Goal: Information Seeking & Learning: Learn about a topic

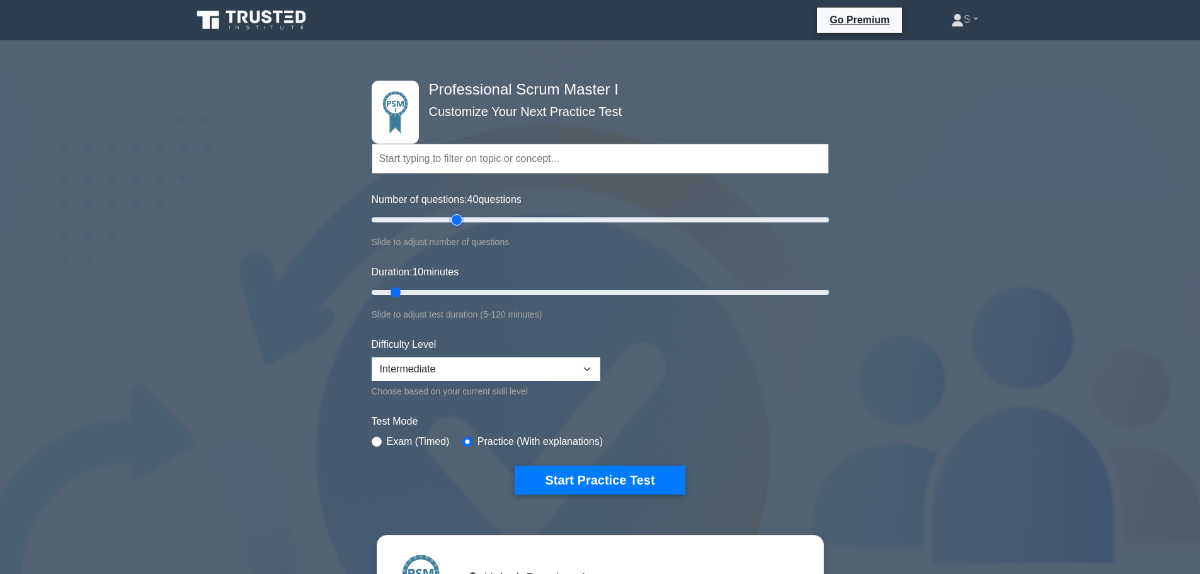
click at [451, 216] on input "Number of questions: 40 questions" at bounding box center [600, 219] width 457 height 15
type input "45"
click at [471, 217] on input "Number of questions: 40 questions" at bounding box center [600, 219] width 457 height 15
click at [461, 292] on input "Duration: 10 minutes" at bounding box center [600, 292] width 457 height 15
click at [472, 289] on input "Duration: 25 minutes" at bounding box center [600, 292] width 457 height 15
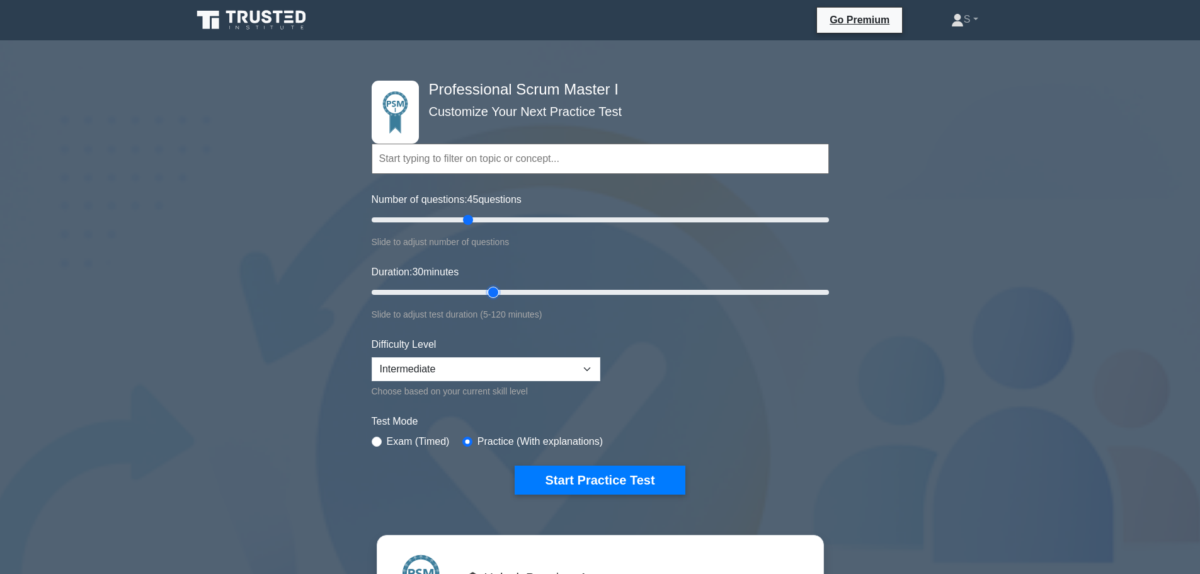
click at [486, 285] on input "Duration: 30 minutes" at bounding box center [600, 292] width 457 height 15
type input "40"
click at [505, 290] on input "Duration: 40 minutes" at bounding box center [600, 292] width 457 height 15
click at [596, 476] on button "Start Practice Test" at bounding box center [600, 480] width 170 height 29
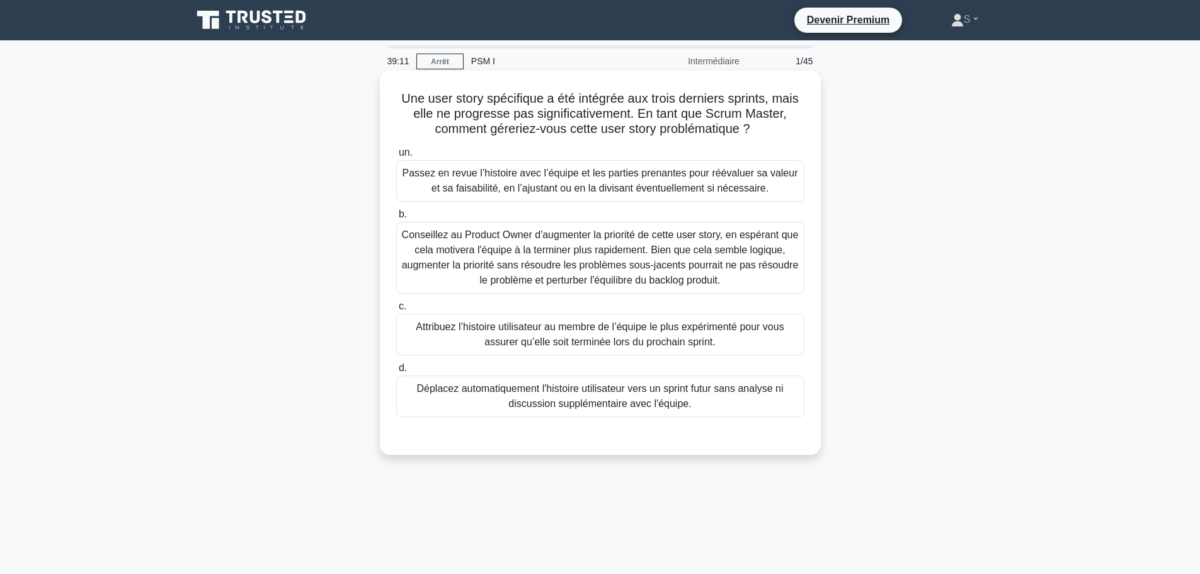
click at [622, 185] on font "Passez en revue l’histoire avec l’équipe et les parties prenantes pour réévalue…" at bounding box center [601, 181] width 396 height 26
click at [396, 157] on input "un. Passez en revue l’histoire avec l’équipe et les parties prenantes pour réév…" at bounding box center [396, 153] width 0 height 8
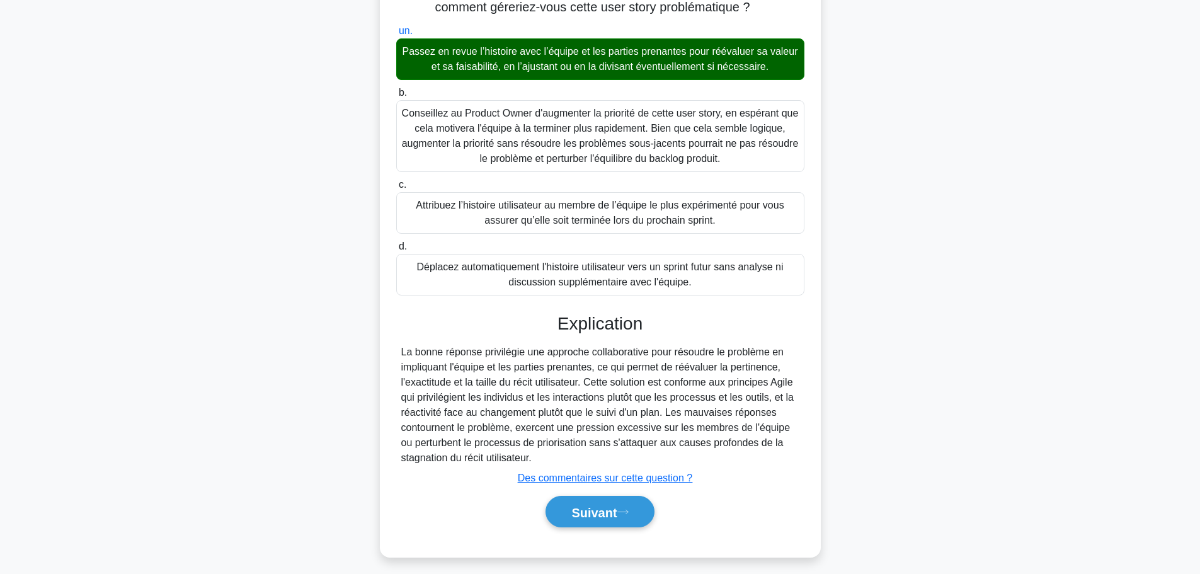
scroll to position [130, 0]
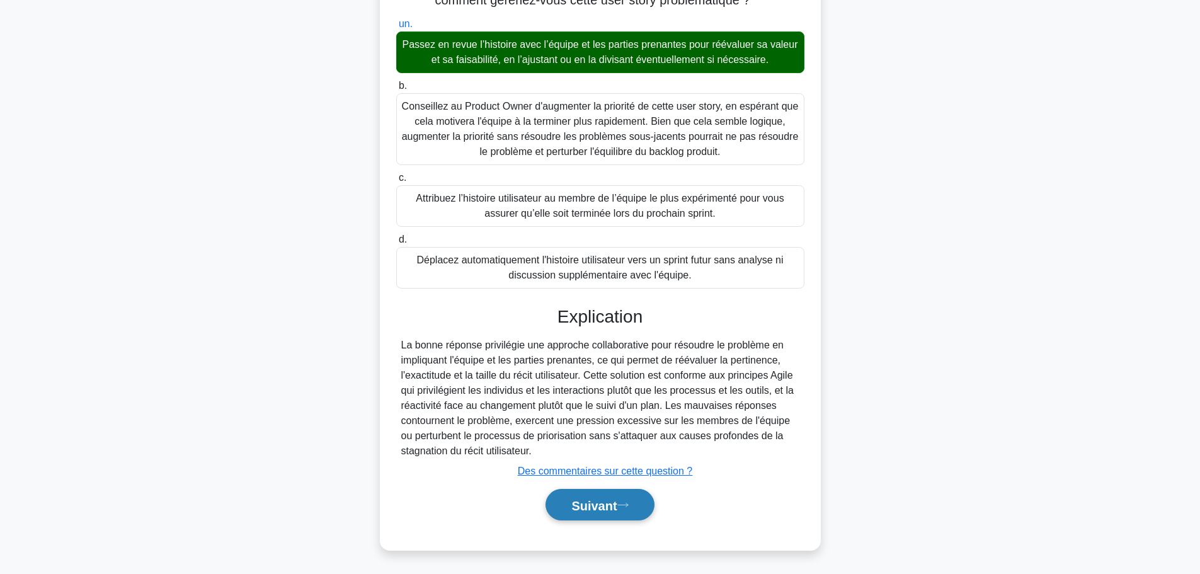
click at [590, 505] on font "Suivant" at bounding box center [593, 505] width 45 height 14
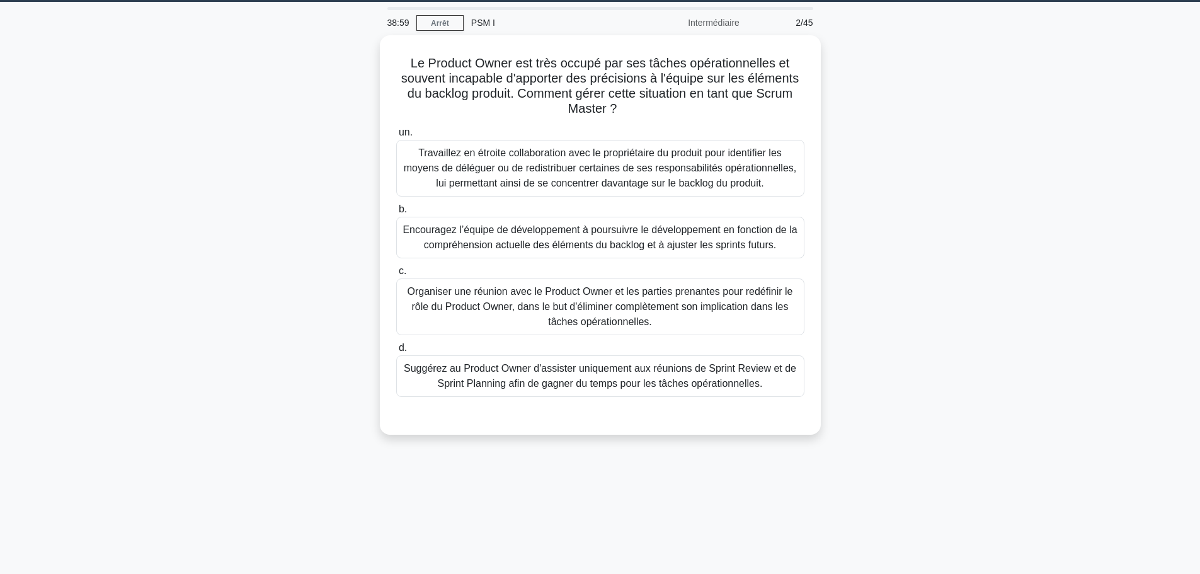
scroll to position [63, 0]
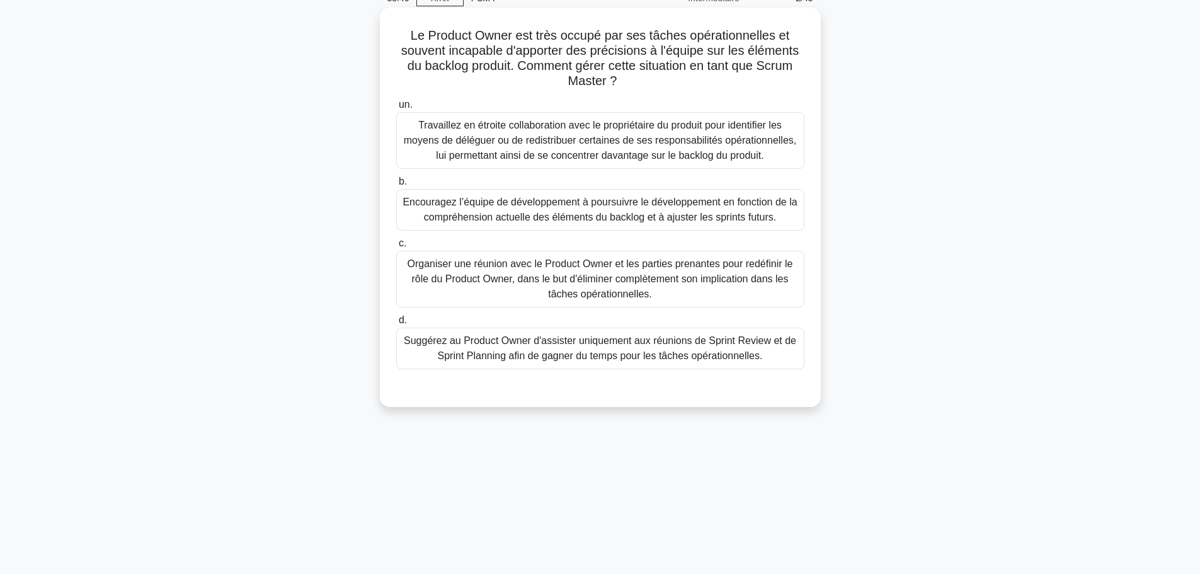
click at [553, 135] on font "Travaillez en étroite collaboration avec le propriétaire du produit pour identi…" at bounding box center [600, 140] width 392 height 41
click at [396, 109] on input "un. Travaillez en étroite collaboration avec le propriétaire du produit pour id…" at bounding box center [396, 105] width 0 height 8
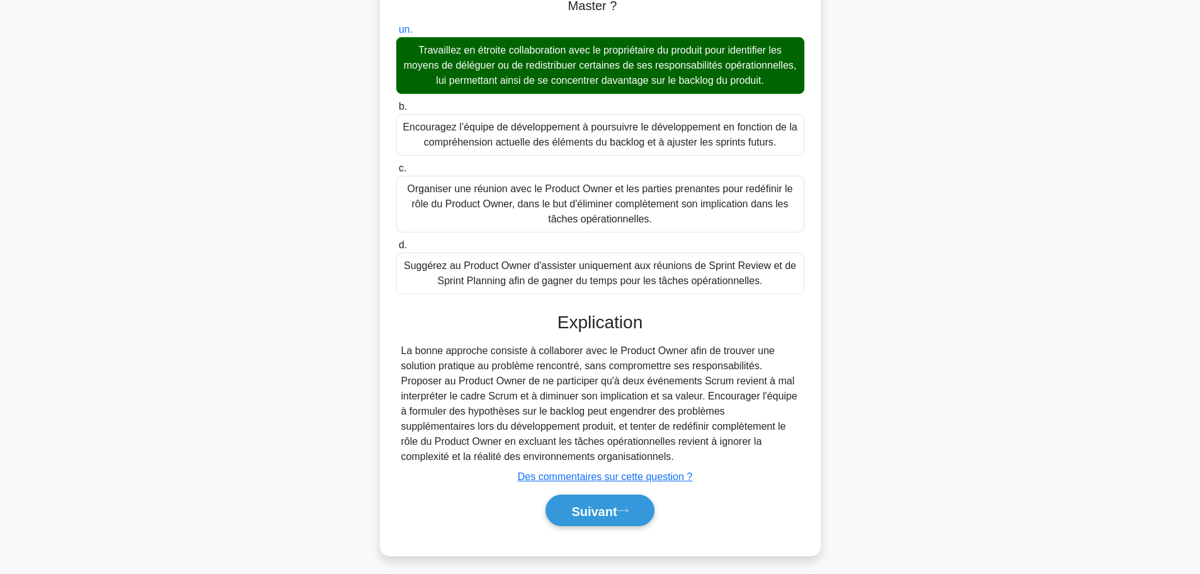
scroll to position [160, 0]
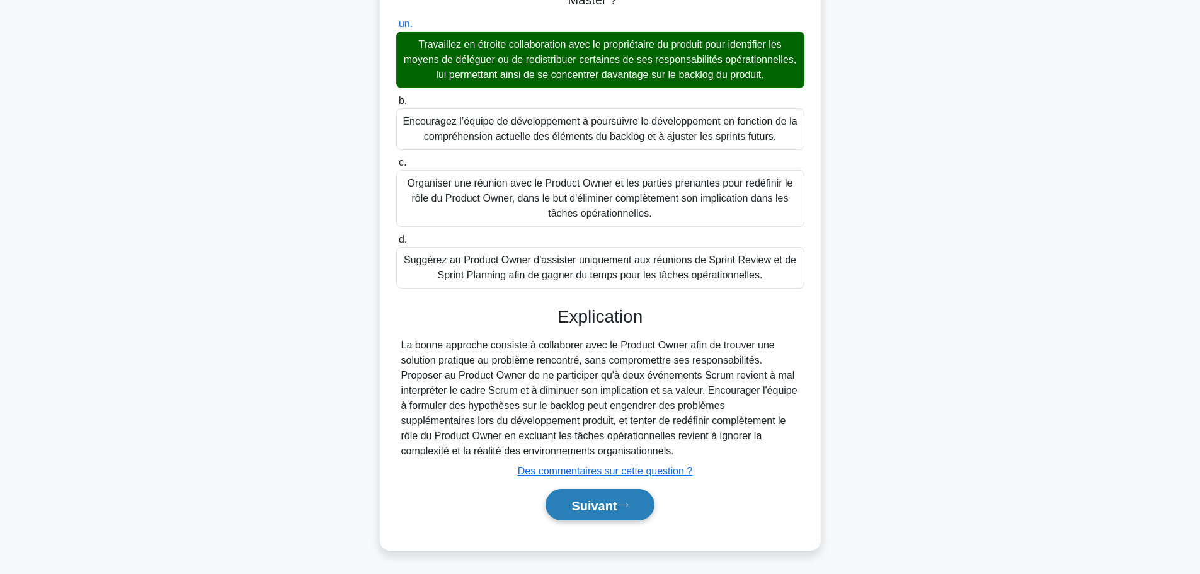
click at [598, 508] on font "Suivant" at bounding box center [593, 505] width 45 height 14
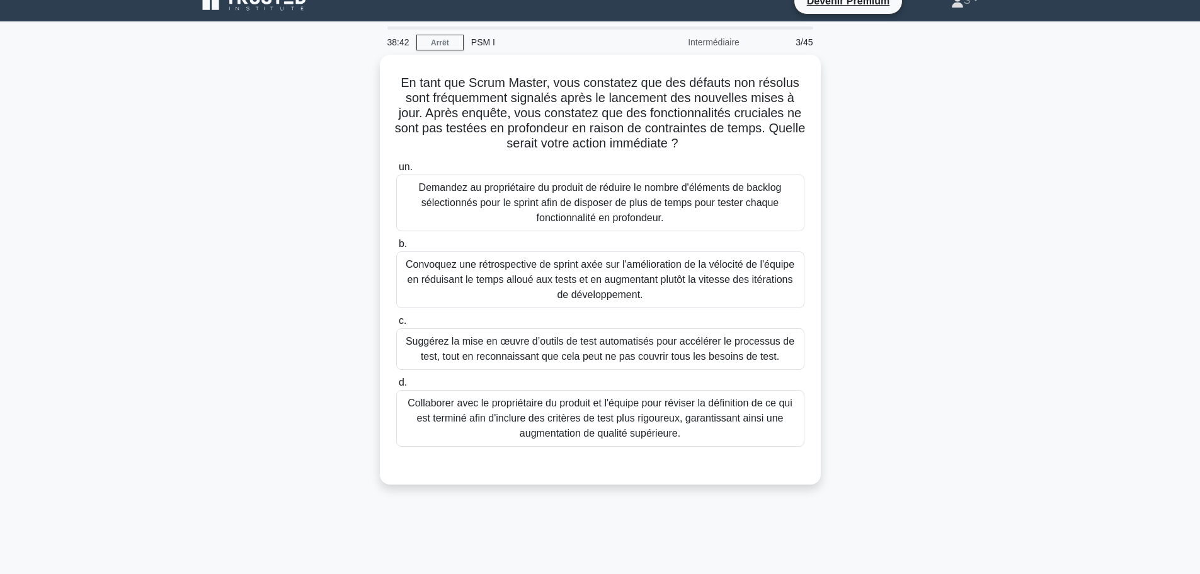
scroll to position [0, 0]
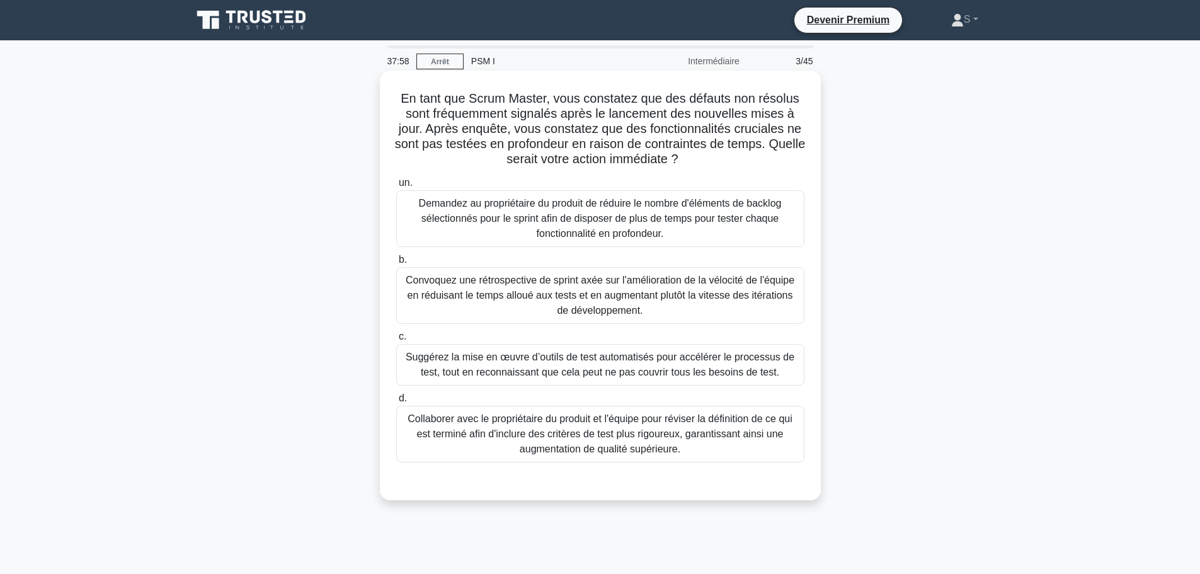
click at [714, 433] on font "Collaborer avec le propriétaire du produit et l'équipe pour réviser la définiti…" at bounding box center [600, 433] width 385 height 41
click at [396, 403] on input "d. Collaborer avec le propriétaire du produit et l'équipe pour réviser la défin…" at bounding box center [396, 398] width 0 height 8
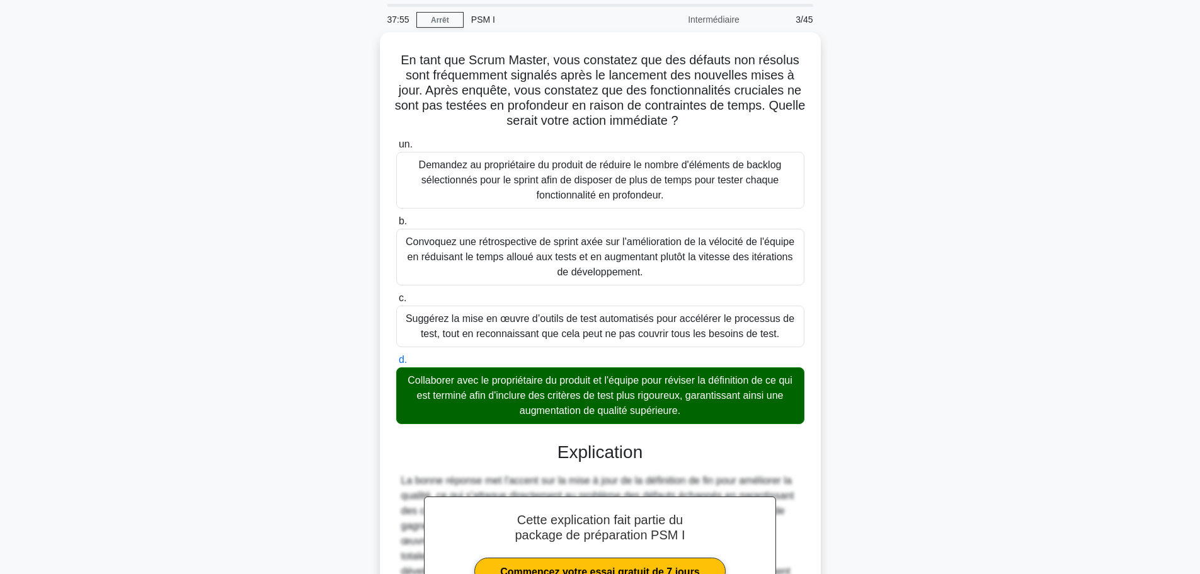
scroll to position [205, 0]
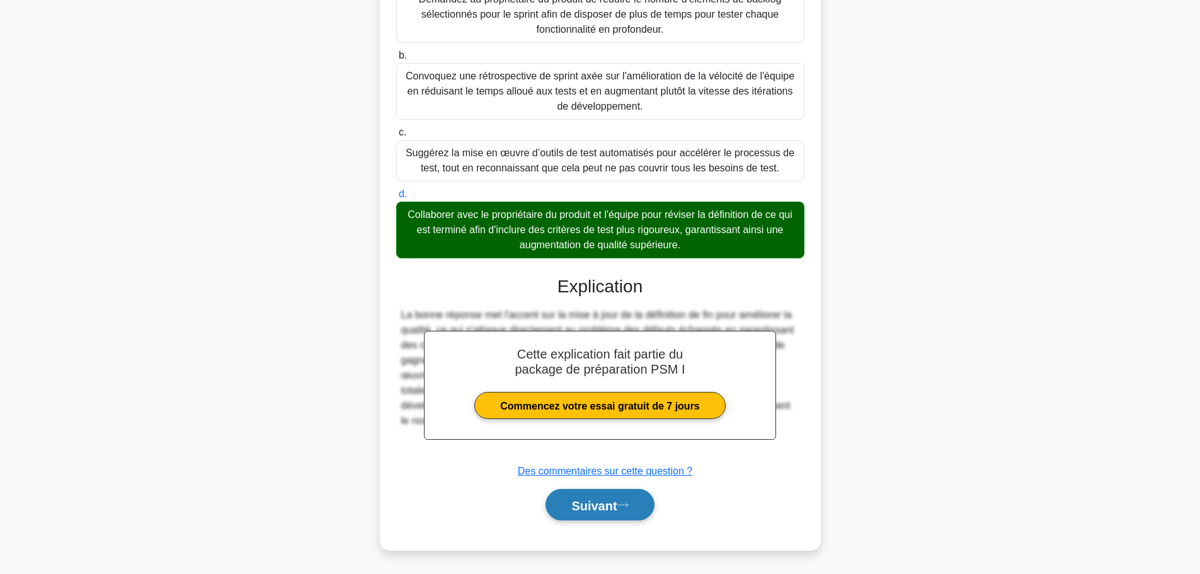
click at [581, 506] on font "Suivant" at bounding box center [593, 505] width 45 height 14
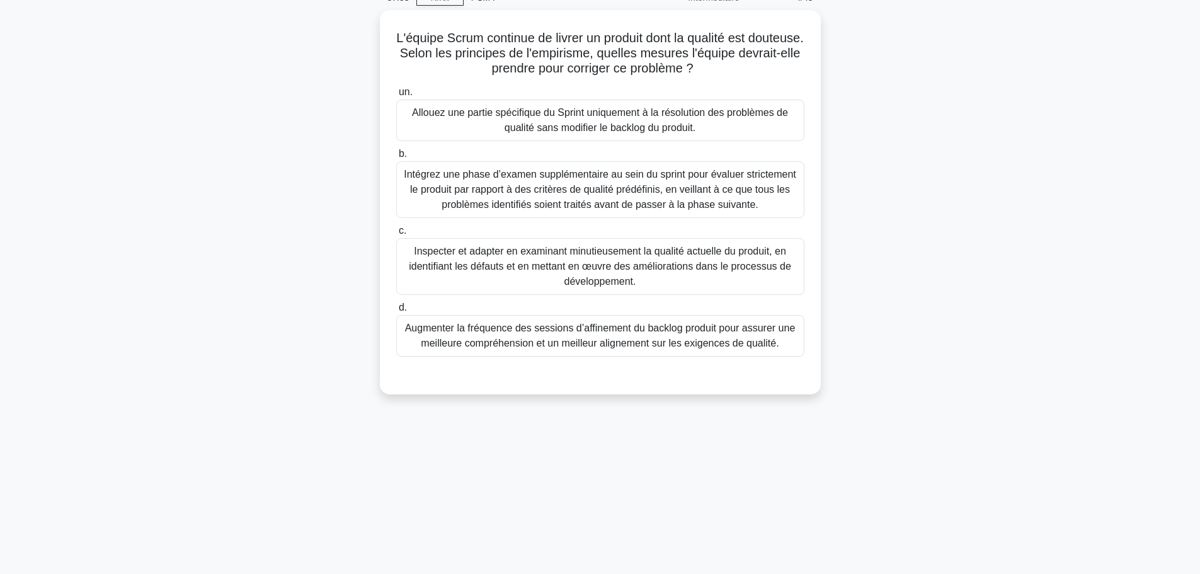
scroll to position [0, 0]
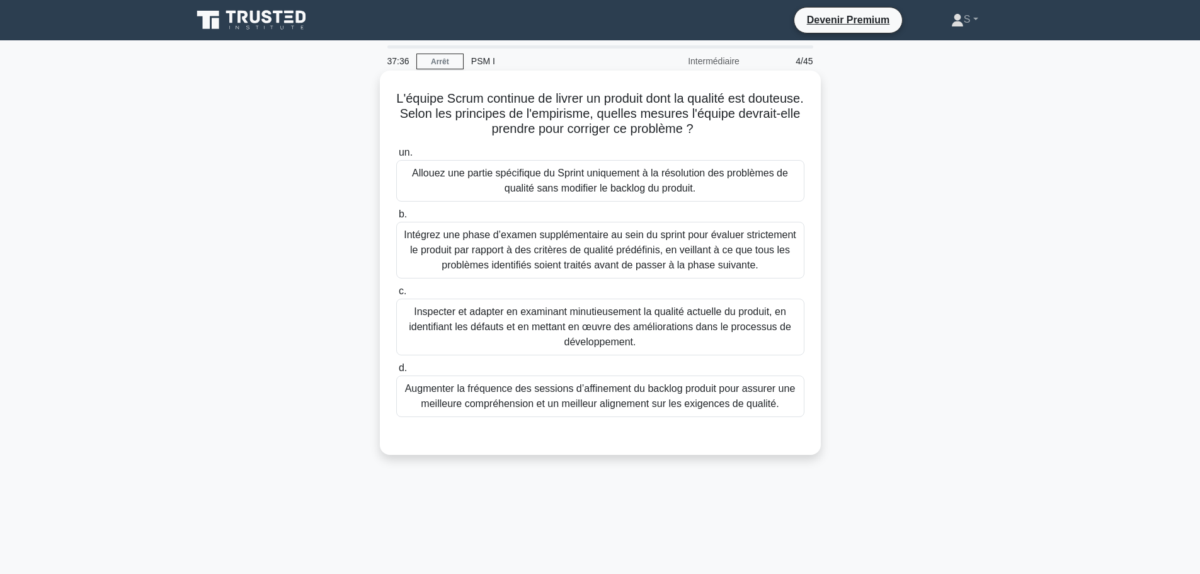
click at [655, 324] on font "Inspecter et adapter en examinant minutieusement la qualité actuelle du produit…" at bounding box center [600, 326] width 382 height 41
click at [396, 295] on input "c. Inspecter et adapter en examinant minutieusement la qualité actuelle du prod…" at bounding box center [396, 291] width 0 height 8
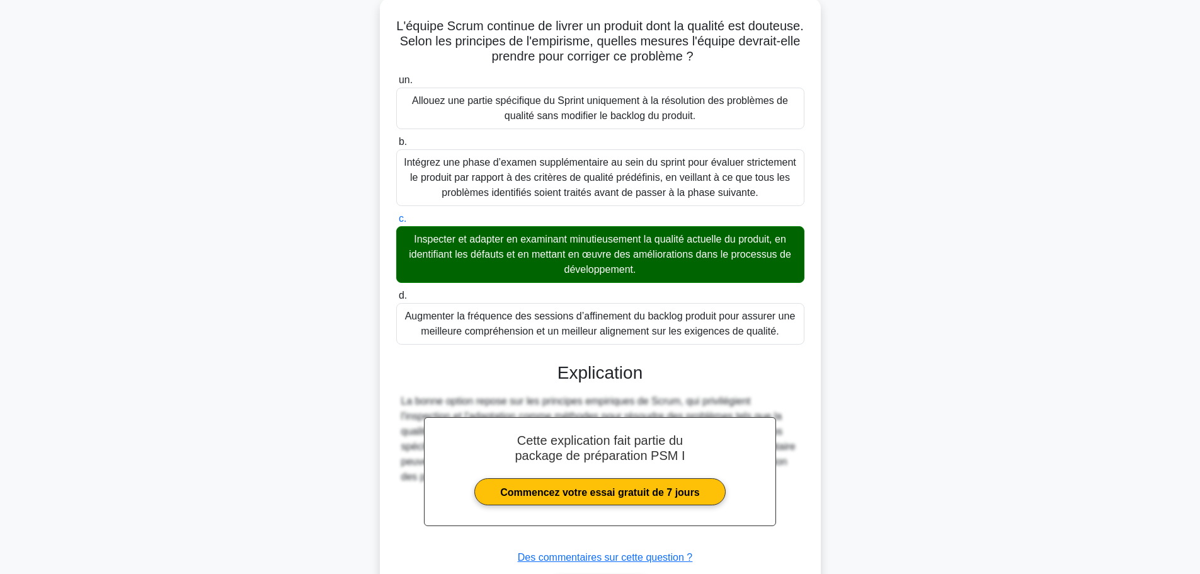
scroll to position [160, 0]
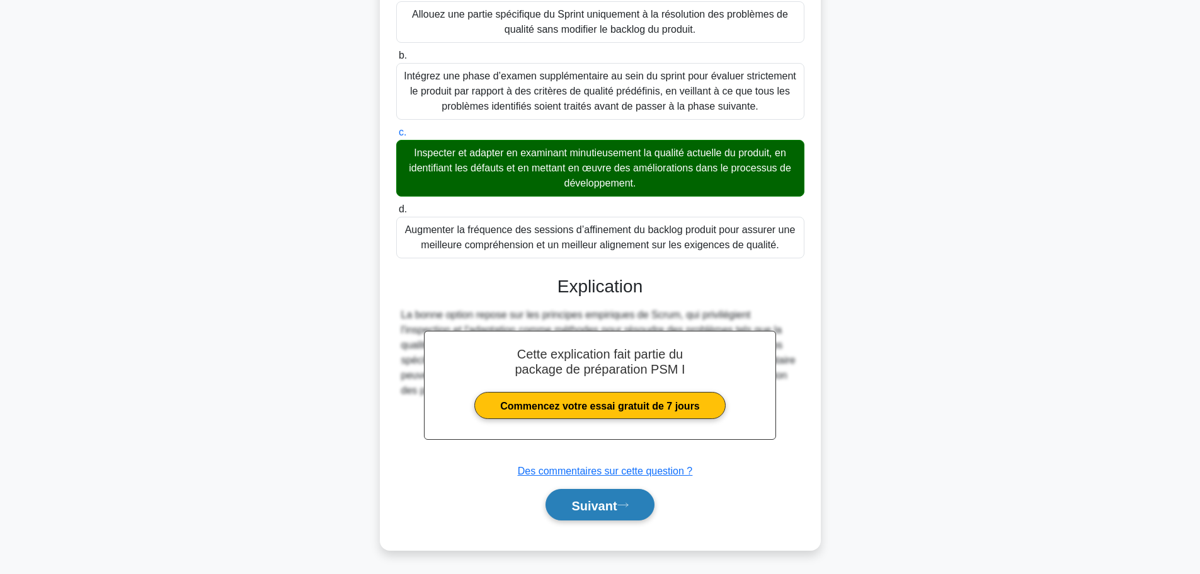
click at [600, 500] on font "Suivant" at bounding box center [593, 505] width 45 height 14
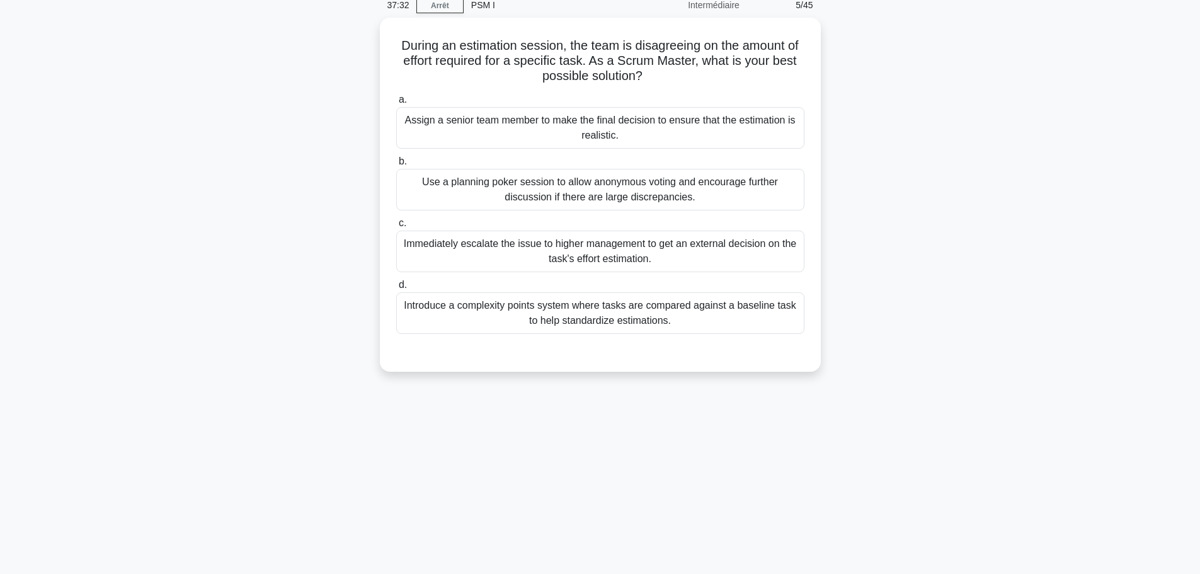
scroll to position [0, 0]
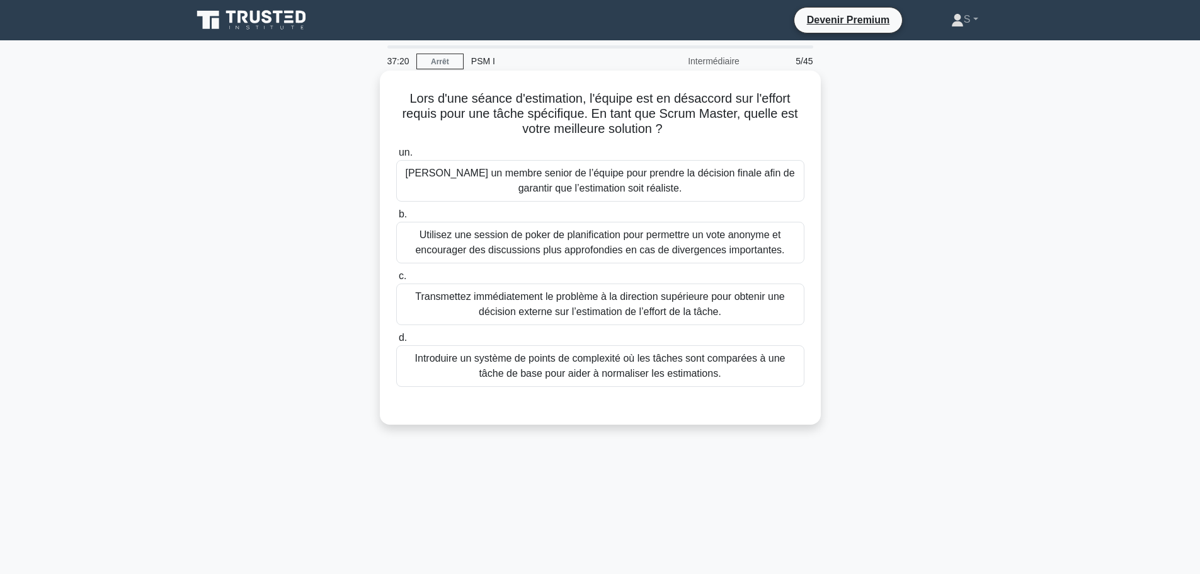
click at [716, 244] on font "Utilisez une session de poker de planification pour permettre un vote anonyme e…" at bounding box center [599, 242] width 369 height 26
click at [396, 219] on input "b. Utilisez une session de poker de planification pour permettre un vote anonym…" at bounding box center [396, 214] width 0 height 8
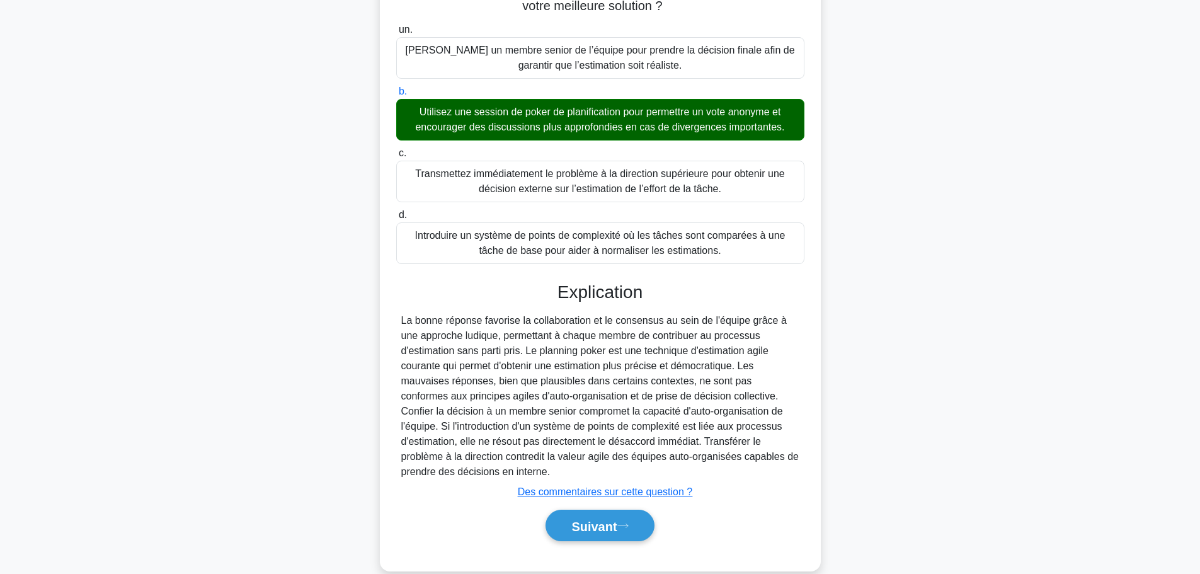
scroll to position [145, 0]
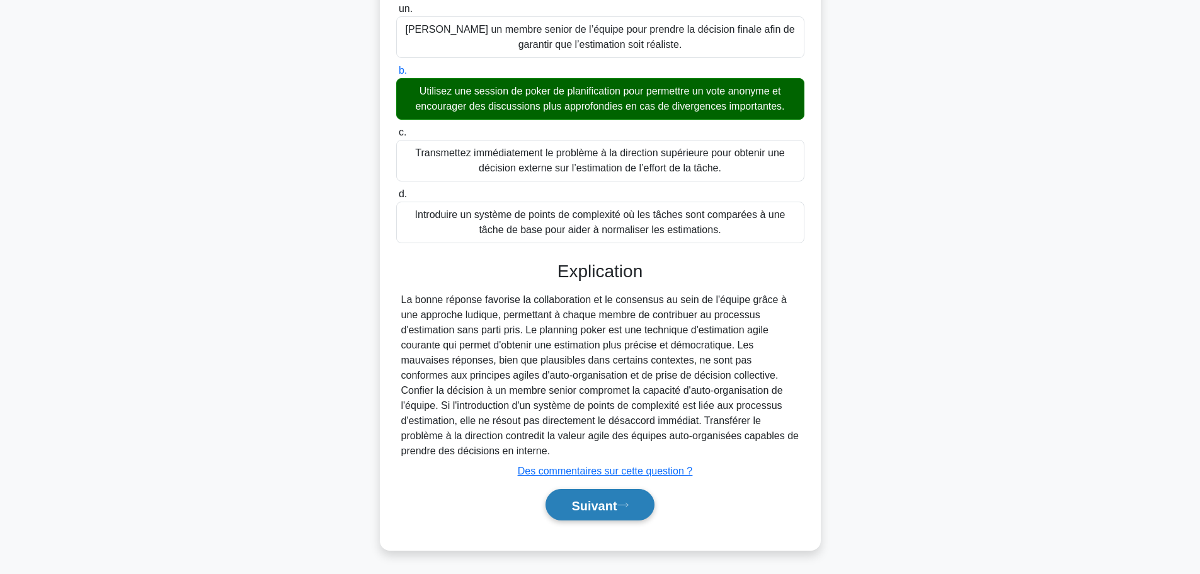
click at [604, 508] on font "Suivant" at bounding box center [593, 505] width 45 height 14
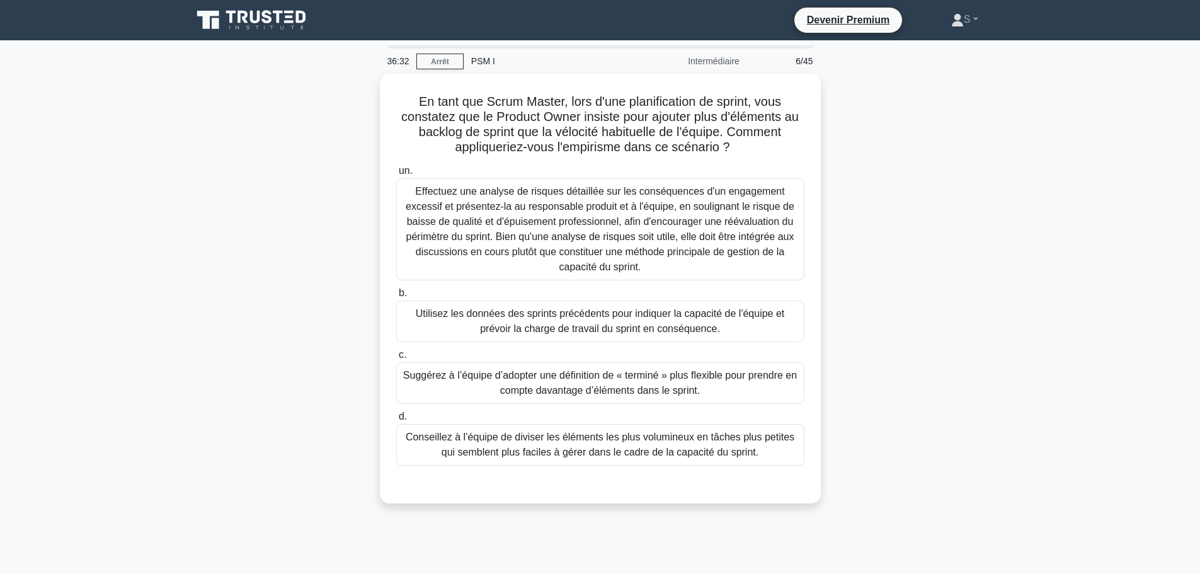
scroll to position [63, 0]
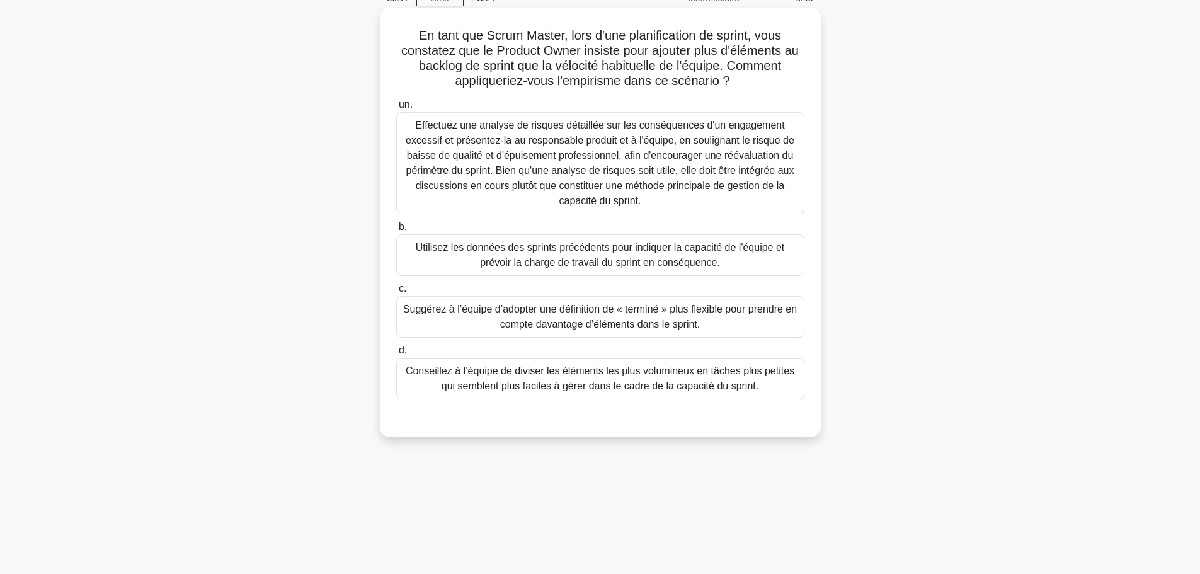
click at [580, 139] on font "Effectuez une analyse de risques détaillée sur les conséquences d'un engagement…" at bounding box center [600, 163] width 389 height 86
click at [396, 109] on input "un. Effectuez une analyse de risques détaillée sur les conséquences d'un engage…" at bounding box center [396, 105] width 0 height 8
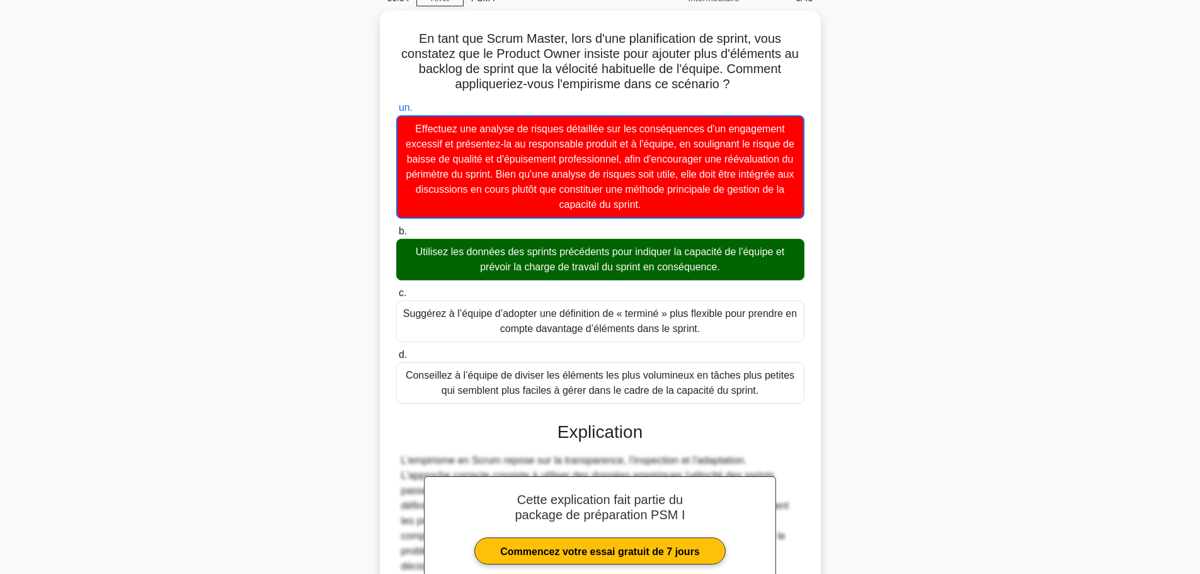
scroll to position [207, 0]
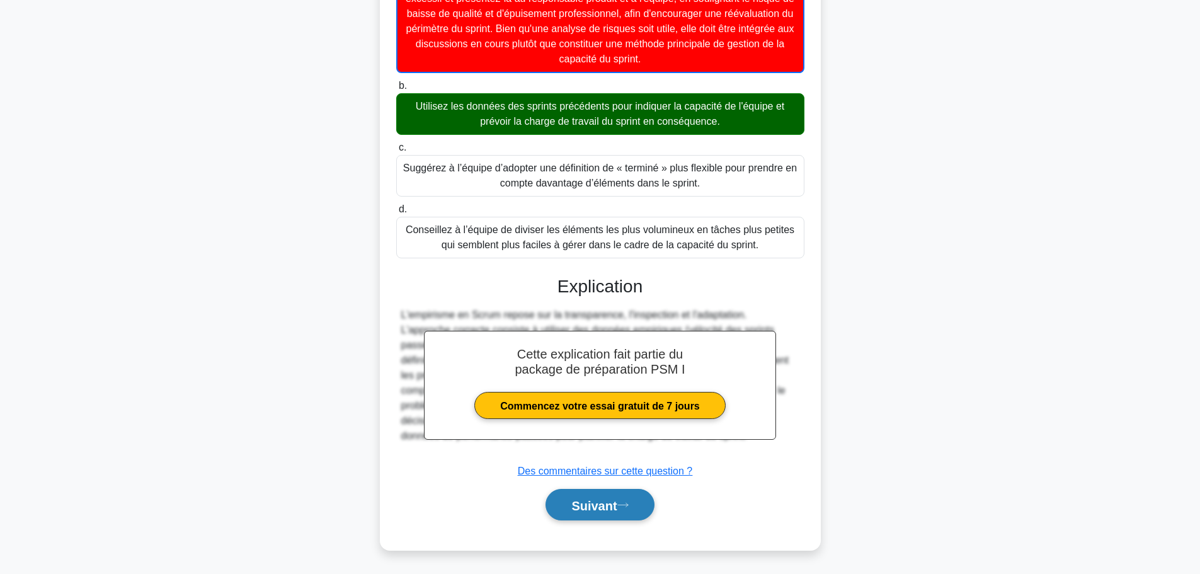
click at [572, 507] on font "Suivant" at bounding box center [593, 505] width 45 height 14
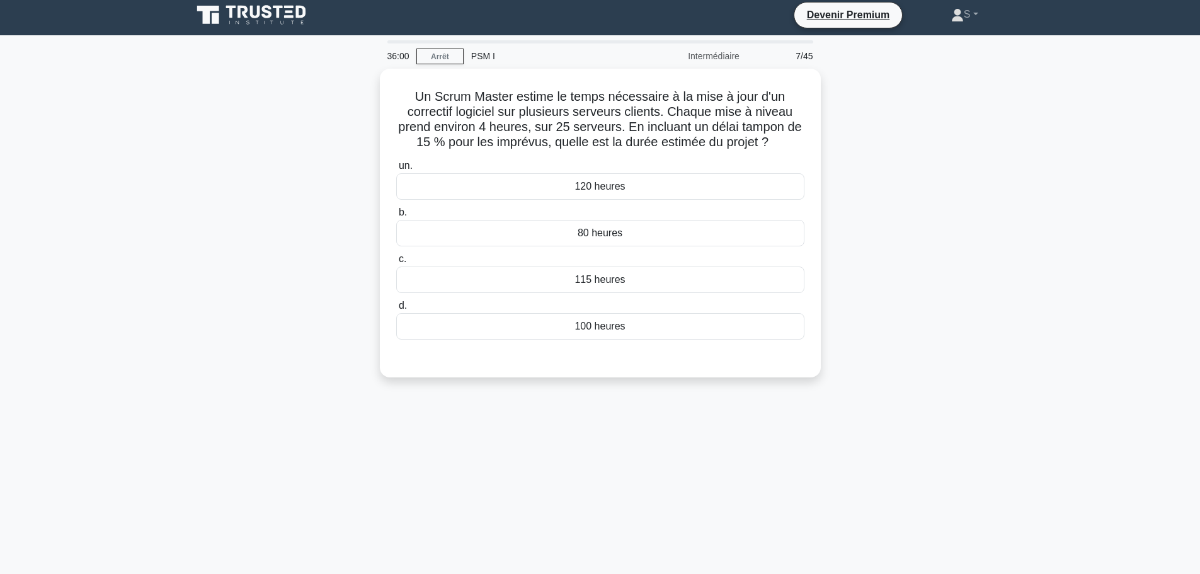
scroll to position [0, 0]
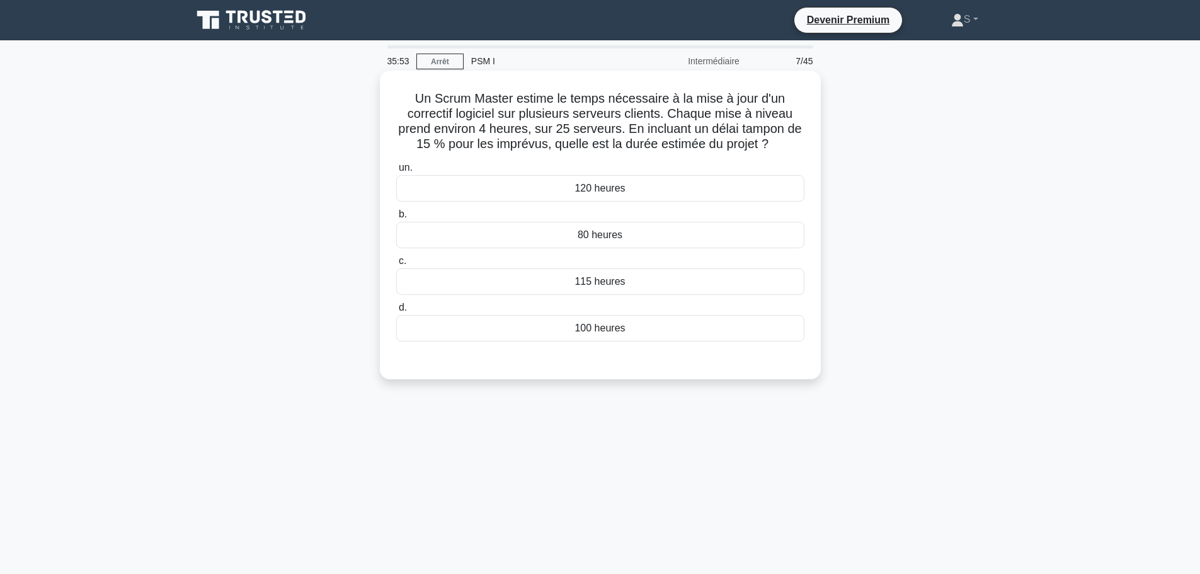
click at [602, 284] on font "115 heures" at bounding box center [600, 281] width 50 height 11
click at [396, 265] on input "c. 115 heures" at bounding box center [396, 261] width 0 height 8
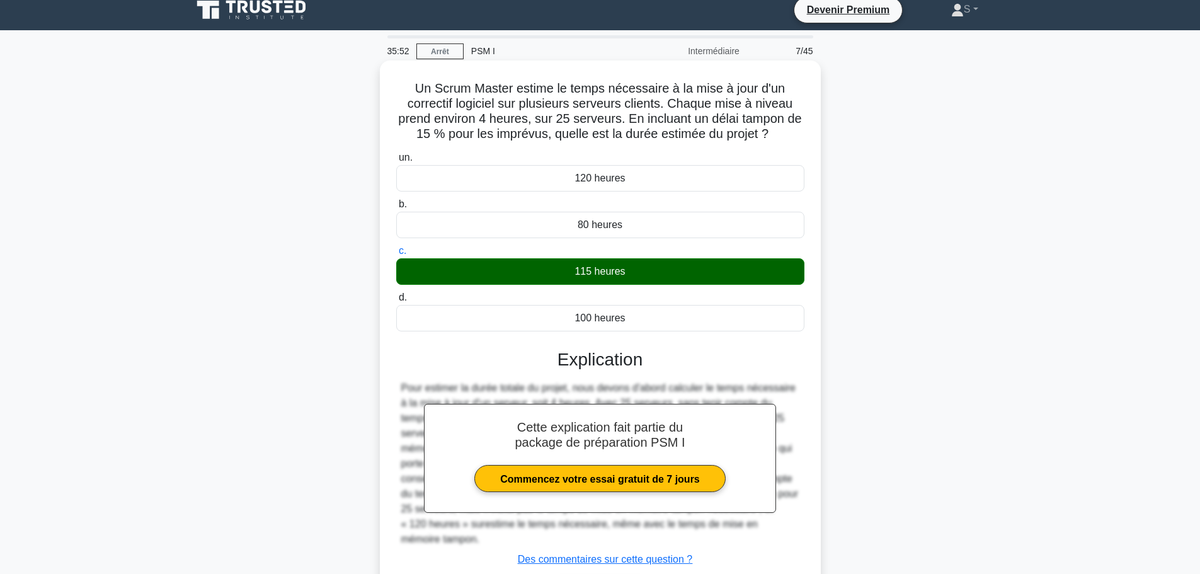
scroll to position [106, 0]
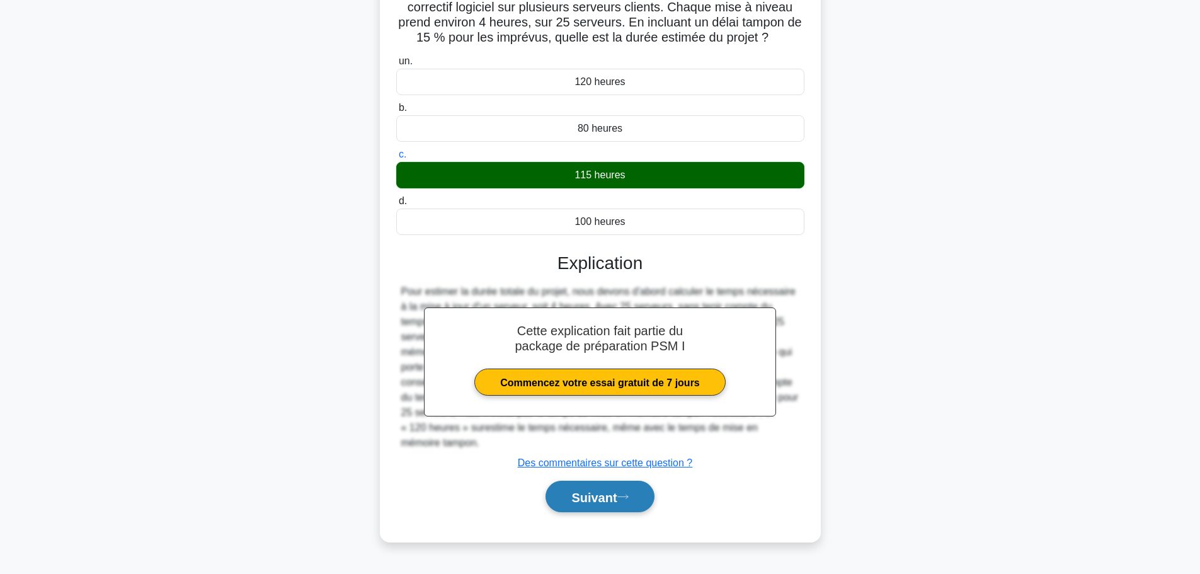
click at [617, 490] on font "Suivant" at bounding box center [593, 497] width 45 height 14
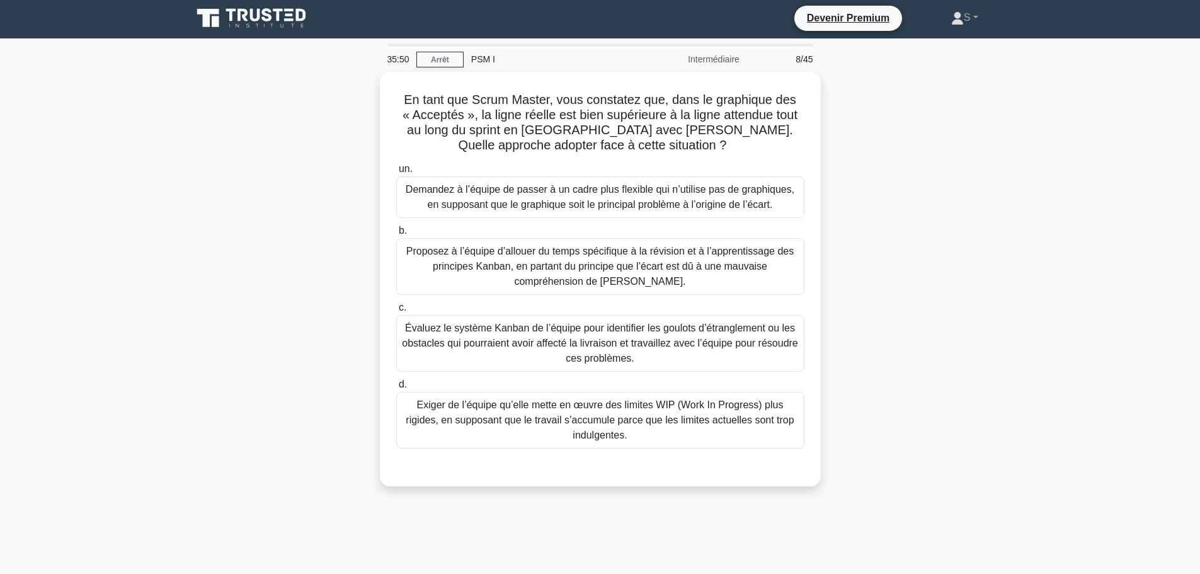
scroll to position [0, 0]
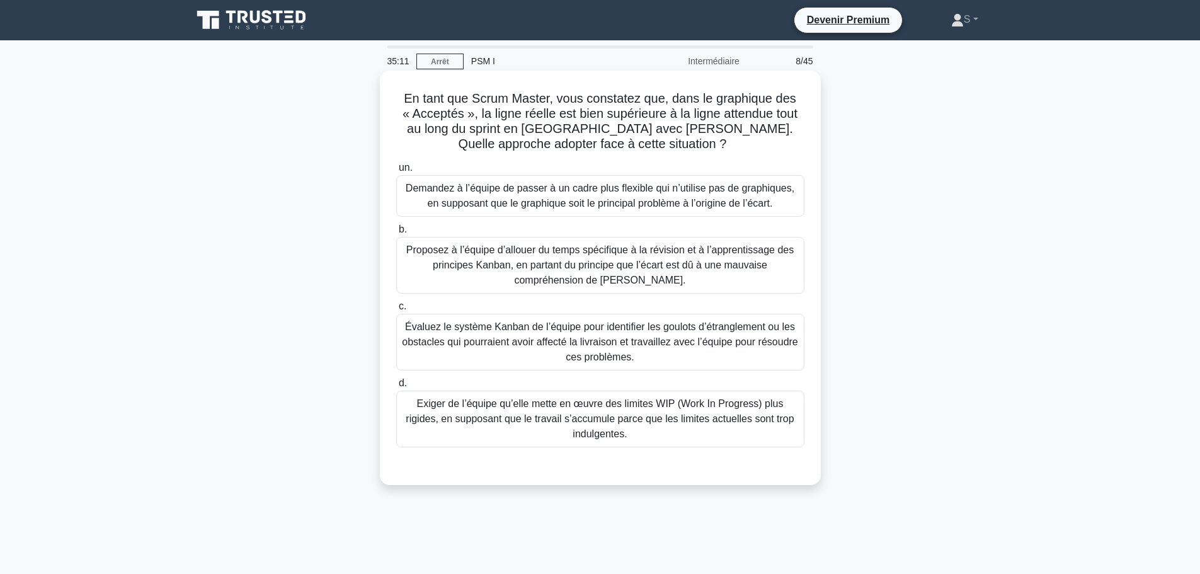
click at [575, 336] on font "Évaluez le système Kanban de l’équipe pour identifier les goulots d’étranglemen…" at bounding box center [600, 341] width 396 height 41
click at [396, 311] on input "c. Évaluez le système Kanban de l’équipe pour identifier les goulots d’étrangle…" at bounding box center [396, 306] width 0 height 8
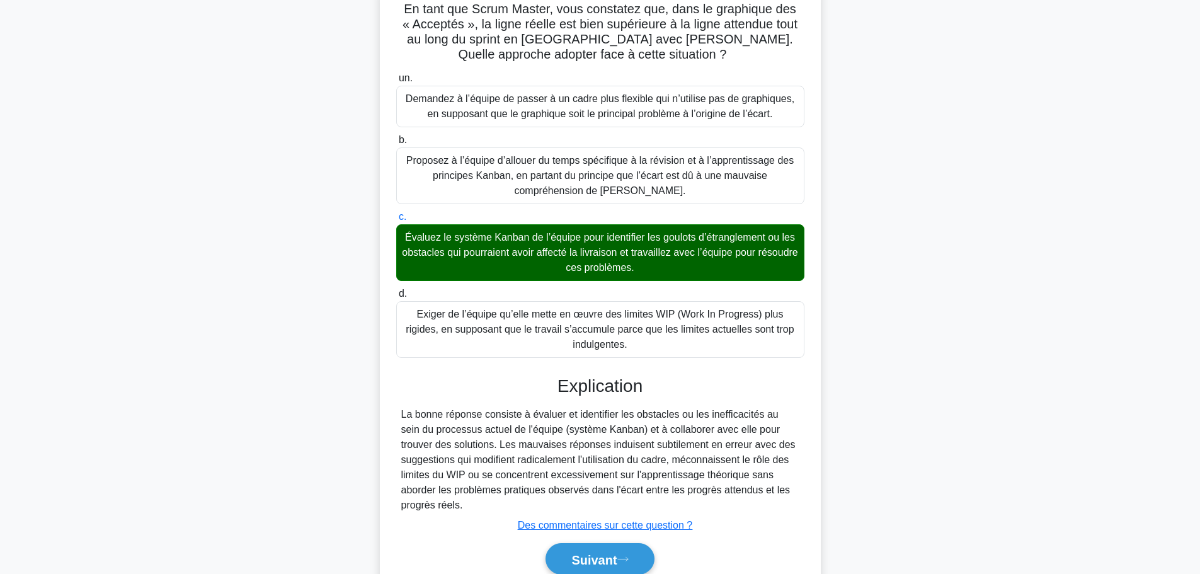
scroll to position [145, 0]
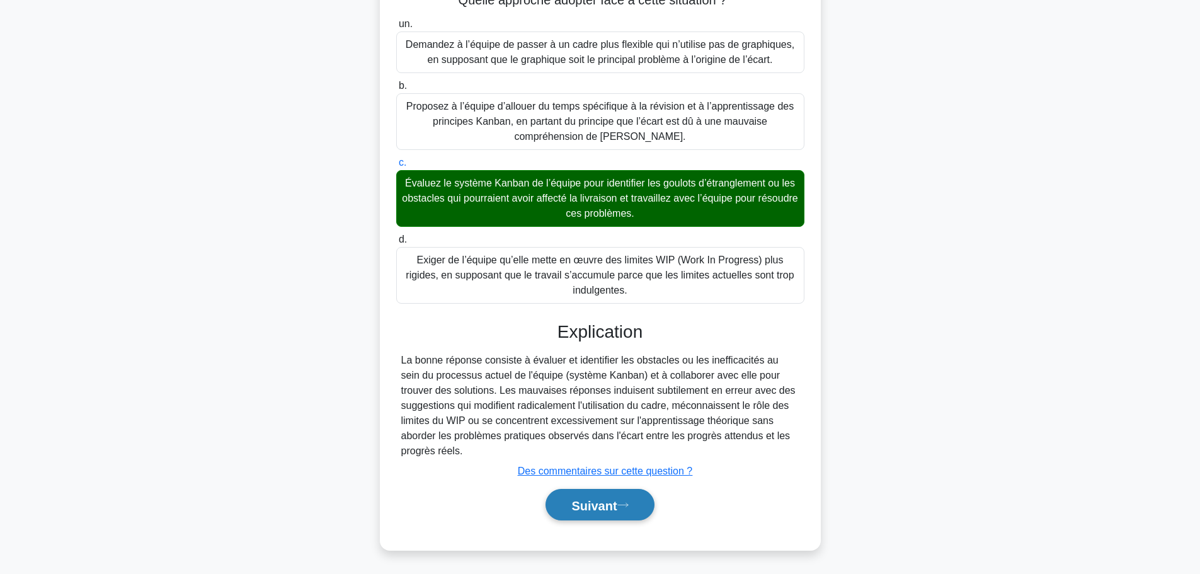
click at [648, 503] on button "Suivant" at bounding box center [600, 505] width 108 height 32
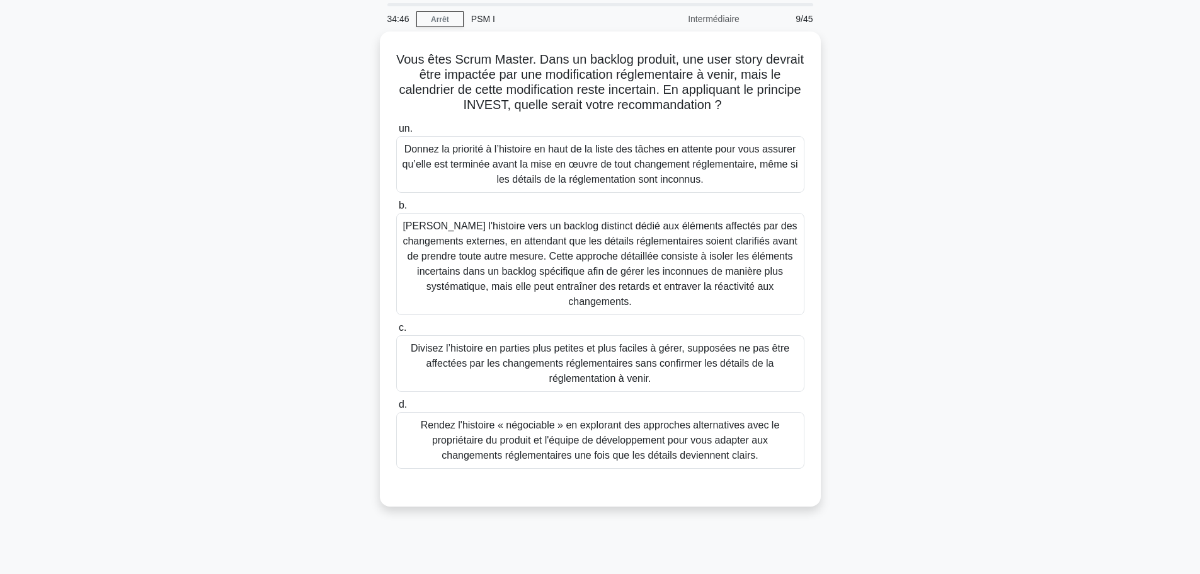
scroll to position [63, 0]
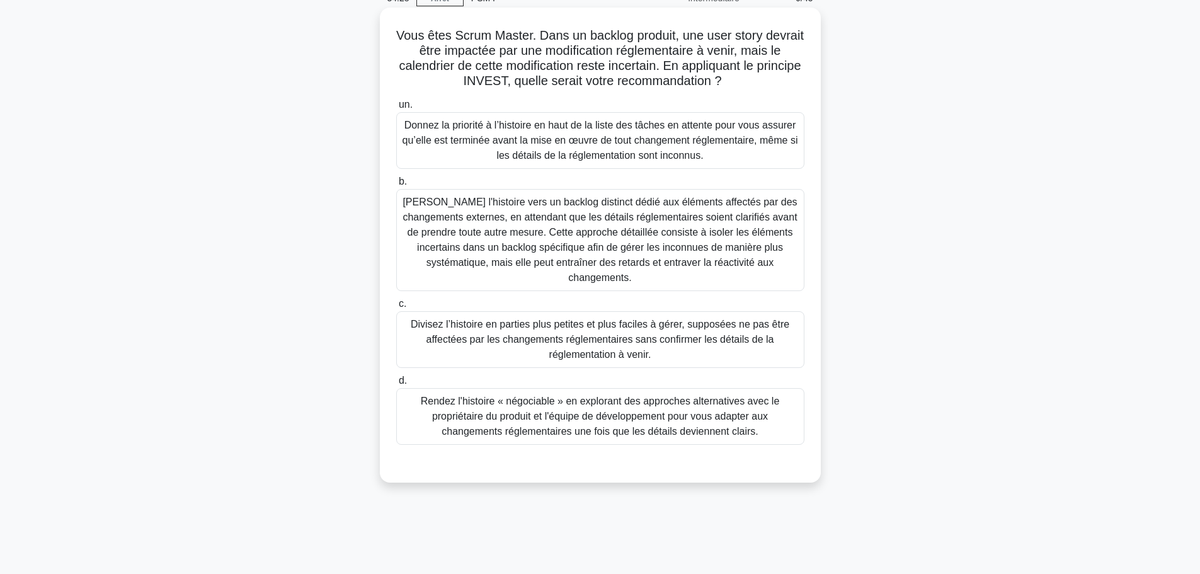
click at [486, 411] on font "Rendez l'histoire « négociable » en explorant des approches alternatives avec l…" at bounding box center [600, 416] width 359 height 41
click at [396, 385] on input "d. Rendez l'histoire « négociable » en explorant des approches alternatives ave…" at bounding box center [396, 381] width 0 height 8
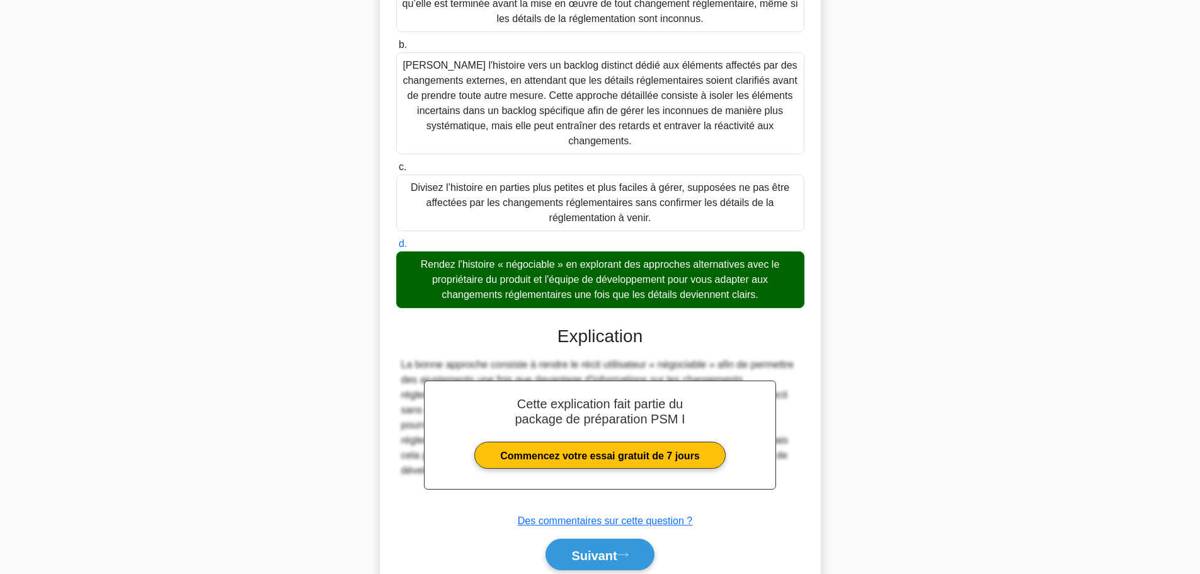
scroll to position [251, 0]
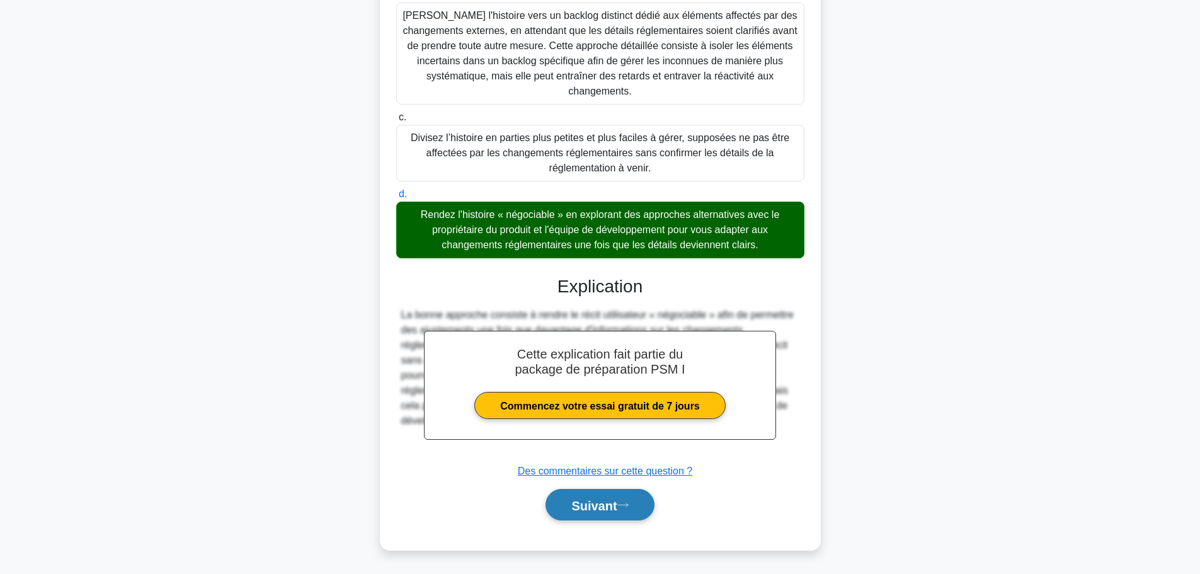
click at [584, 508] on font "Suivant" at bounding box center [593, 505] width 45 height 14
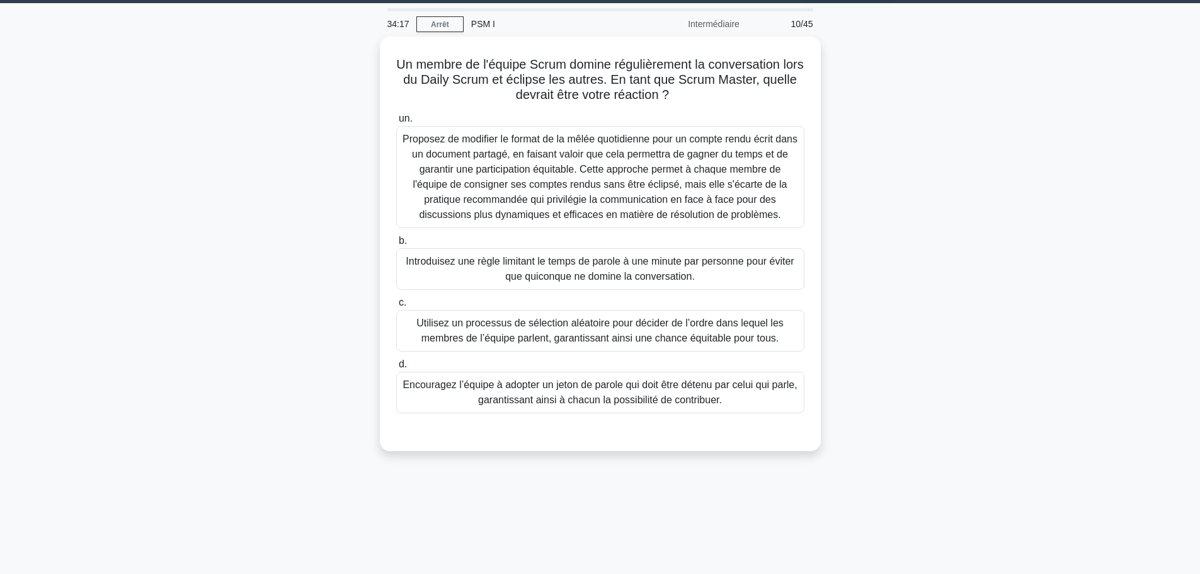
scroll to position [63, 0]
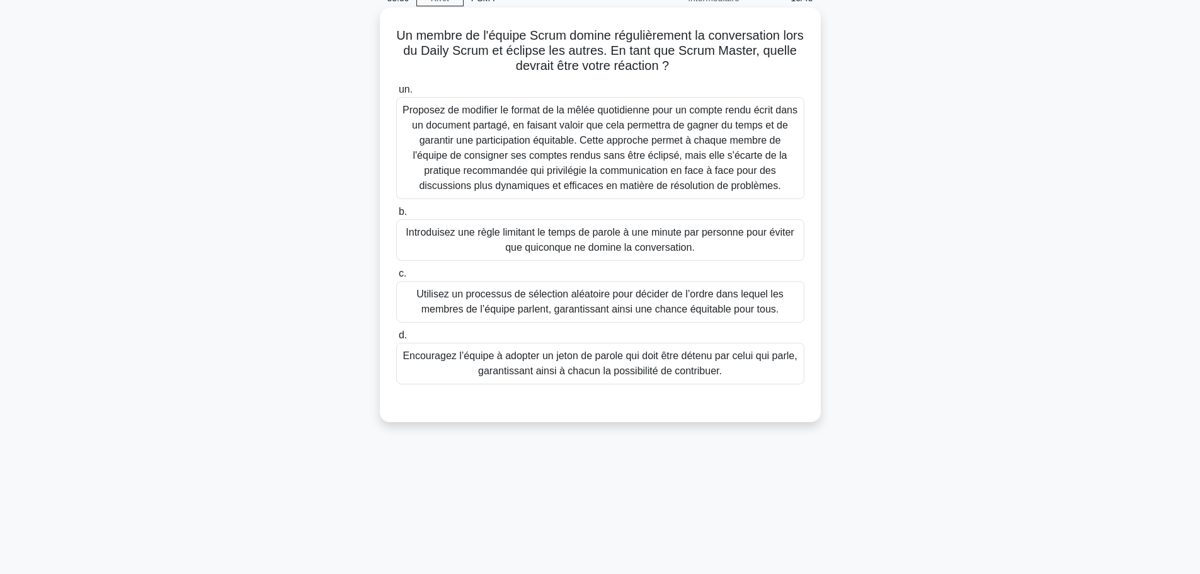
click at [487, 309] on font "Utilisez un processus de sélection aléatoire pour décider de l’ordre dans leque…" at bounding box center [599, 302] width 367 height 26
click at [396, 278] on input "c. Utilisez un processus de sélection aléatoire pour décider de l’ordre dans le…" at bounding box center [396, 274] width 0 height 8
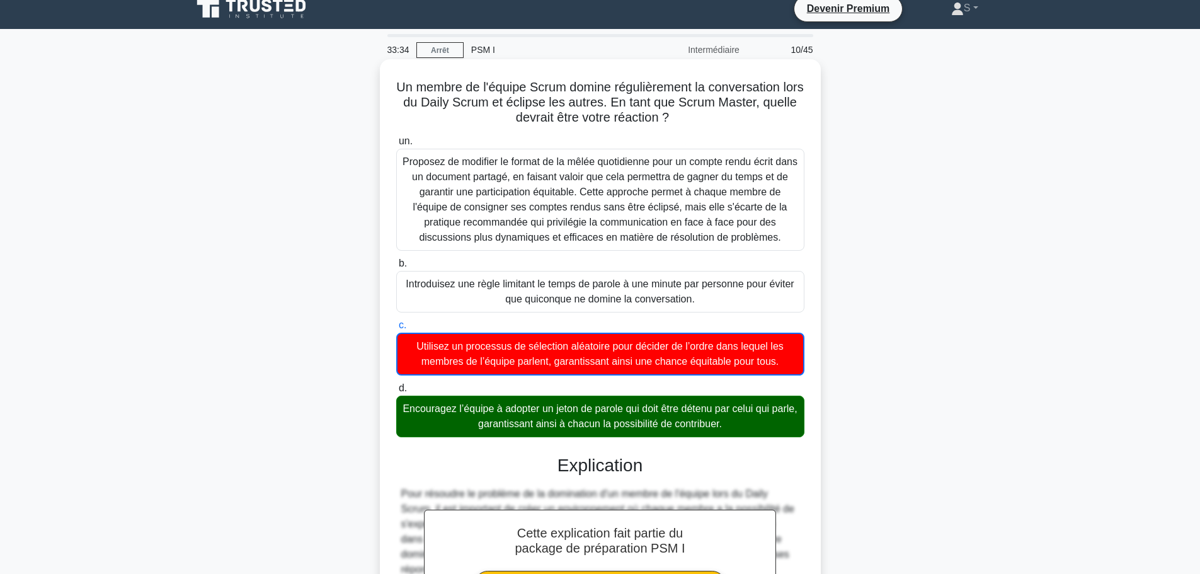
scroll to position [192, 0]
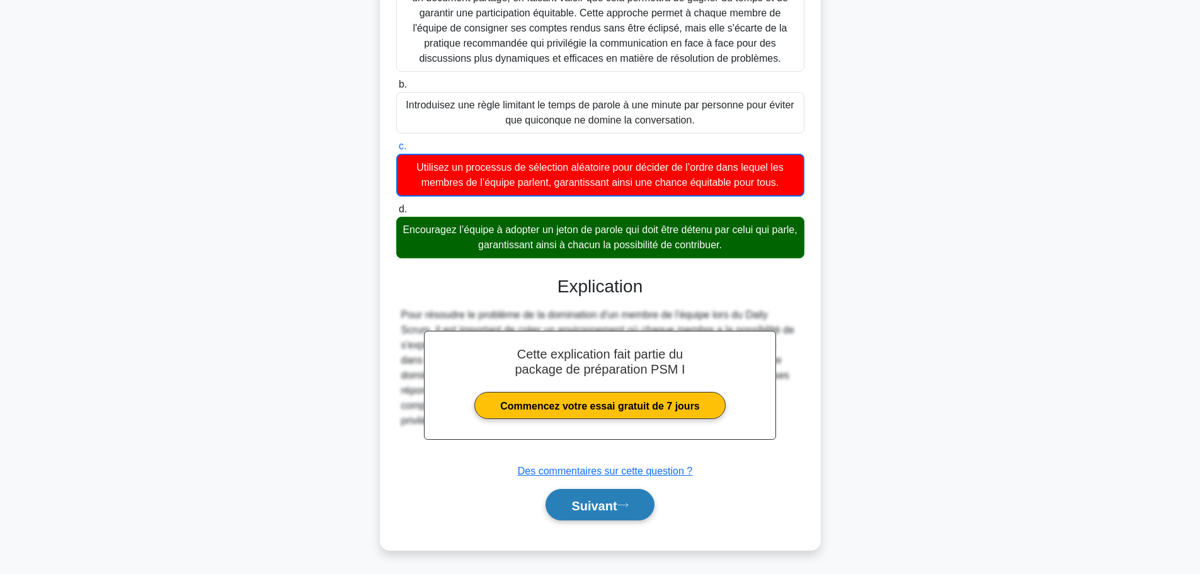
click at [629, 510] on button "Suivant" at bounding box center [600, 505] width 108 height 32
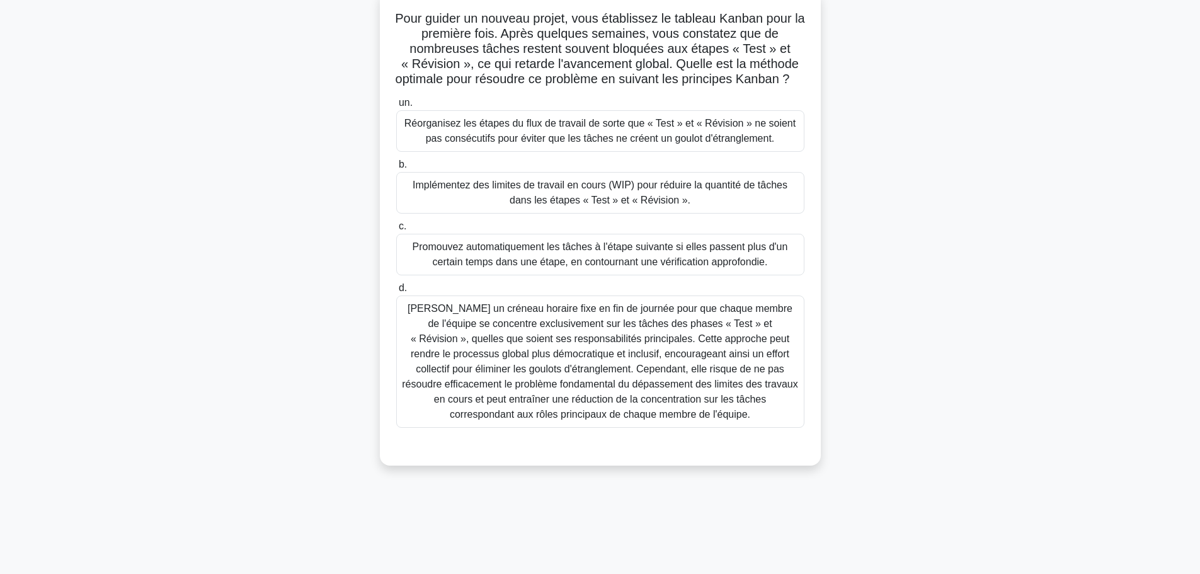
scroll to position [106, 0]
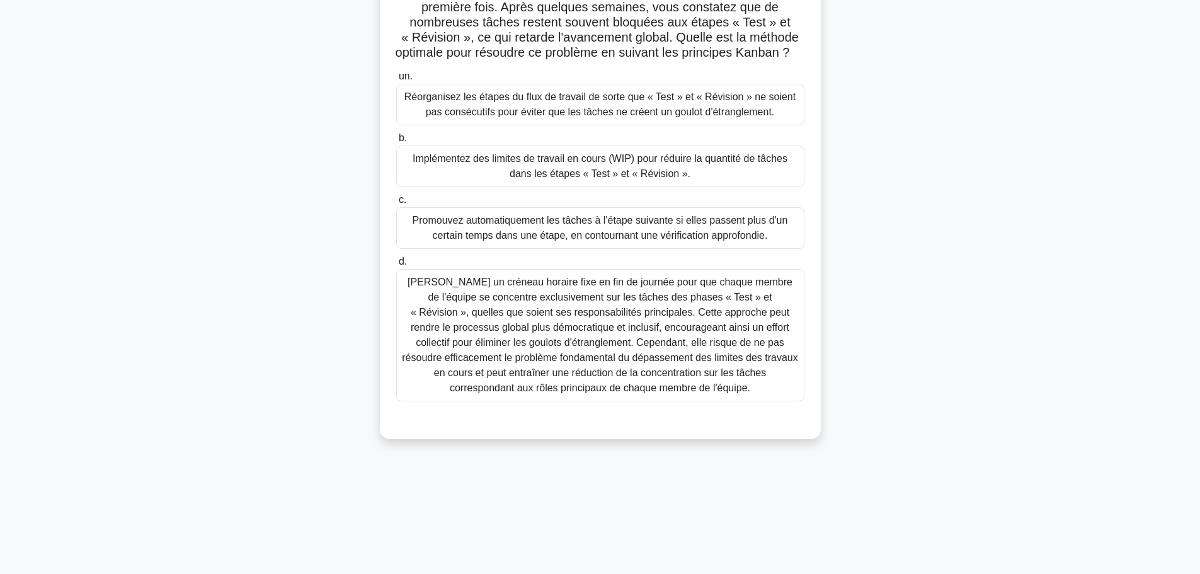
click at [525, 117] on font "Réorganisez les étapes du flux de travail de sorte que « Test » et « Révision »…" at bounding box center [599, 104] width 391 height 26
click at [396, 81] on input "un. Réorganisez les étapes du flux de travail de sorte que « Test » et « Révisi…" at bounding box center [396, 76] width 0 height 8
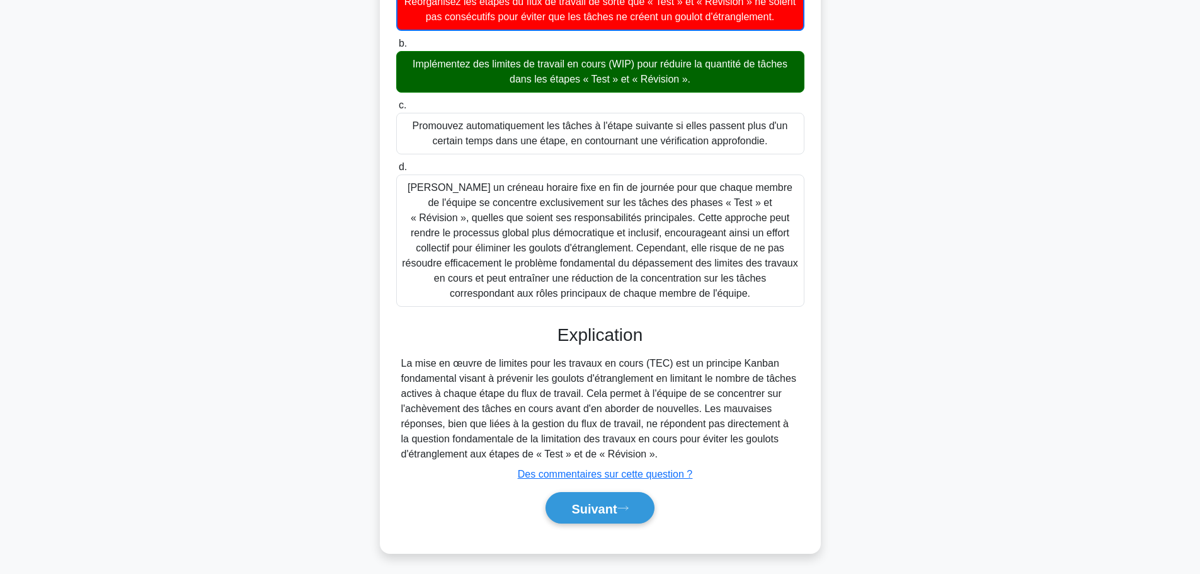
scroll to position [222, 0]
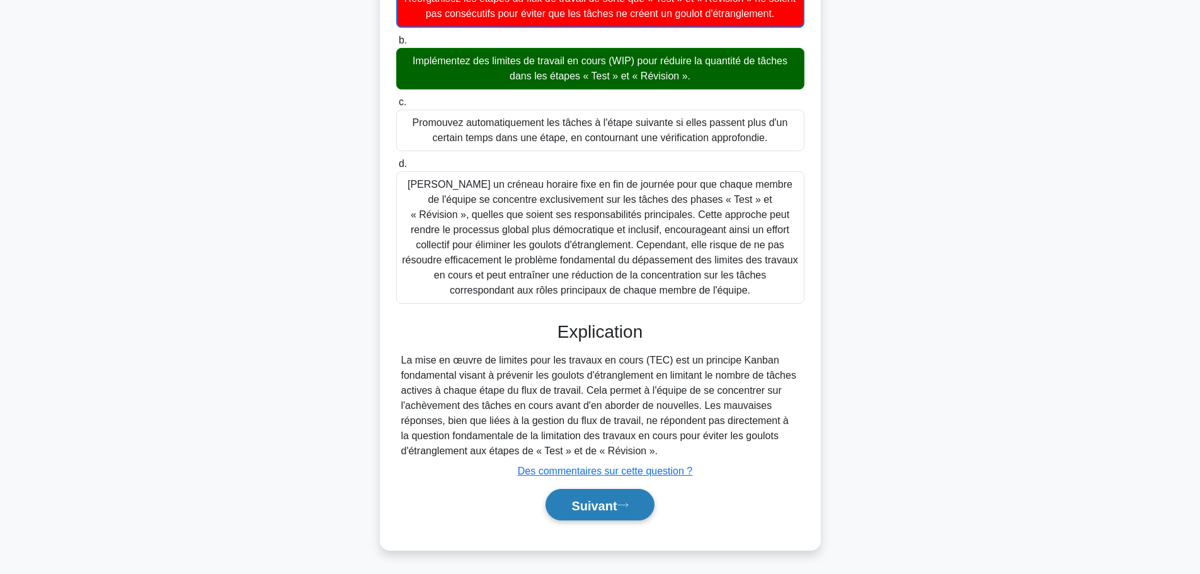
click at [579, 504] on font "Suivant" at bounding box center [593, 505] width 45 height 14
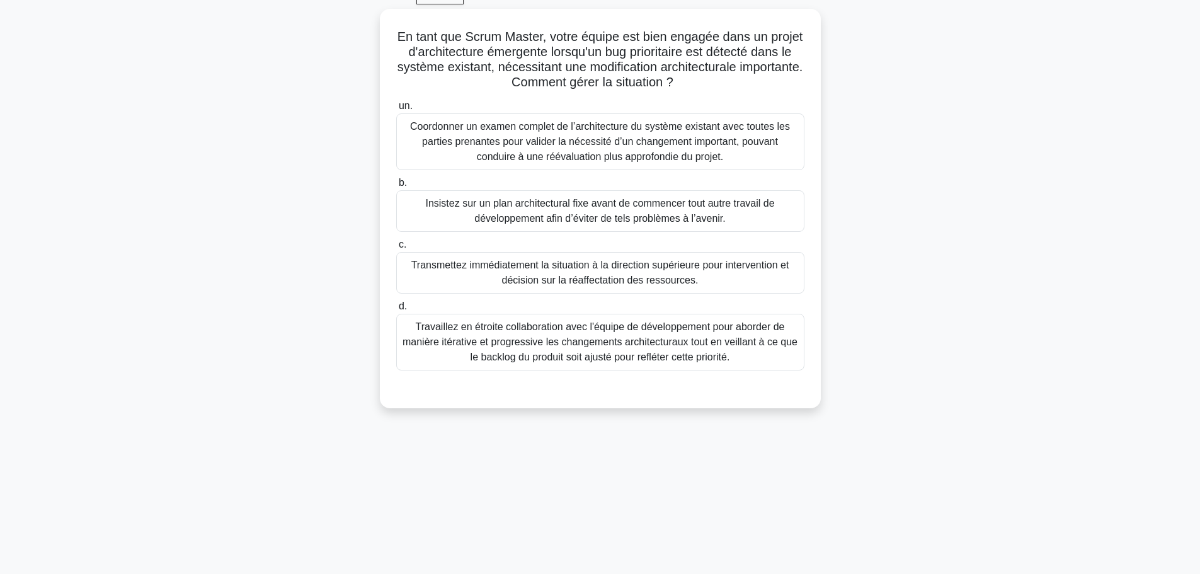
scroll to position [43, 0]
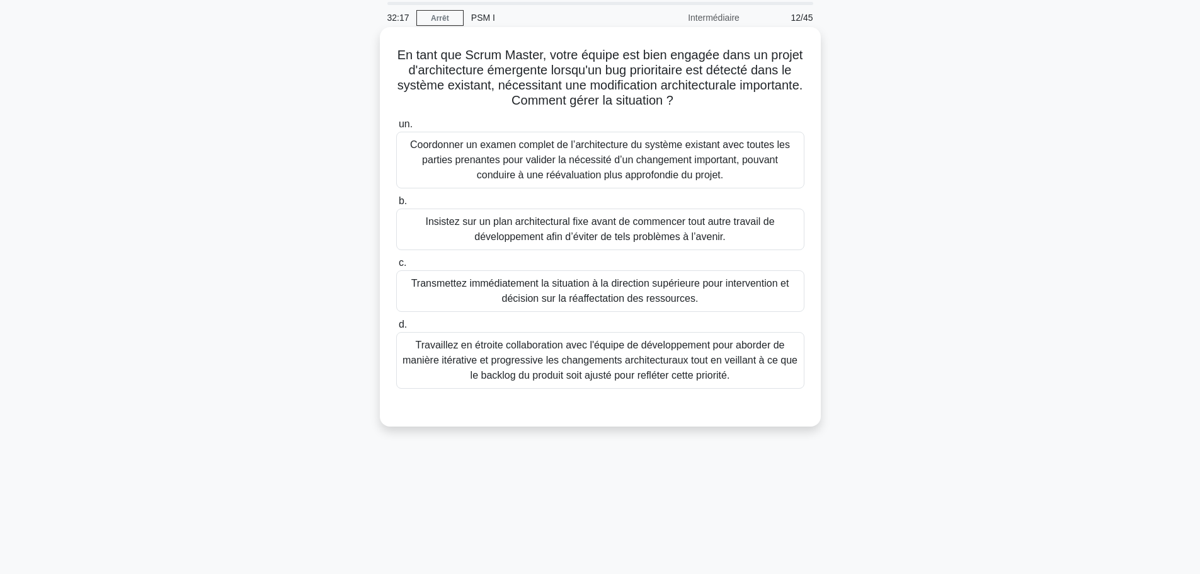
click at [570, 357] on font "Travaillez en étroite collaboration avec l'équipe de développement pour aborder…" at bounding box center [600, 360] width 395 height 41
click at [396, 329] on input "d. Travaillez en étroite collaboration avec l'équipe de développement pour abor…" at bounding box center [396, 325] width 0 height 8
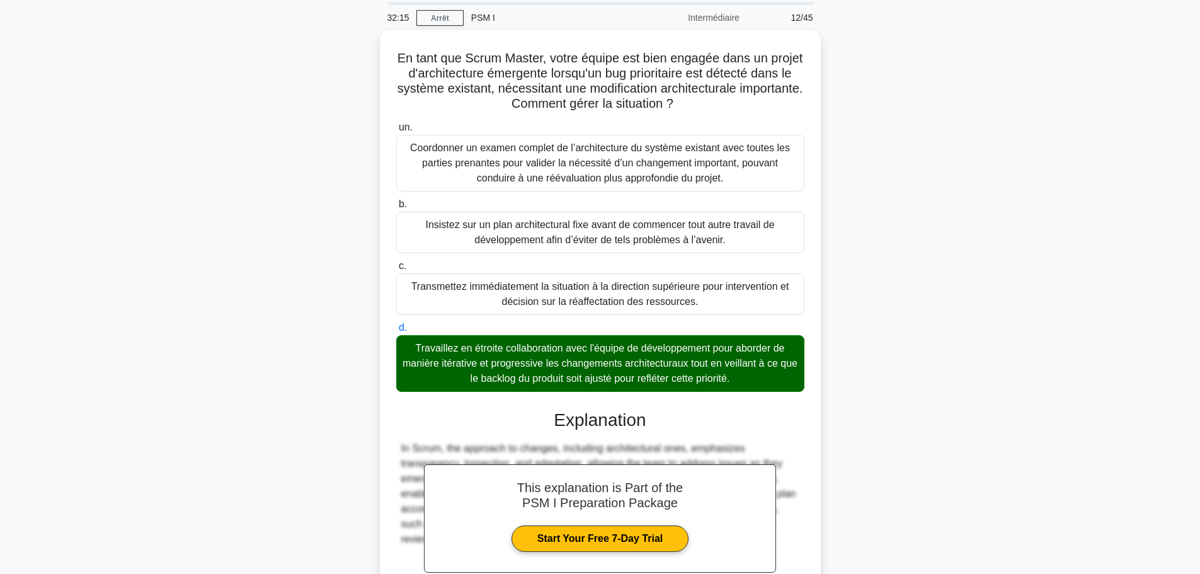
scroll to position [173, 0]
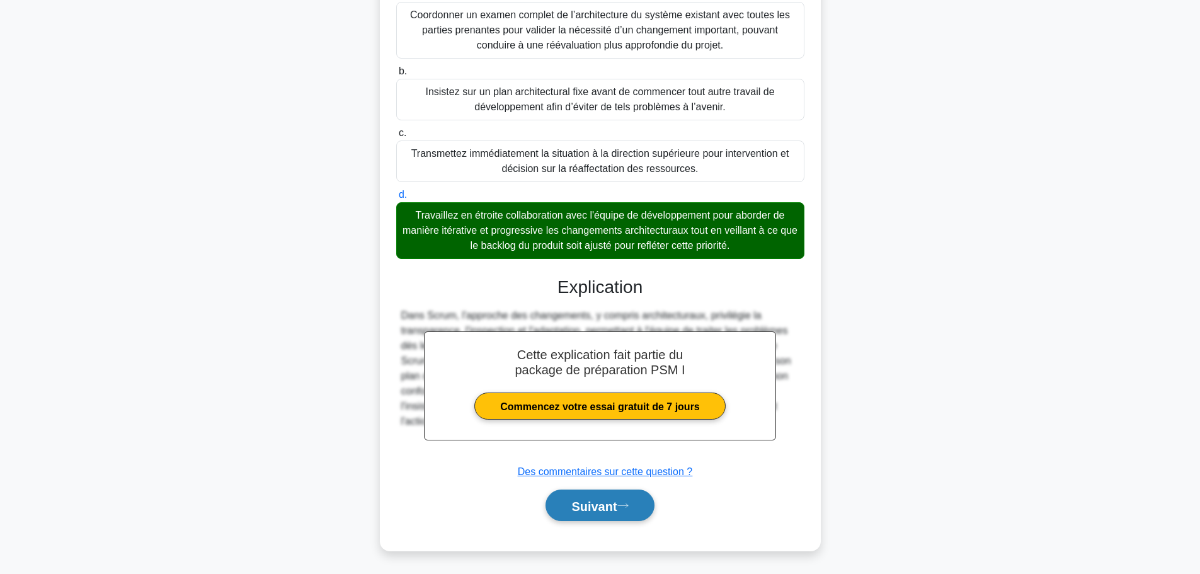
click at [578, 508] on font "Suivant" at bounding box center [593, 506] width 45 height 14
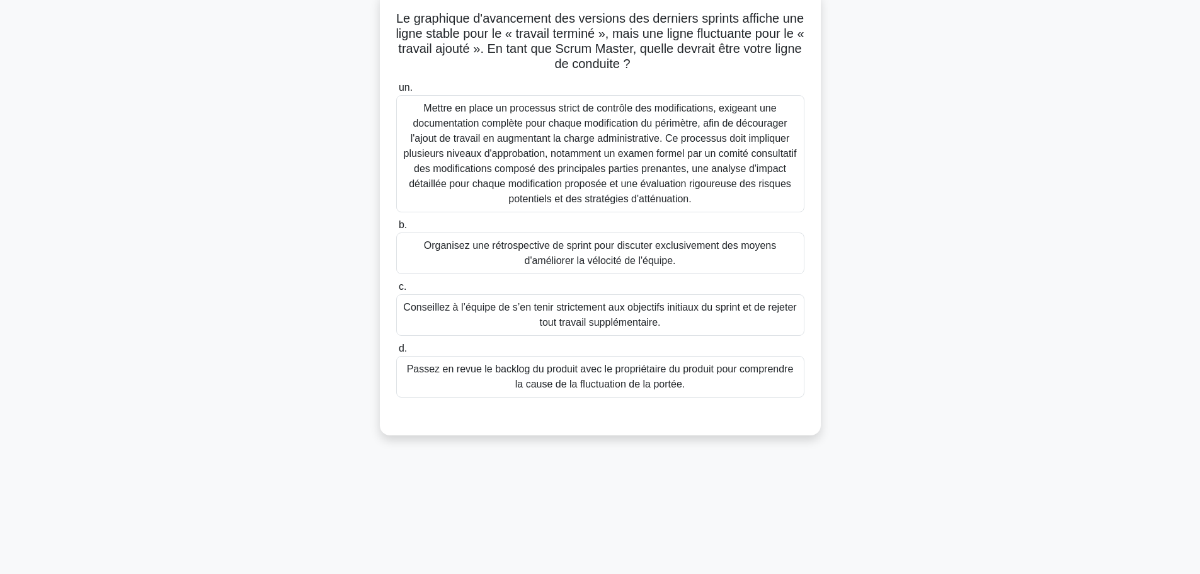
scroll to position [106, 0]
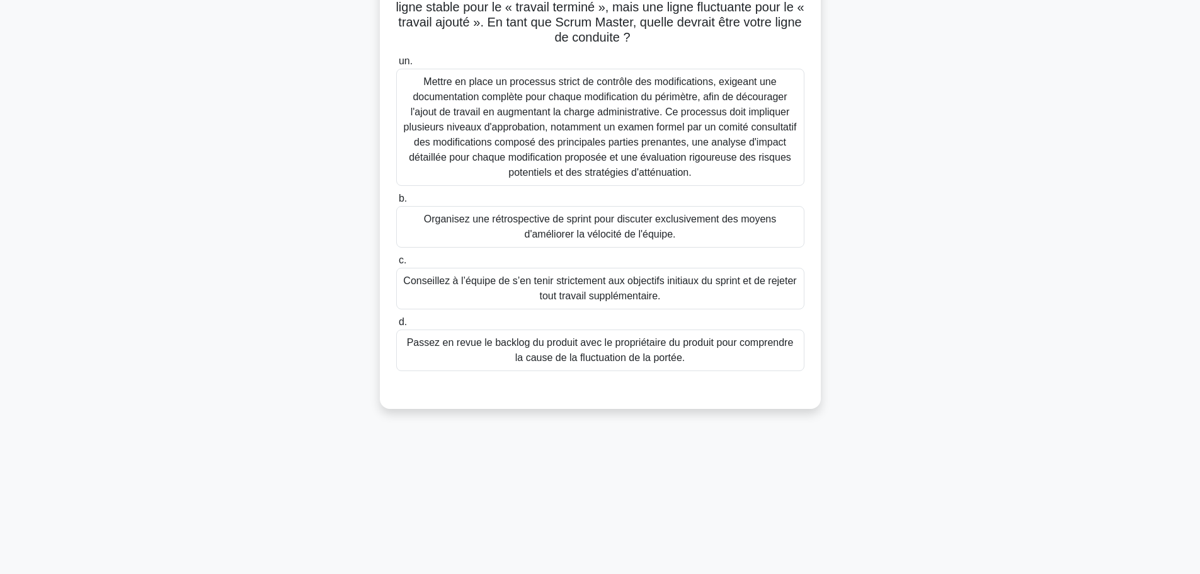
click at [650, 363] on font "Passez en revue le backlog du produit avec le propriétaire du produit pour comp…" at bounding box center [600, 350] width 387 height 26
click at [396, 326] on input "d. Passez en revue le backlog du produit avec le propriétaire du produit pour c…" at bounding box center [396, 322] width 0 height 8
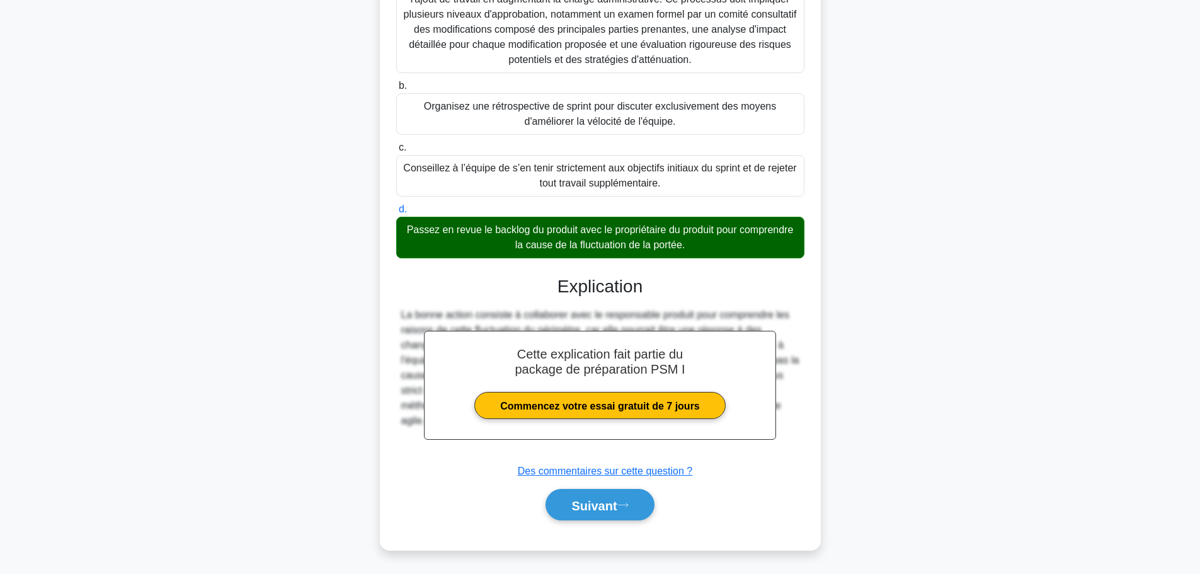
scroll to position [221, 0]
click at [609, 496] on button "Suivant" at bounding box center [600, 505] width 108 height 32
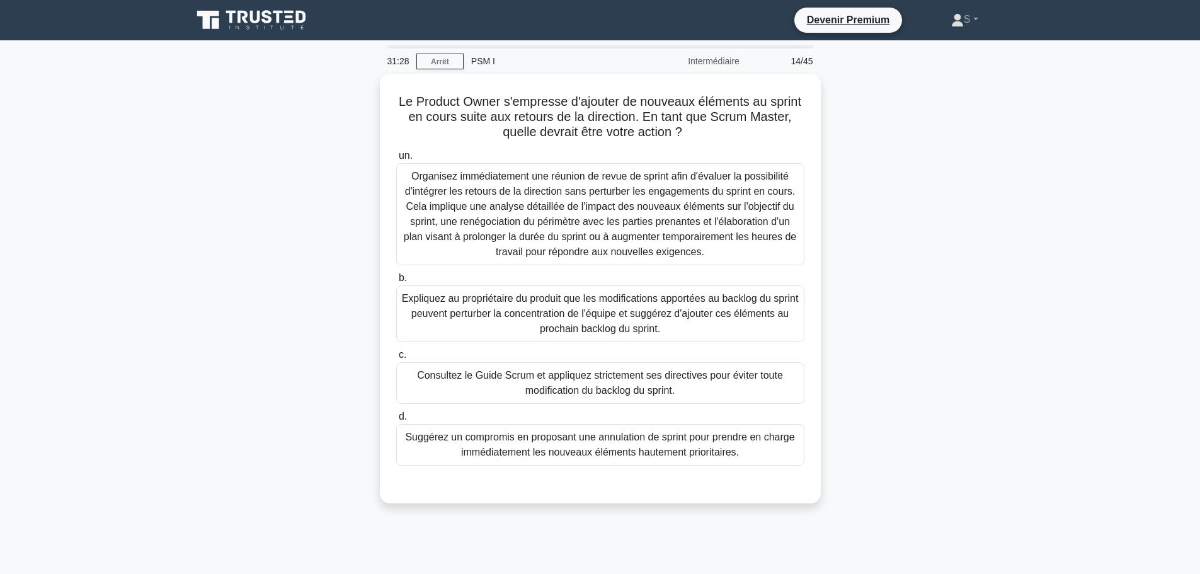
scroll to position [63, 0]
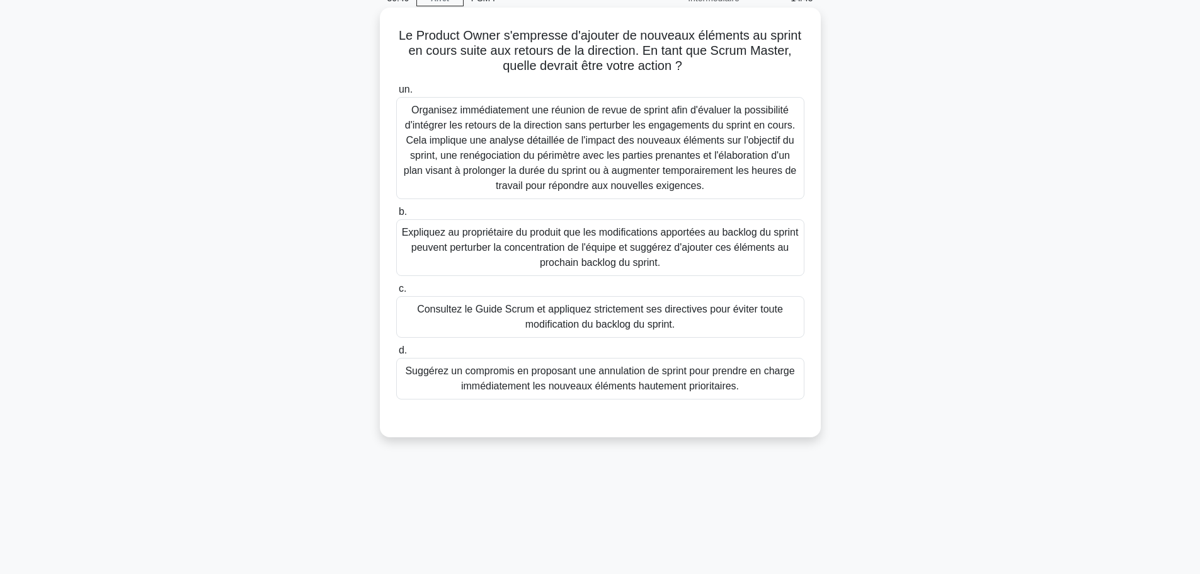
click at [480, 247] on font "Expliquez au propriétaire du produit que les modifications apportées au backlog…" at bounding box center [600, 247] width 397 height 41
click at [396, 216] on input "b. Expliquez au propriétaire du produit que les modifications apportées au back…" at bounding box center [396, 212] width 0 height 8
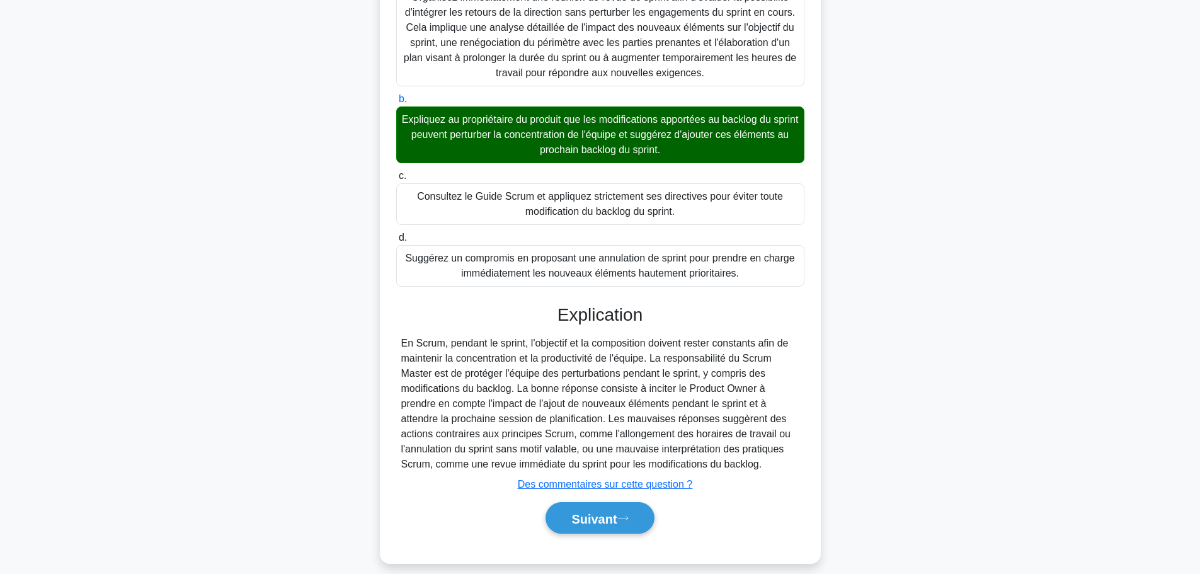
scroll to position [190, 0]
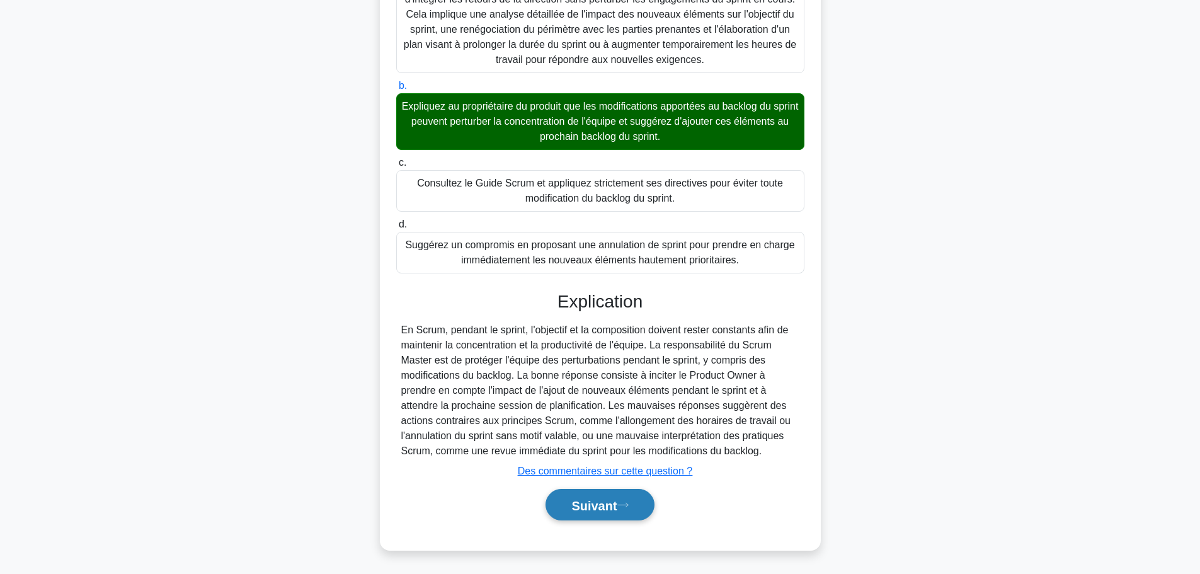
click at [612, 502] on font "Suivant" at bounding box center [593, 505] width 45 height 14
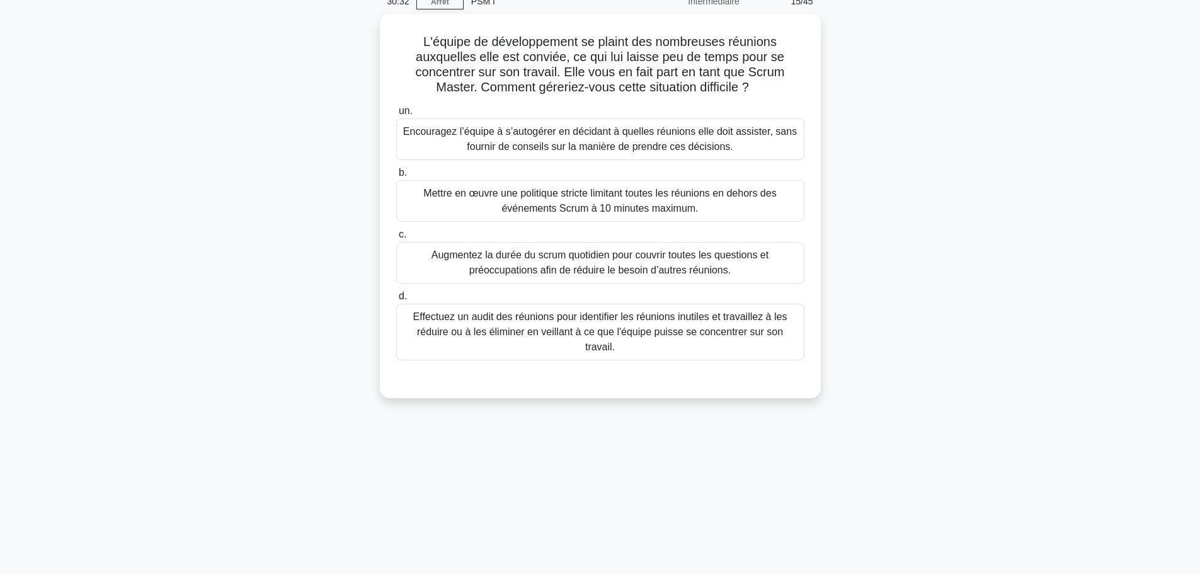
scroll to position [0, 0]
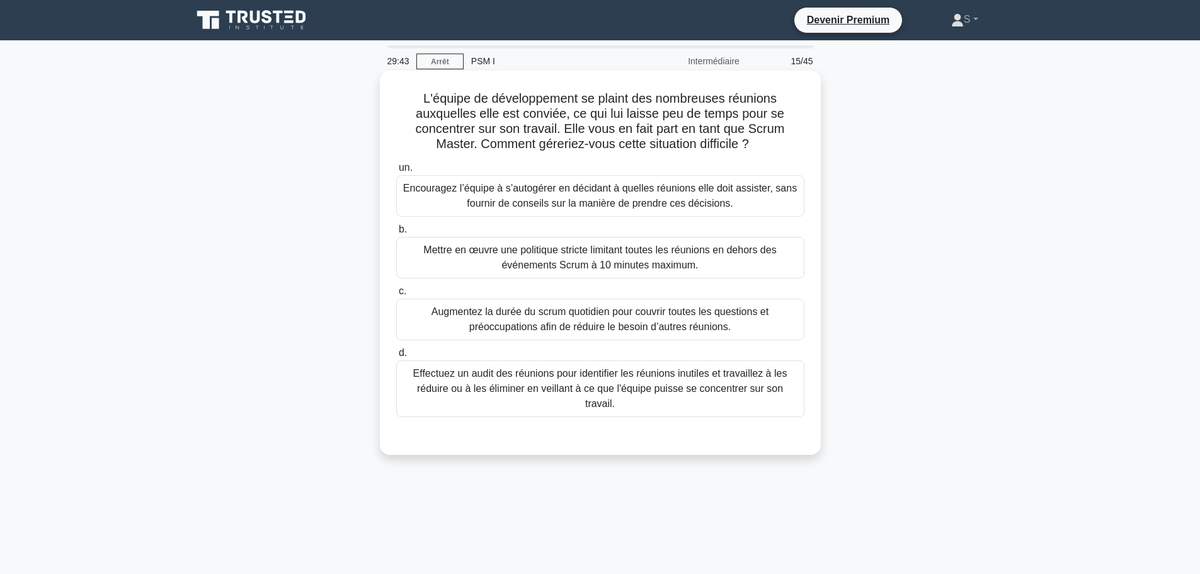
click at [559, 193] on font "Encouragez l’équipe à s’autogérer en décidant à quelles réunions elle doit assi…" at bounding box center [600, 196] width 394 height 26
click at [396, 172] on input "un. Encouragez l’équipe à s’autogérer en décidant à quelles réunions elle doit …" at bounding box center [396, 168] width 0 height 8
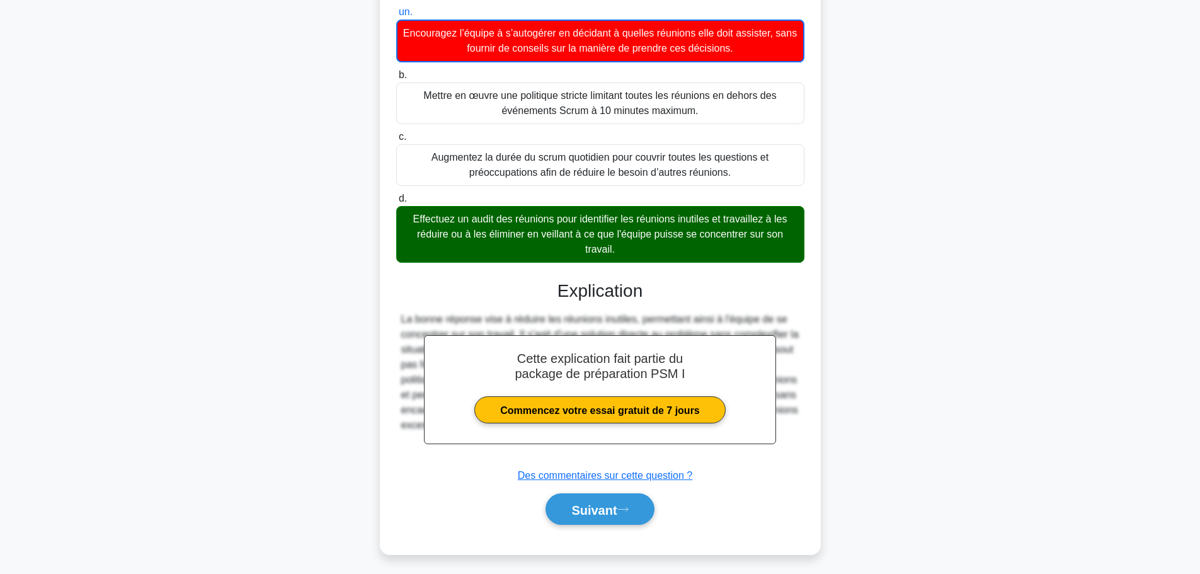
scroll to position [161, 0]
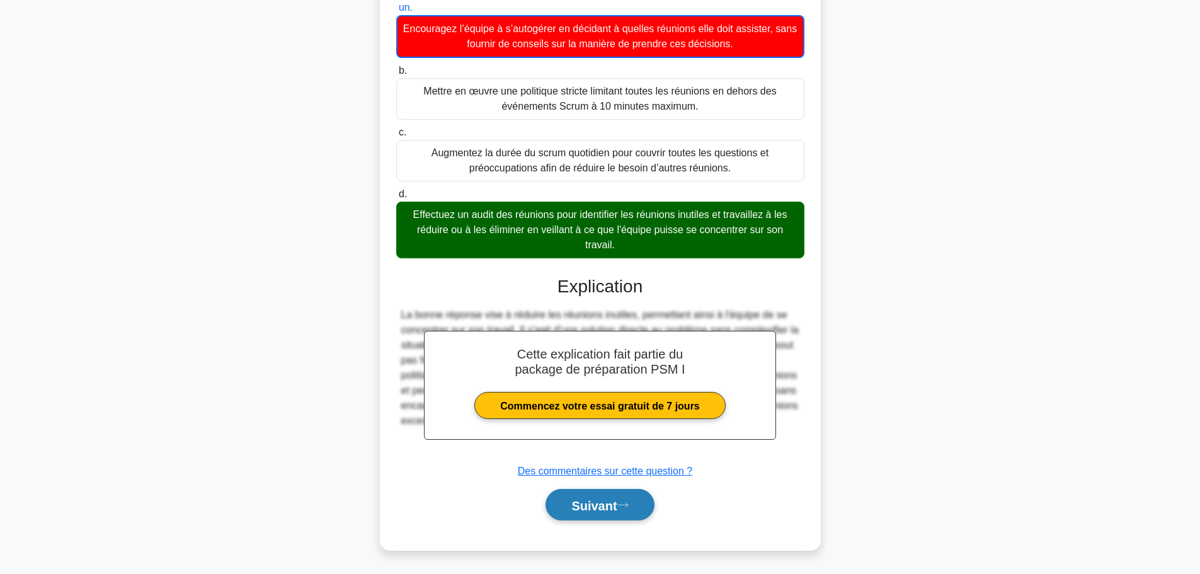
click at [617, 503] on font "Suivant" at bounding box center [593, 505] width 45 height 14
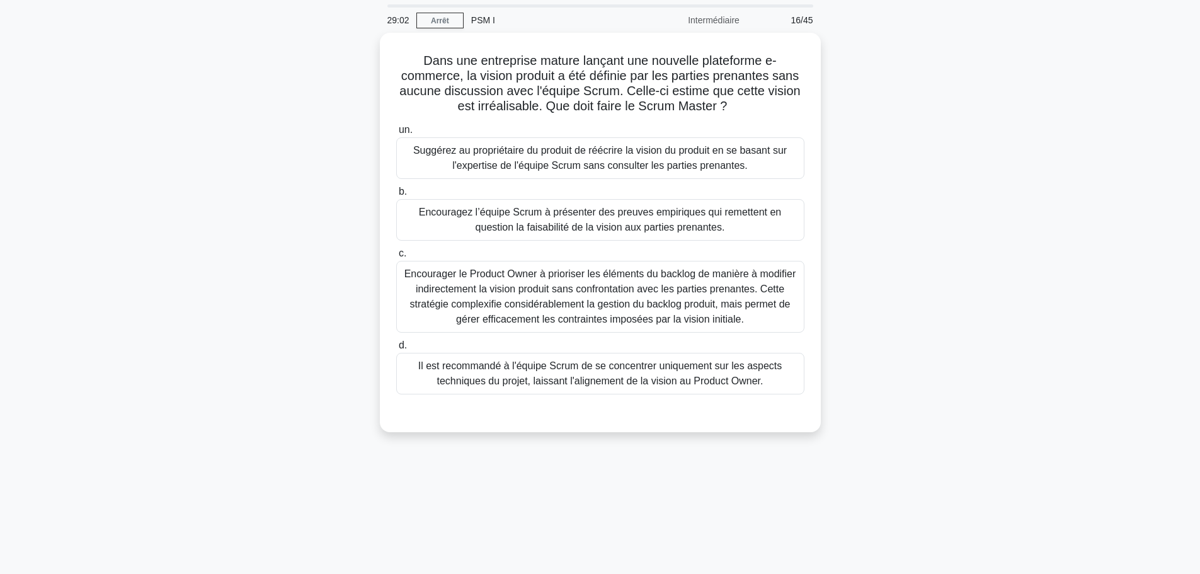
scroll to position [63, 0]
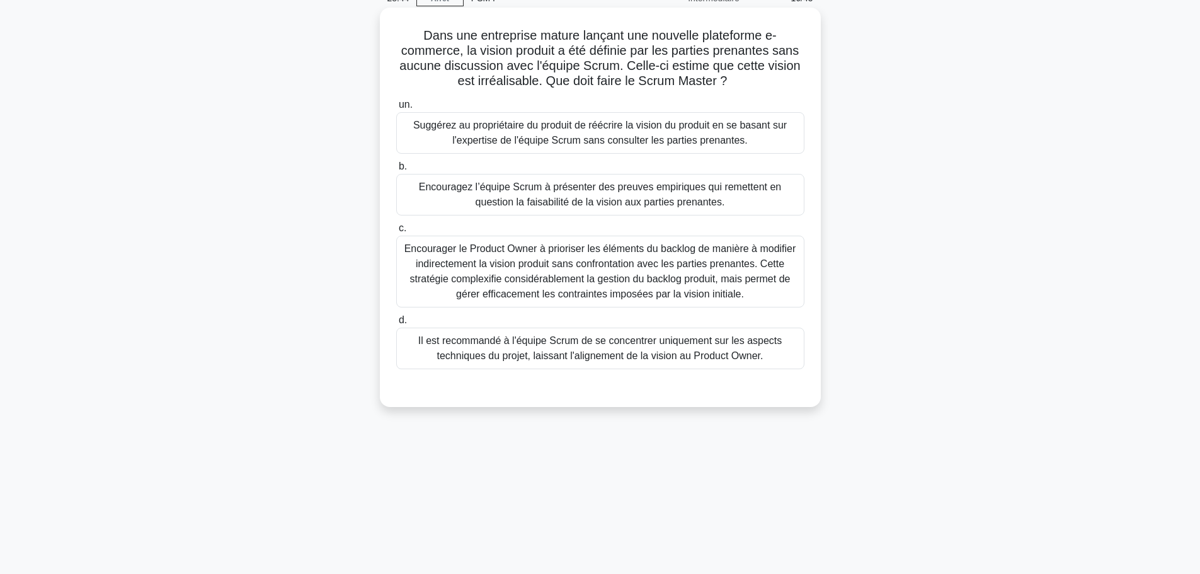
click at [564, 200] on font "Encouragez l’équipe Scrum à présenter des preuves empiriques qui remettent en q…" at bounding box center [600, 194] width 362 height 26
click at [396, 171] on input "b. Encouragez l’équipe Scrum à présenter des preuves empiriques qui remettent e…" at bounding box center [396, 167] width 0 height 8
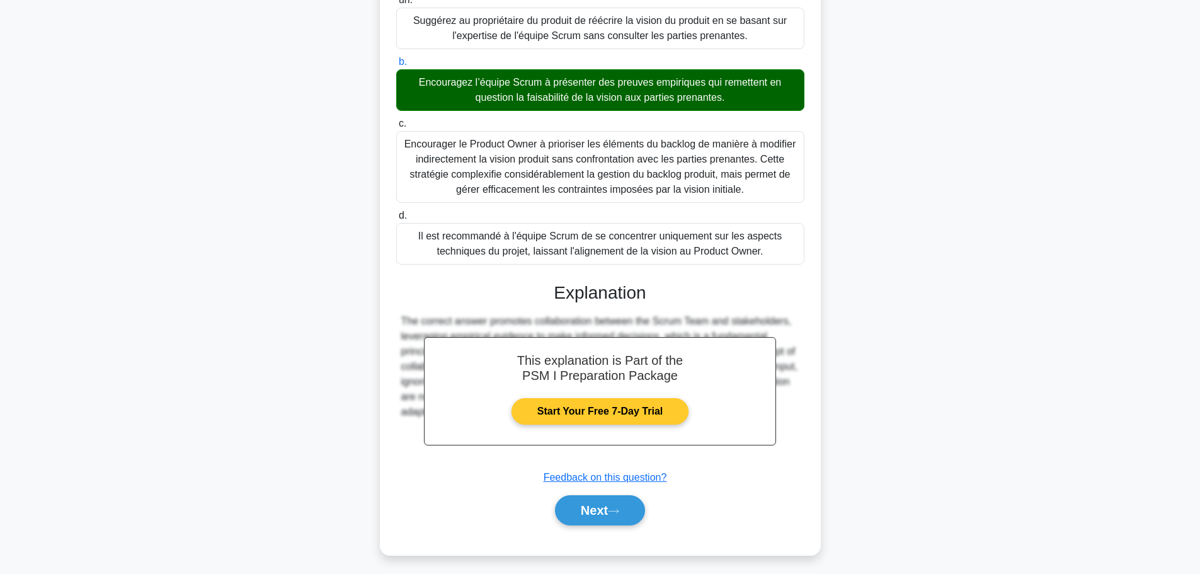
scroll to position [173, 0]
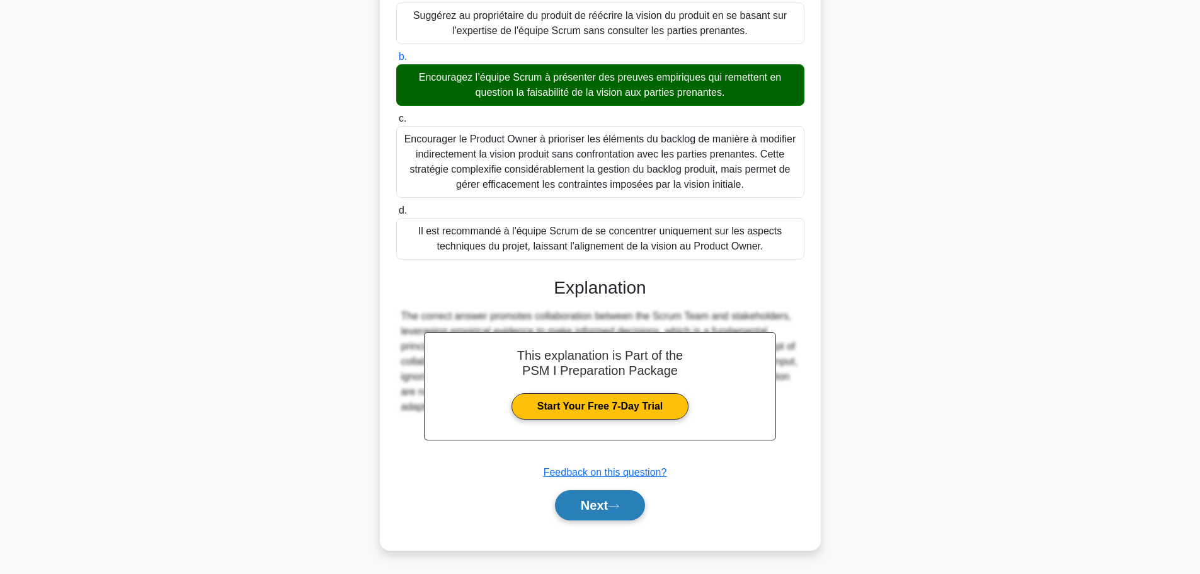
click at [618, 502] on button "Next" at bounding box center [600, 505] width 90 height 30
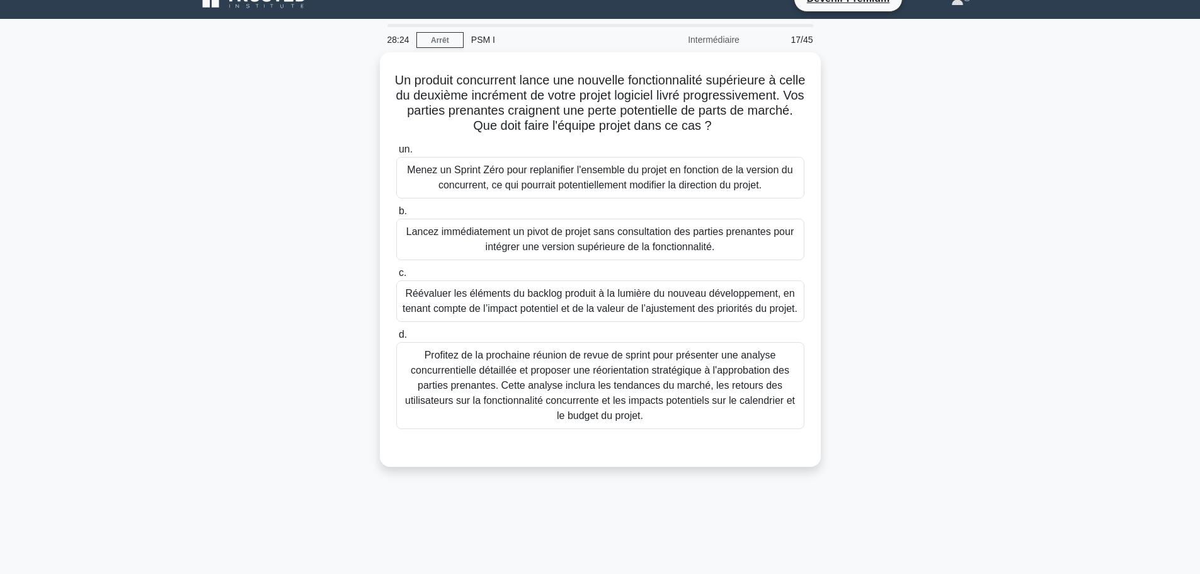
scroll to position [0, 0]
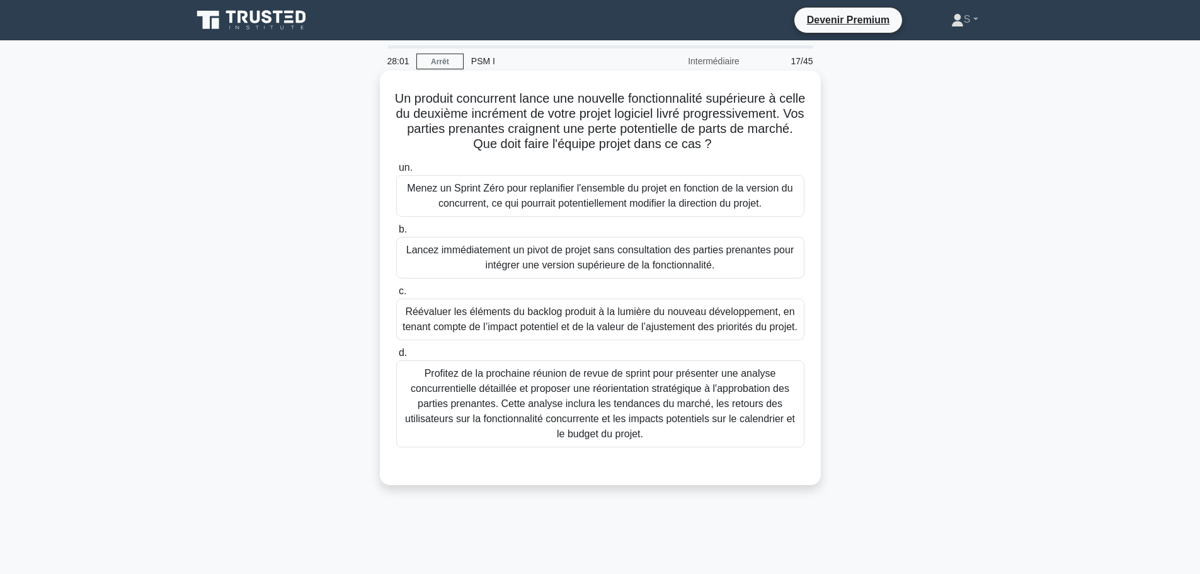
click at [637, 319] on font "Réévaluer les éléments du backlog produit à la lumière du nouveau développement…" at bounding box center [600, 319] width 395 height 26
click at [396, 295] on input "c. Réévaluer les éléments du backlog produit à la lumière du nouveau développem…" at bounding box center [396, 291] width 0 height 8
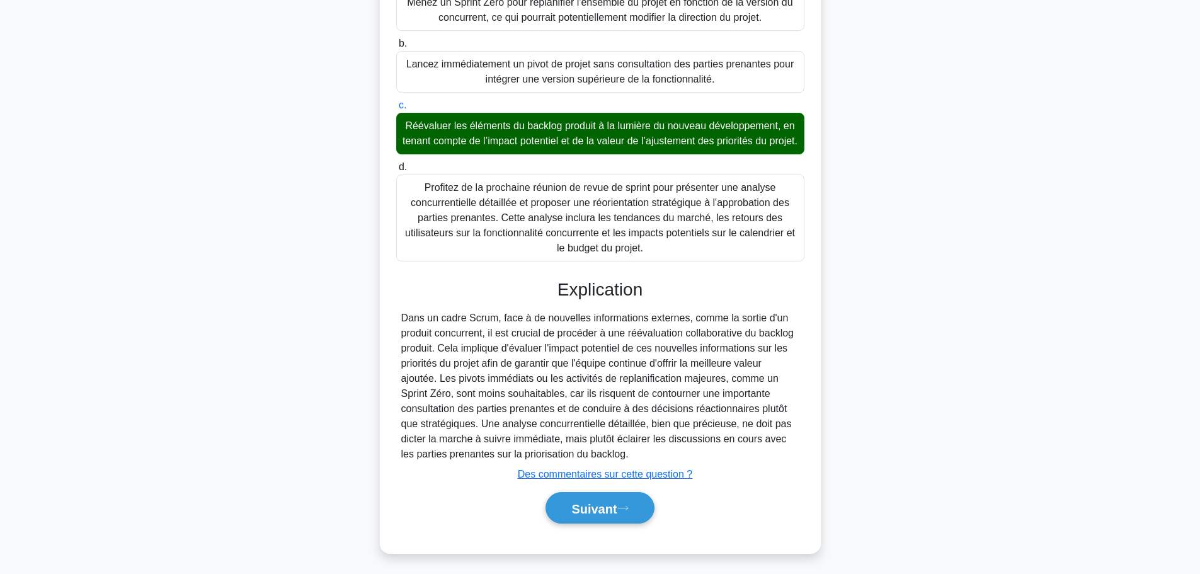
scroll to position [205, 0]
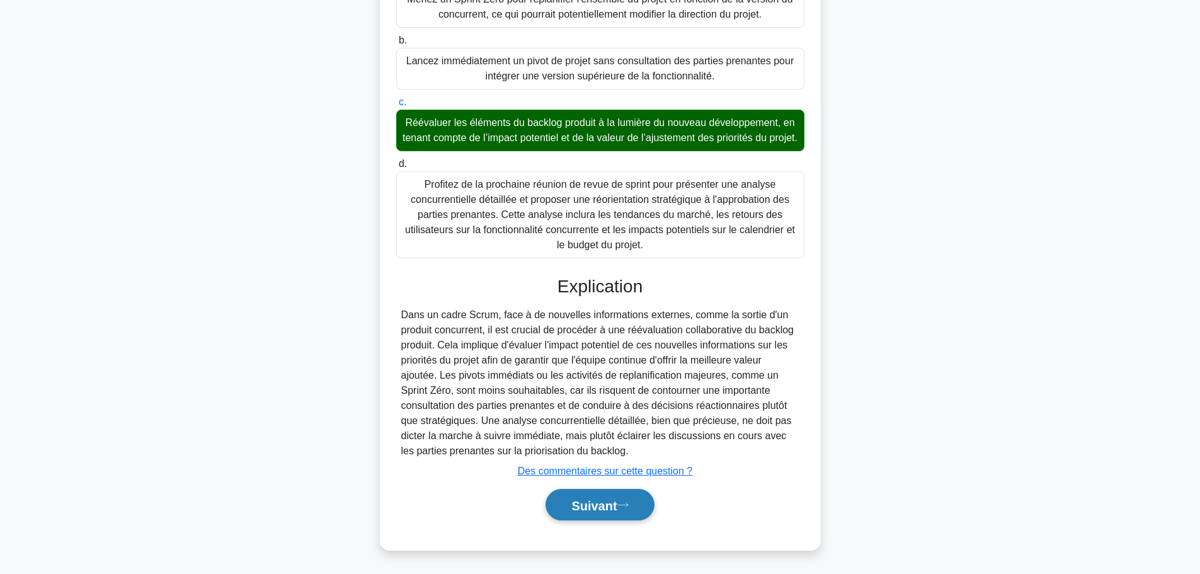
click at [606, 507] on font "Suivant" at bounding box center [593, 505] width 45 height 14
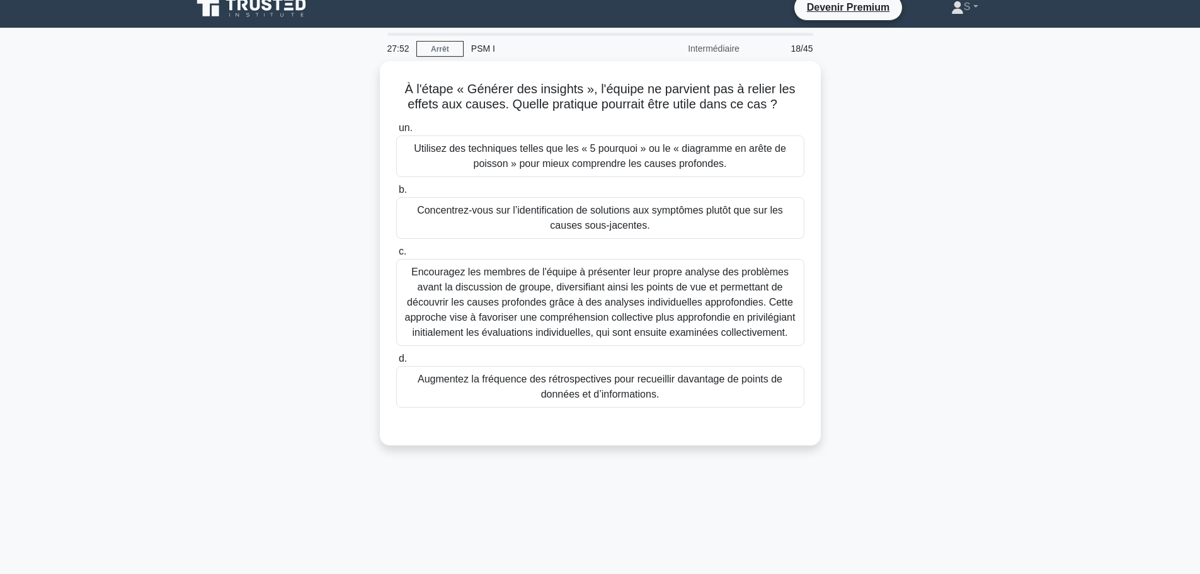
scroll to position [0, 0]
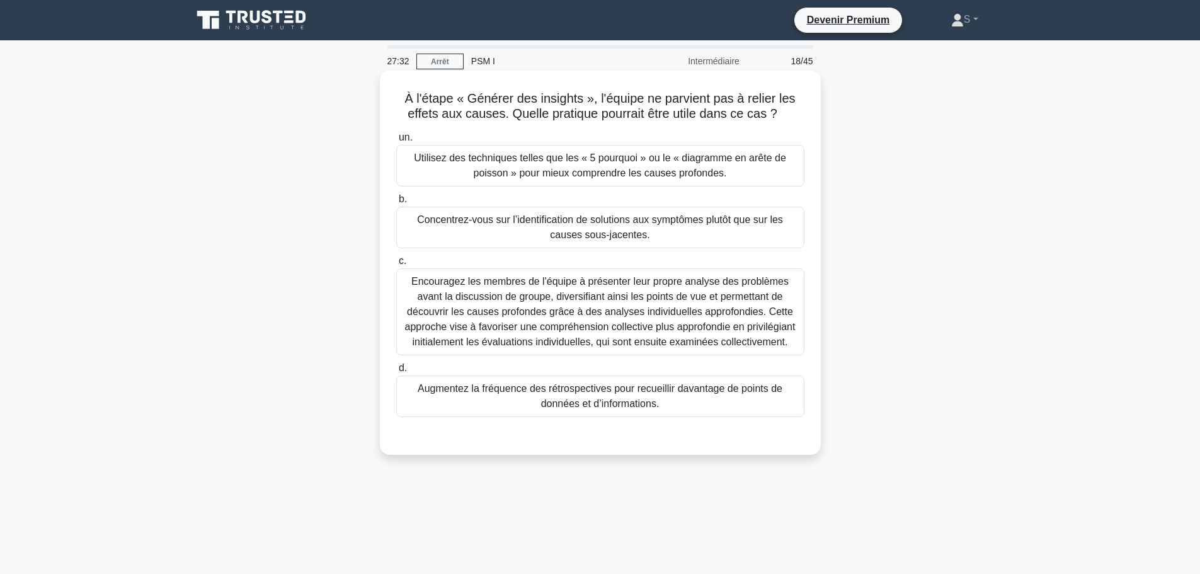
click at [466, 174] on font "Utilisez des techniques telles que les « 5 pourquoi » ou le « diagramme en arêt…" at bounding box center [600, 166] width 397 height 30
click at [396, 142] on input "un. Utilisez des techniques telles que les « 5 pourquoi » ou le « diagramme en …" at bounding box center [396, 138] width 0 height 8
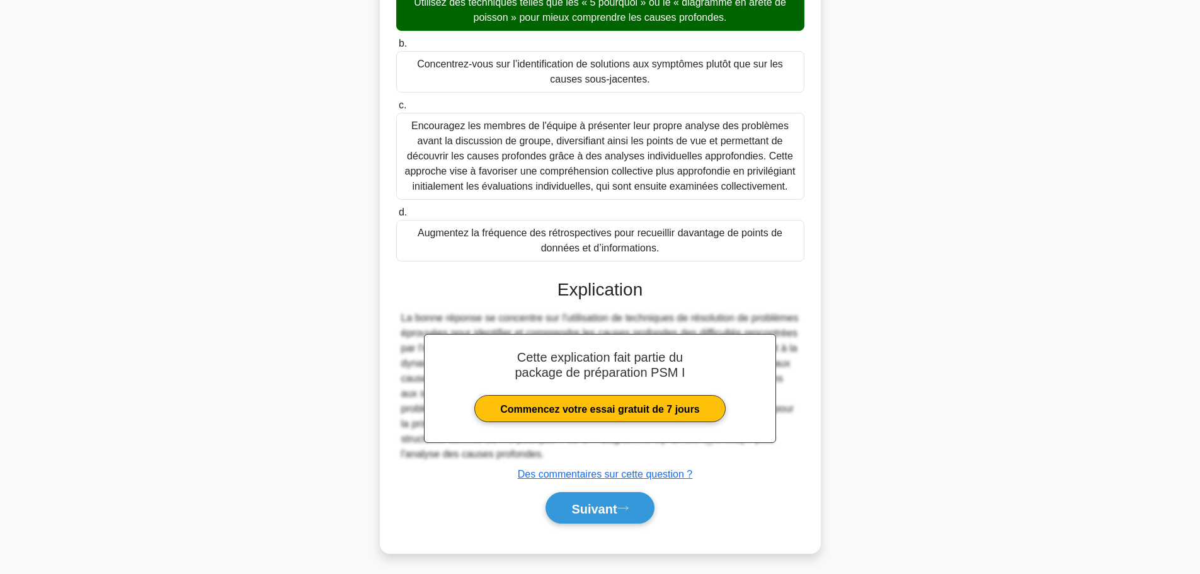
scroll to position [160, 0]
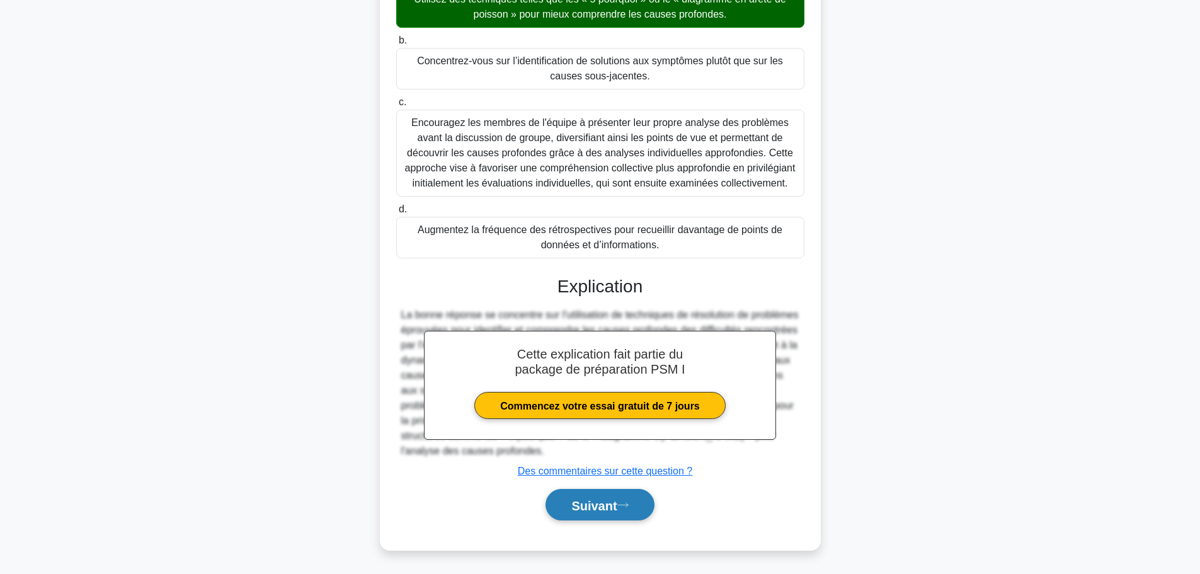
click at [592, 508] on font "Suivant" at bounding box center [593, 505] width 45 height 14
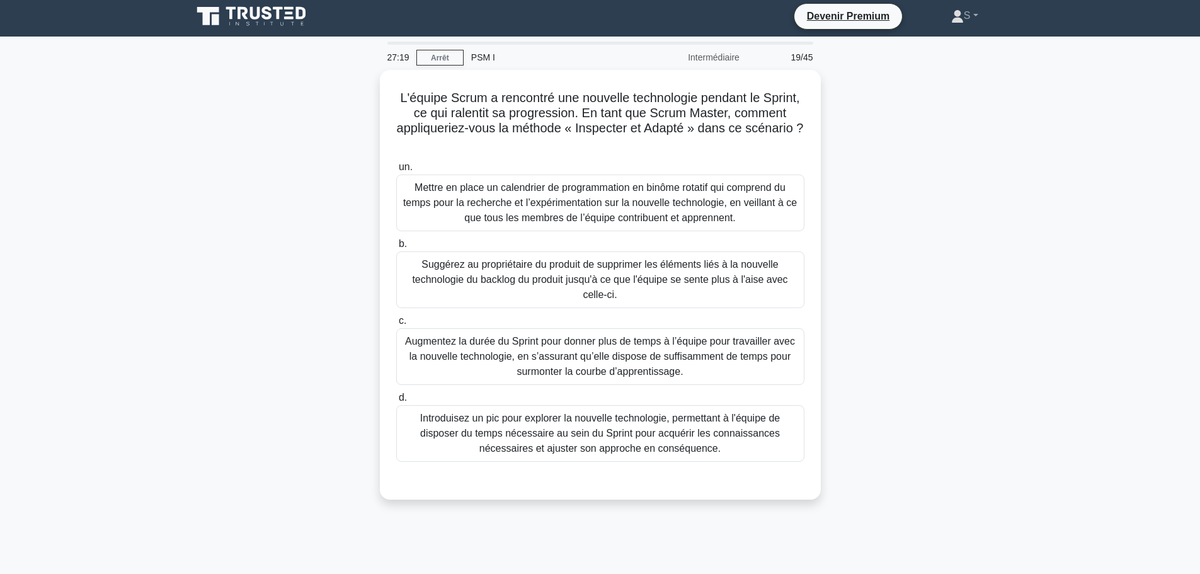
scroll to position [0, 0]
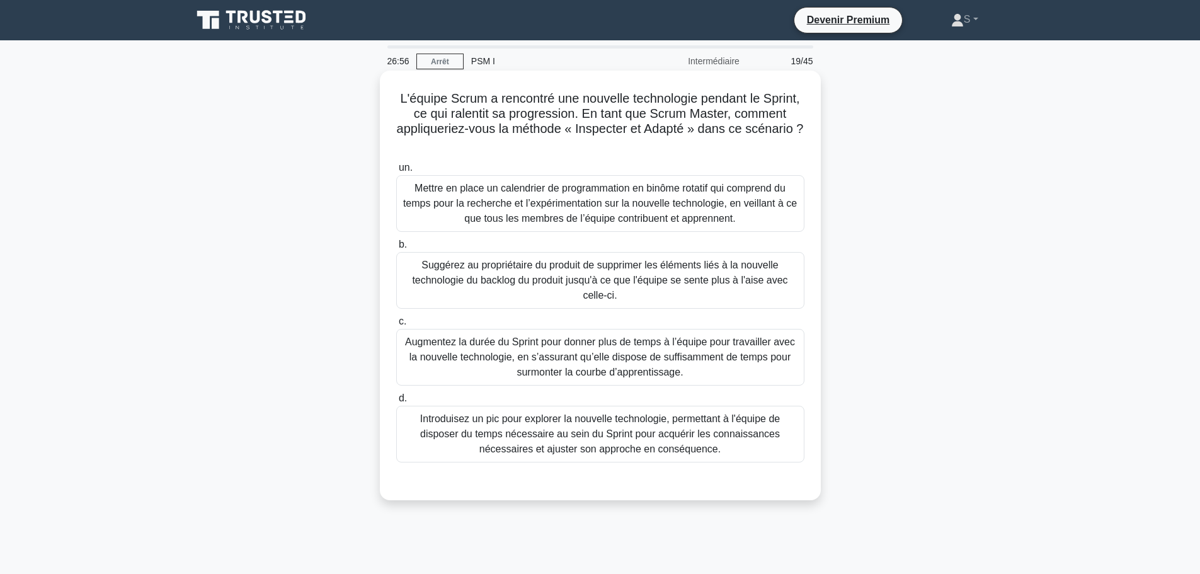
click at [617, 422] on font "Introduisez un pic pour explorer la nouvelle technologie, permettant à l'équipe…" at bounding box center [600, 433] width 360 height 41
click at [396, 403] on input "d. Introduisez un pic pour explorer la nouvelle technologie, permettant à l'équ…" at bounding box center [396, 398] width 0 height 8
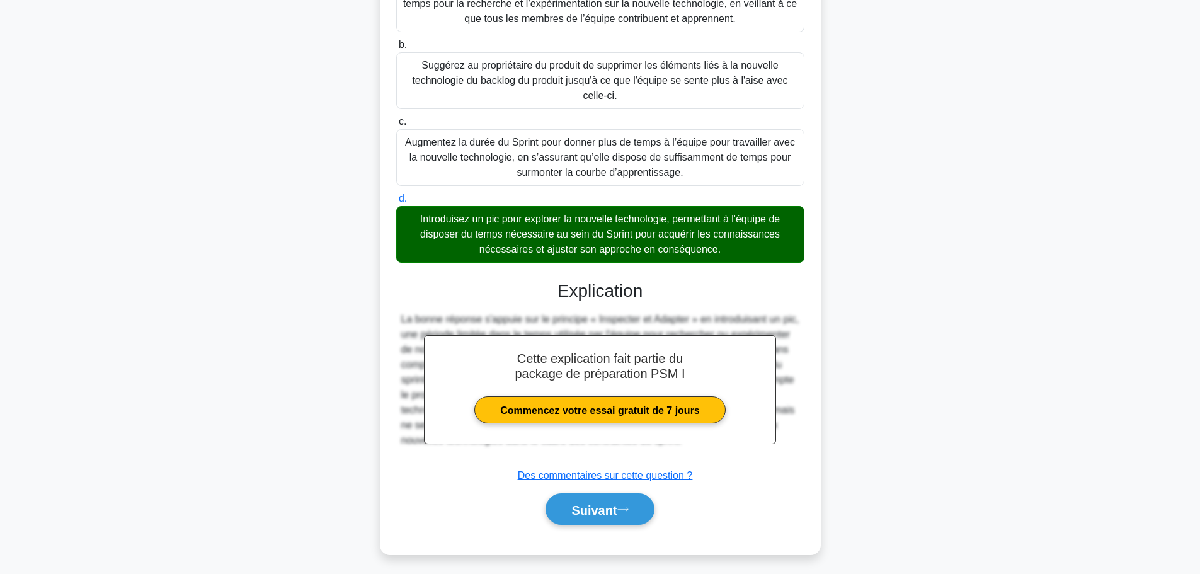
scroll to position [205, 0]
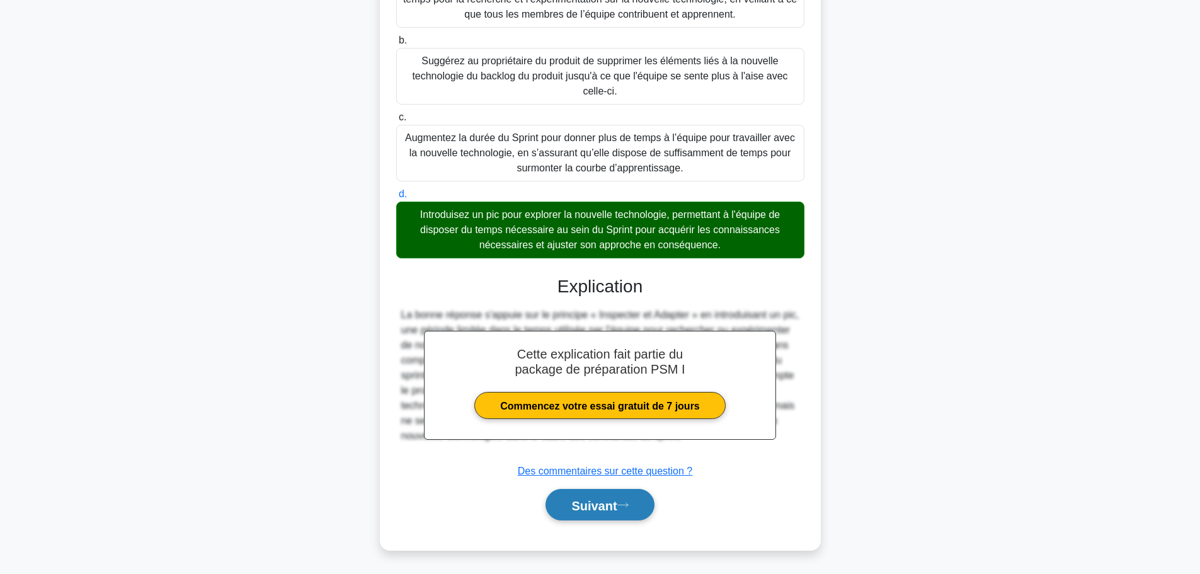
click at [584, 506] on font "Suivant" at bounding box center [593, 505] width 45 height 14
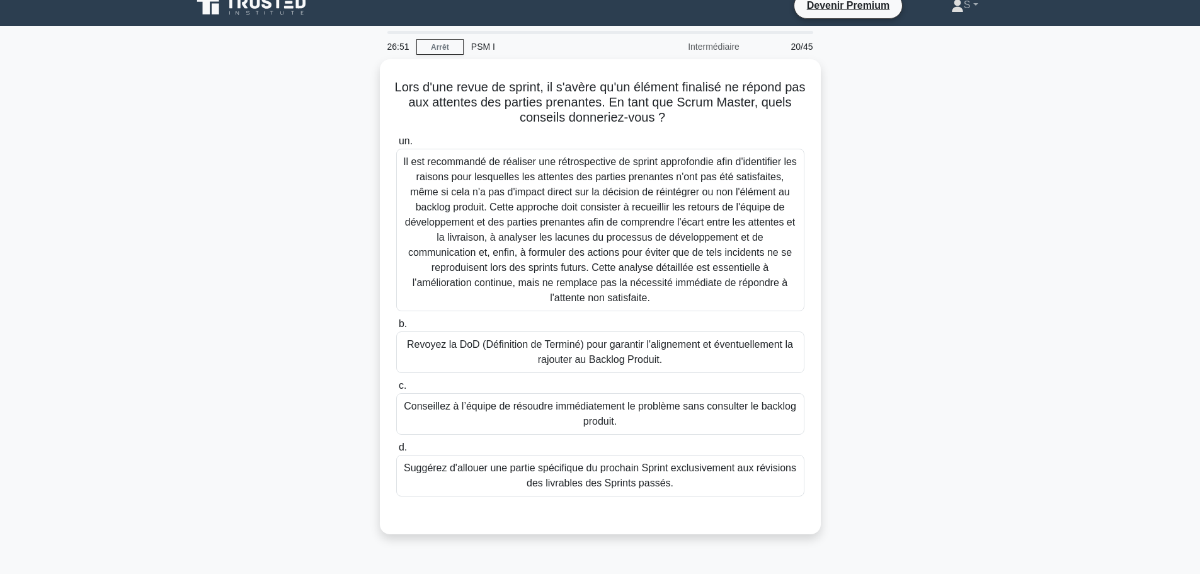
scroll to position [0, 0]
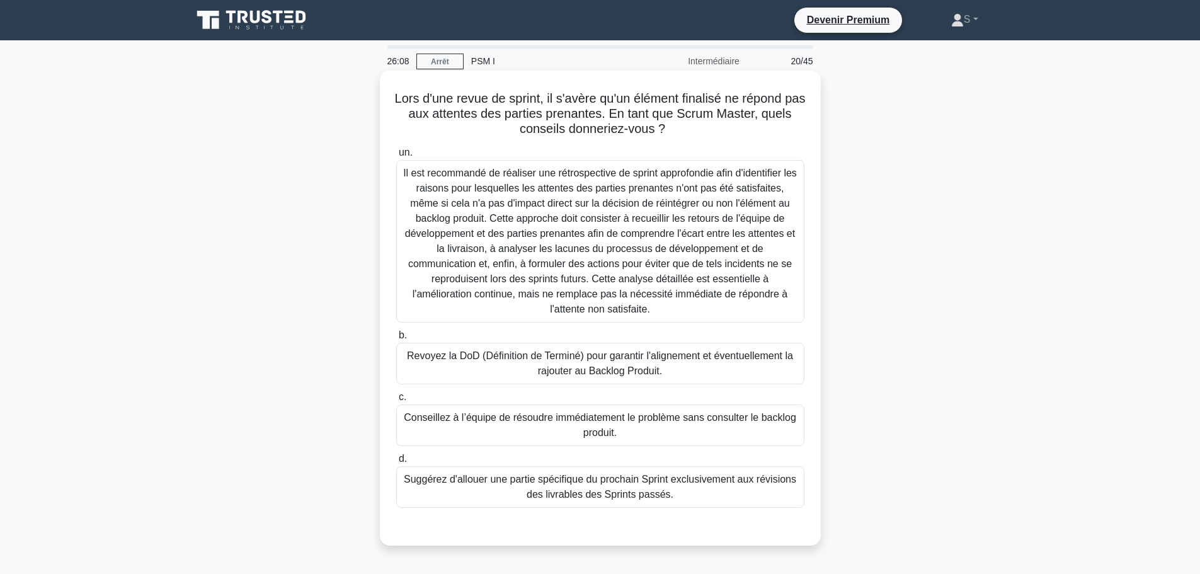
click at [508, 239] on font "Il est recommandé de réaliser une rétrospective de sprint approfondie afin d'id…" at bounding box center [600, 241] width 394 height 147
click at [396, 157] on input "un." at bounding box center [396, 153] width 0 height 8
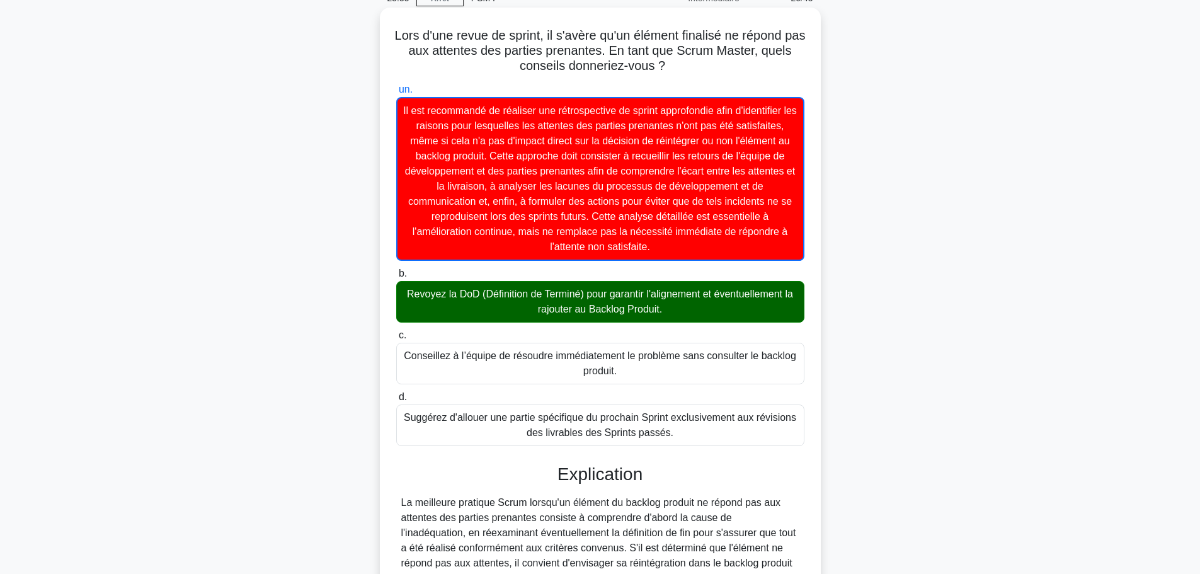
scroll to position [252, 0]
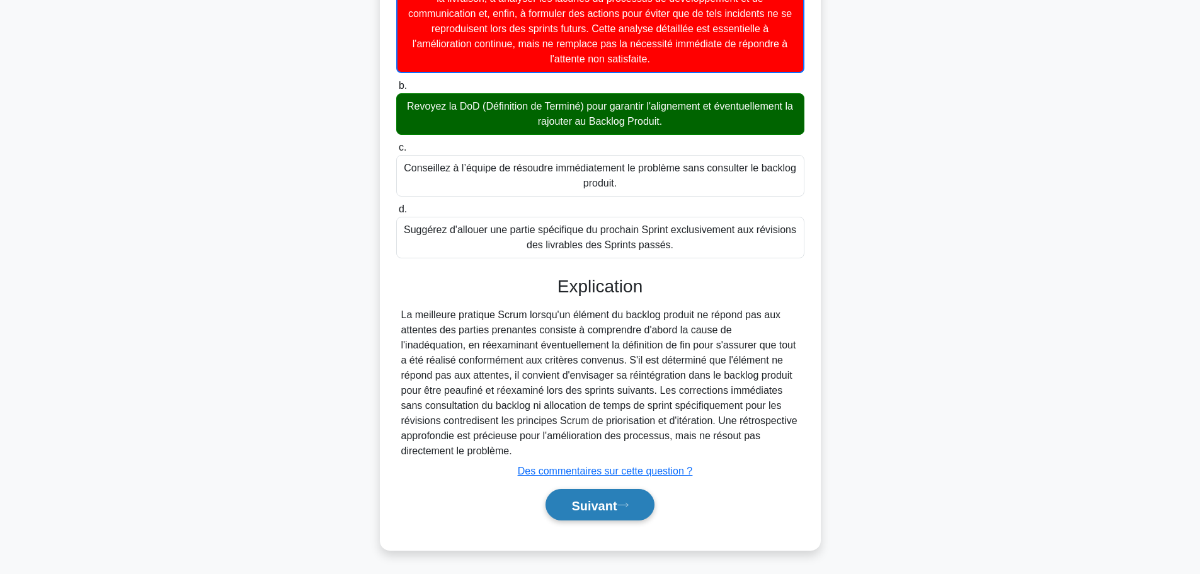
click at [571, 508] on font "Suivant" at bounding box center [593, 505] width 45 height 14
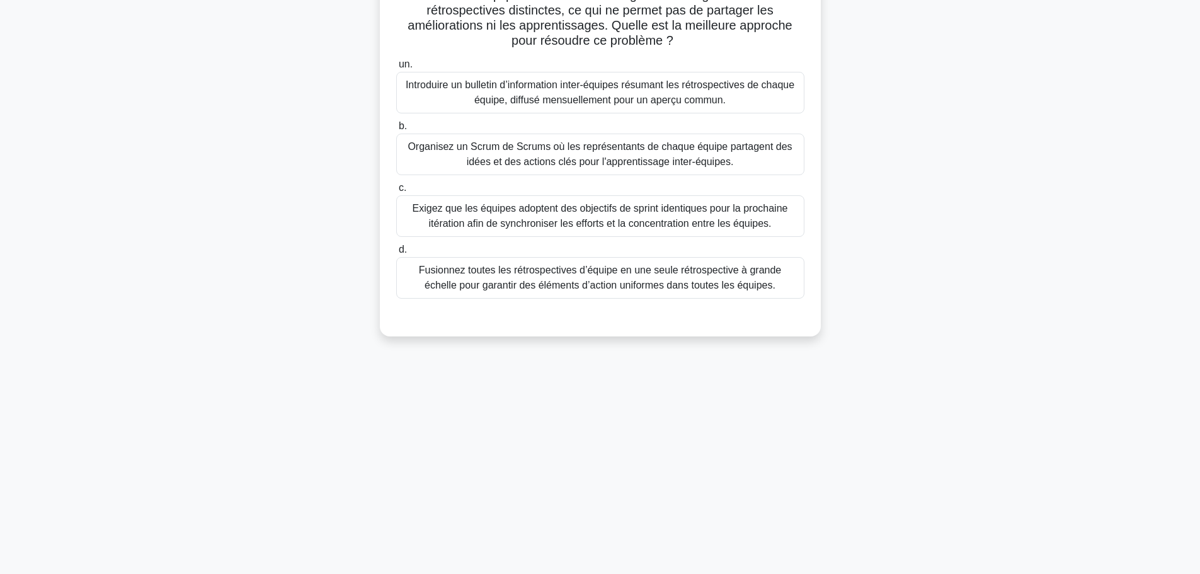
scroll to position [0, 0]
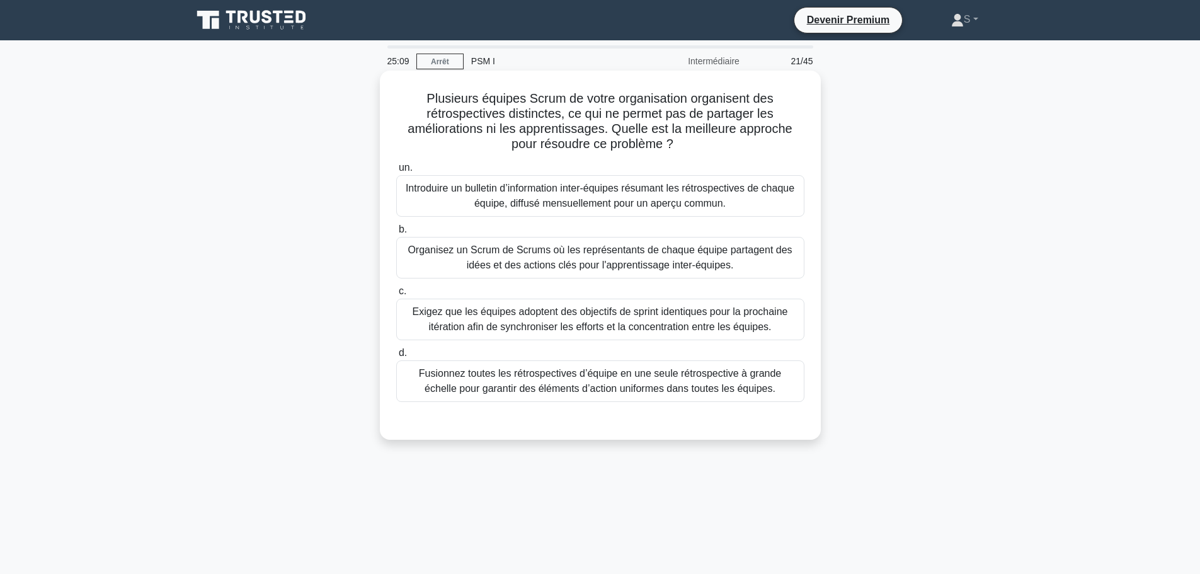
click at [502, 268] on font "Organisez un Scrum de Scrums où les représentants de chaque équipe partagent de…" at bounding box center [600, 257] width 384 height 26
click at [396, 234] on input "b. Organisez un Scrum de Scrums où les représentants de chaque équipe partagent…" at bounding box center [396, 230] width 0 height 8
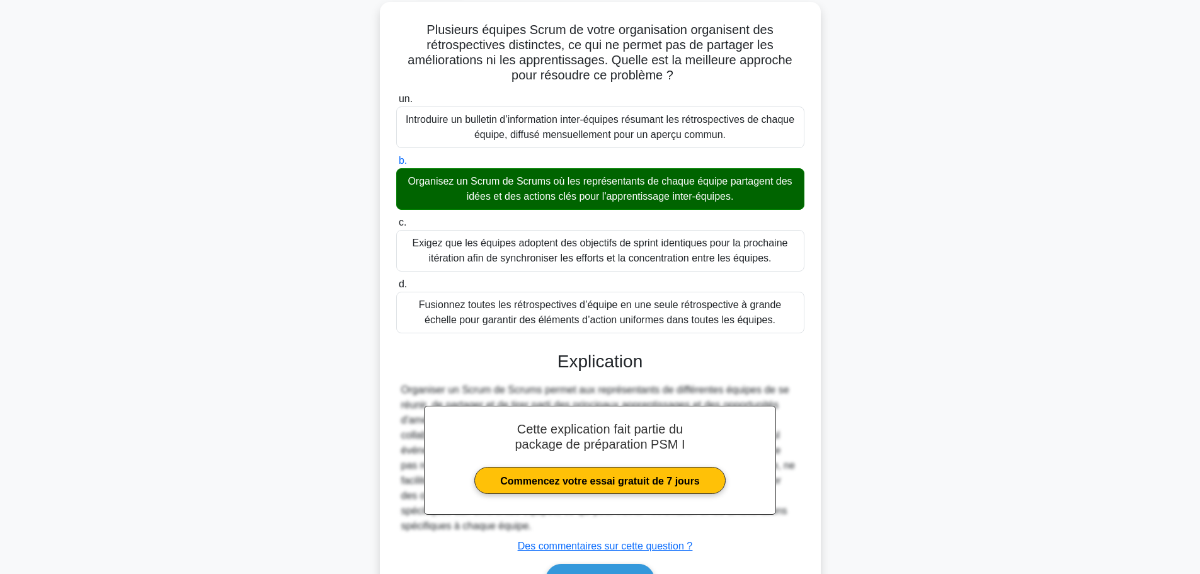
scroll to position [145, 0]
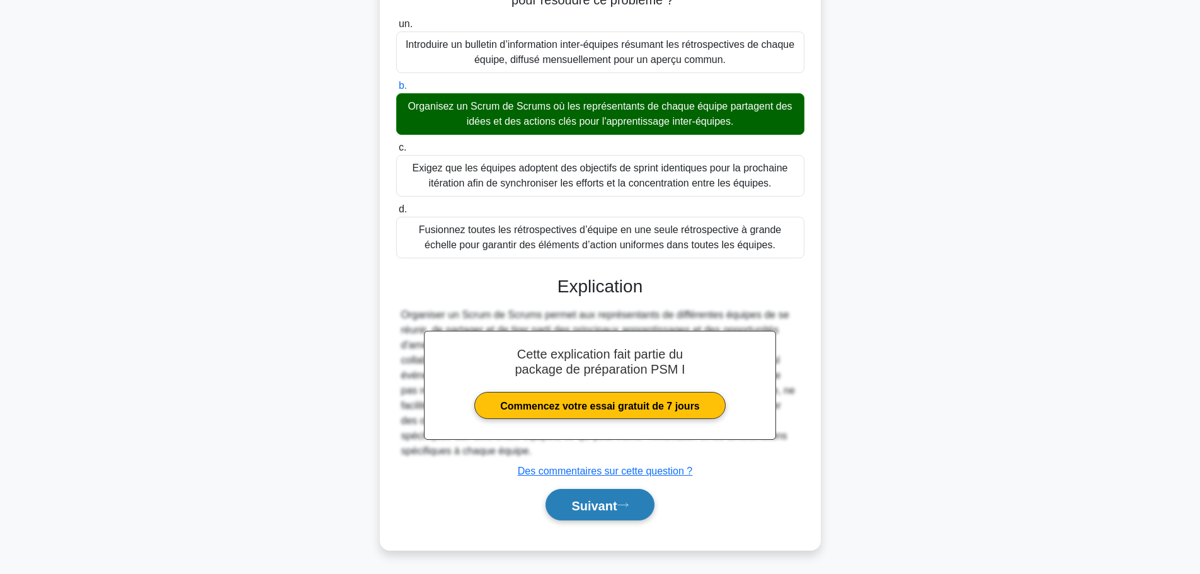
click at [590, 509] on font "Suivant" at bounding box center [593, 505] width 45 height 14
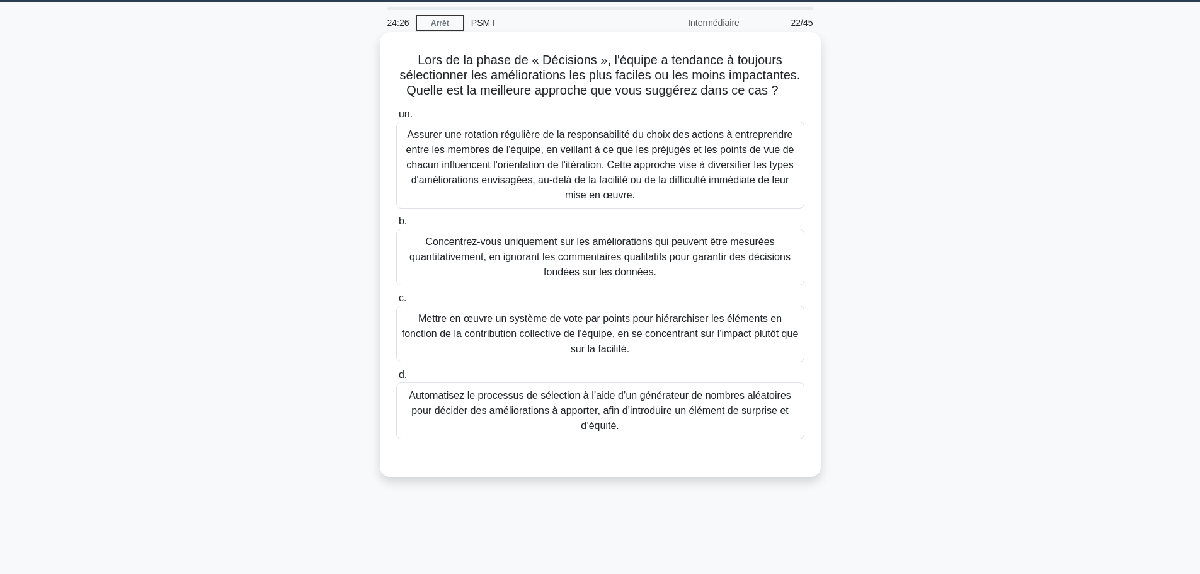
scroll to position [63, 0]
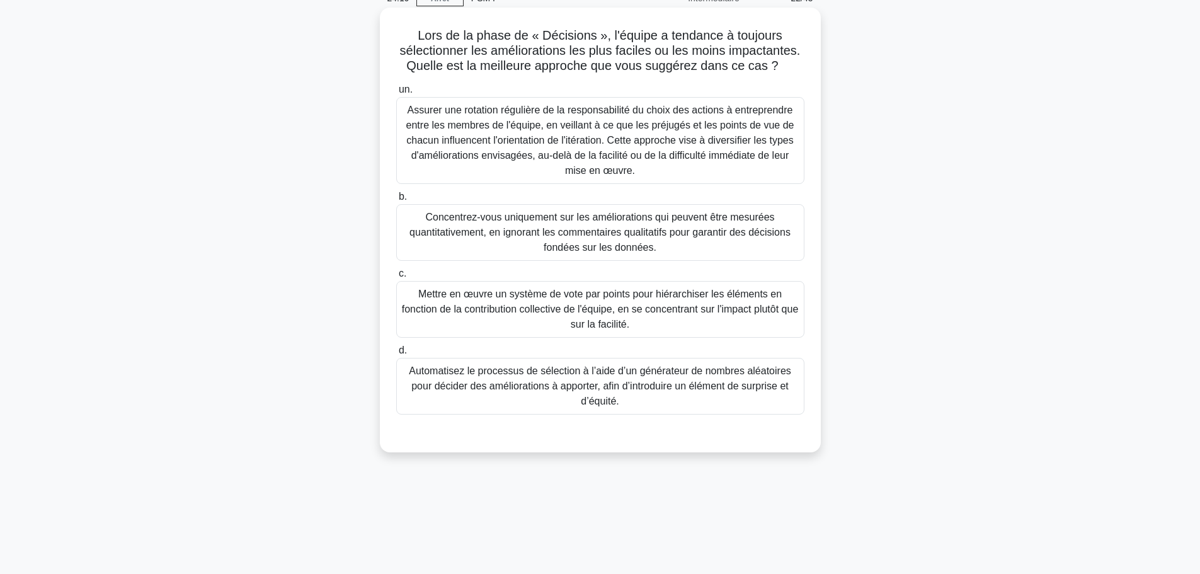
click at [442, 307] on font "Mettre en œuvre un système de vote par points pour hiérarchiser les éléments en…" at bounding box center [600, 309] width 397 height 41
click at [396, 278] on input "c. Mettre en œuvre un système de vote par points pour hiérarchiser les éléments…" at bounding box center [396, 274] width 0 height 8
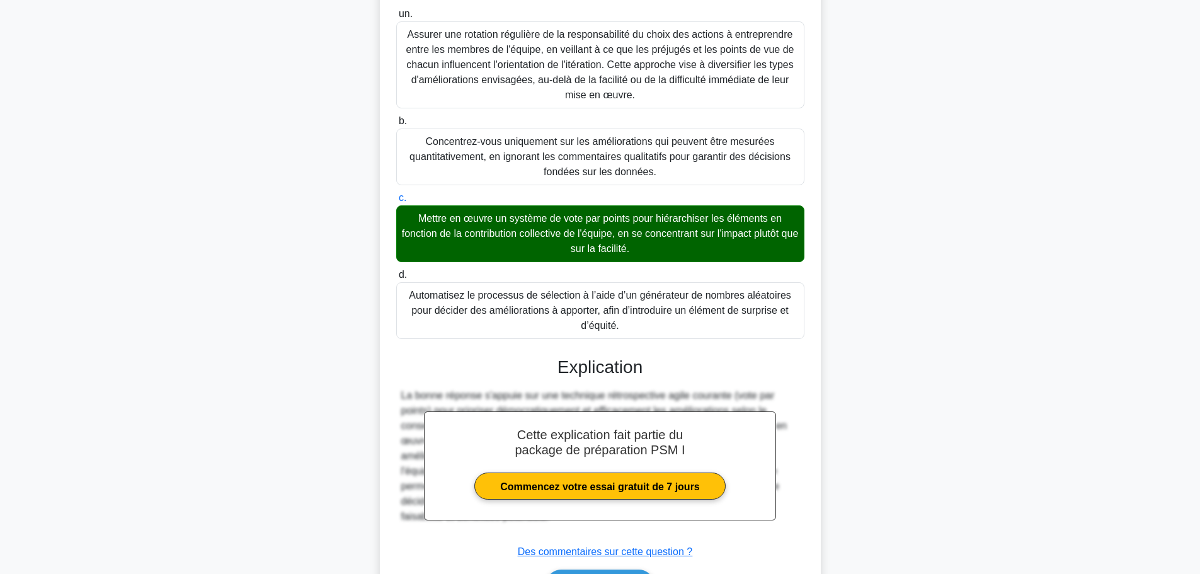
scroll to position [221, 0]
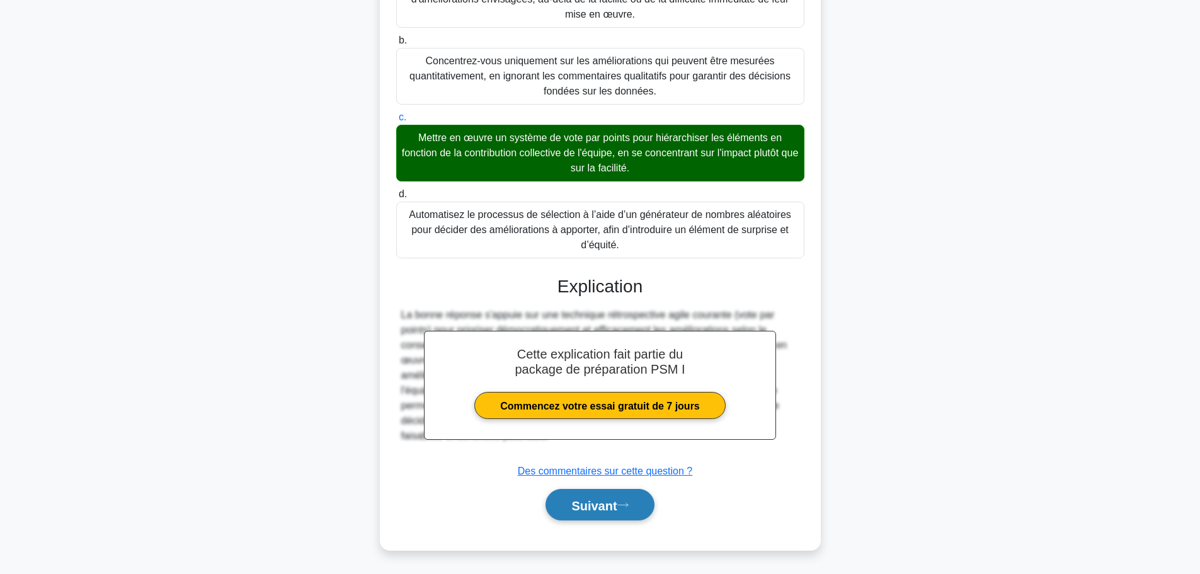
click at [588, 510] on font "Suivant" at bounding box center [593, 505] width 45 height 14
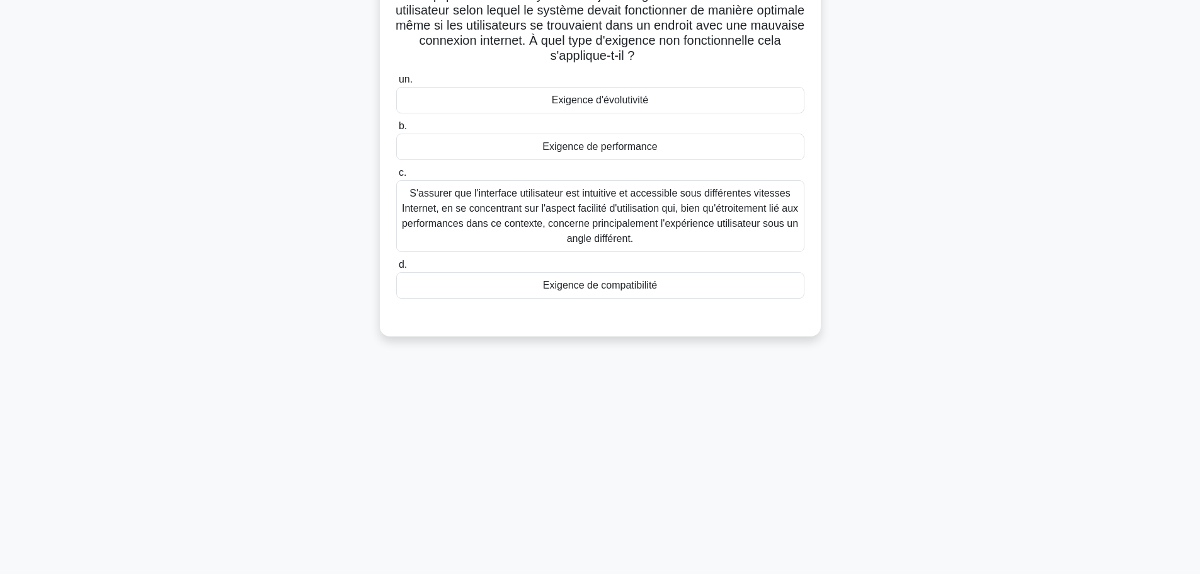
scroll to position [0, 0]
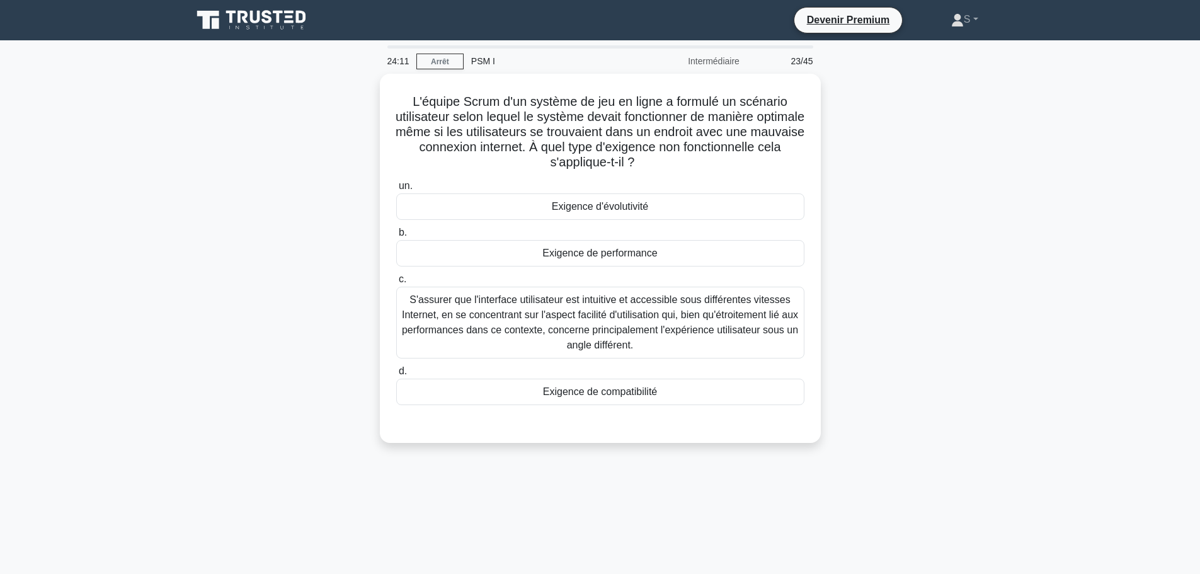
click at [304, 187] on div "L'équipe Scrum d'un système de jeu en ligne a formulé un scénario utilisateur s…" at bounding box center [601, 266] width 832 height 384
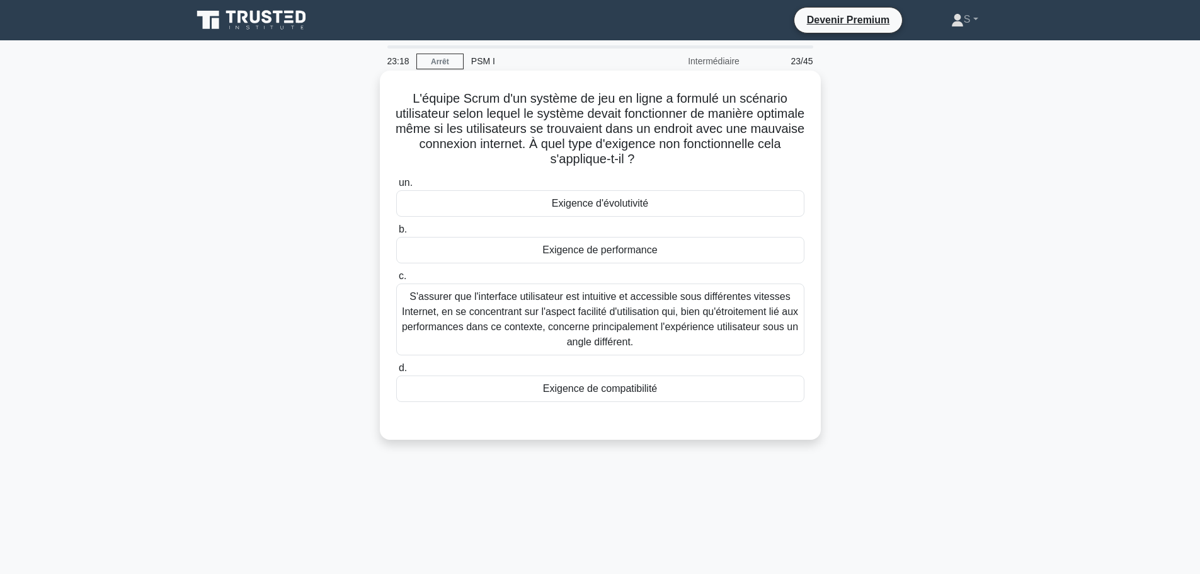
click at [584, 311] on font "S'assurer que l'interface utilisateur est intuitive et accessible sous différen…" at bounding box center [600, 319] width 396 height 56
click at [396, 280] on input "c. S'assurer que l'interface utilisateur est intuitive et accessible sous diffé…" at bounding box center [396, 276] width 0 height 8
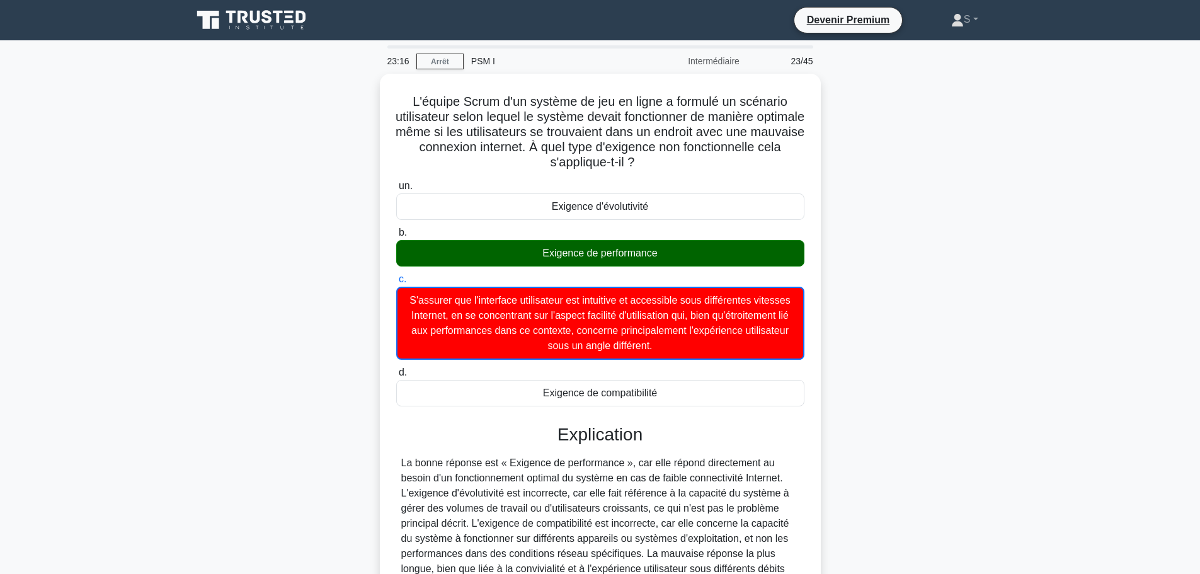
scroll to position [146, 0]
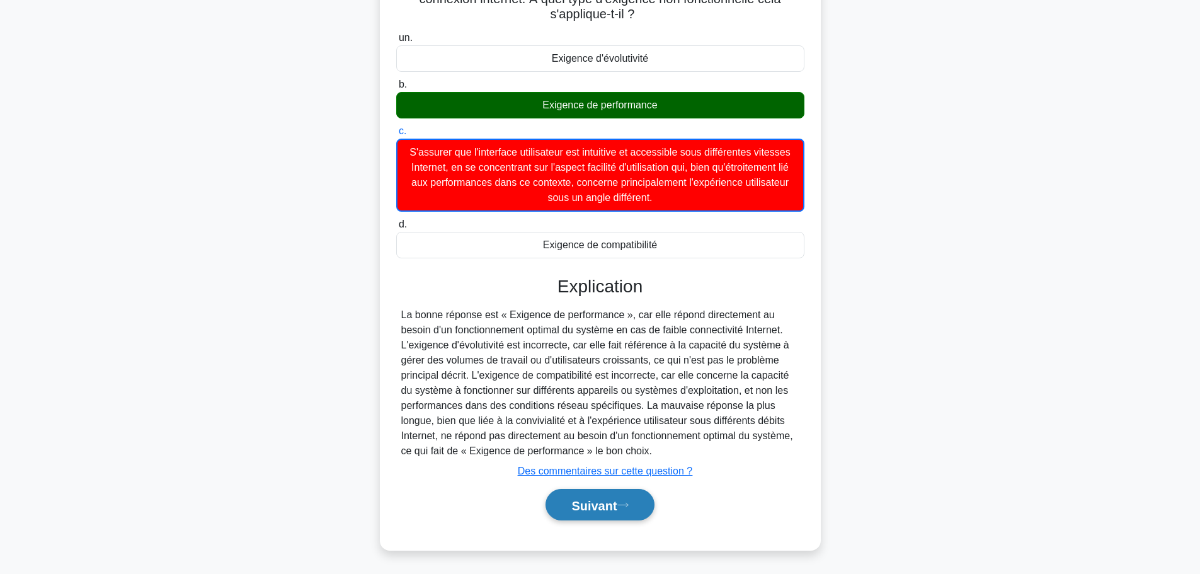
click at [583, 503] on font "Suivant" at bounding box center [593, 505] width 45 height 14
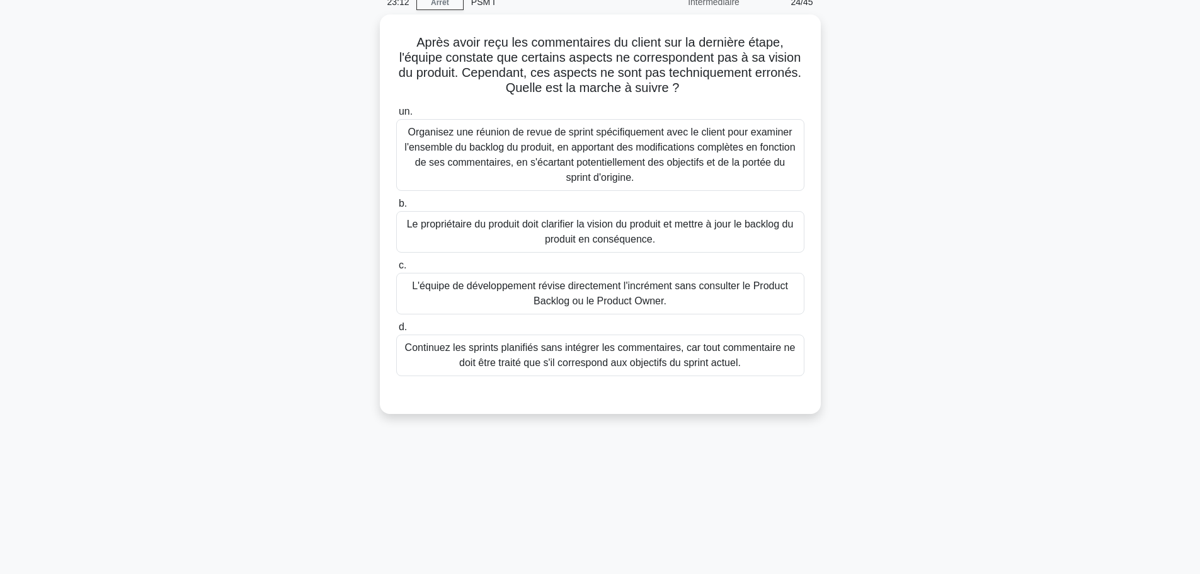
scroll to position [0, 0]
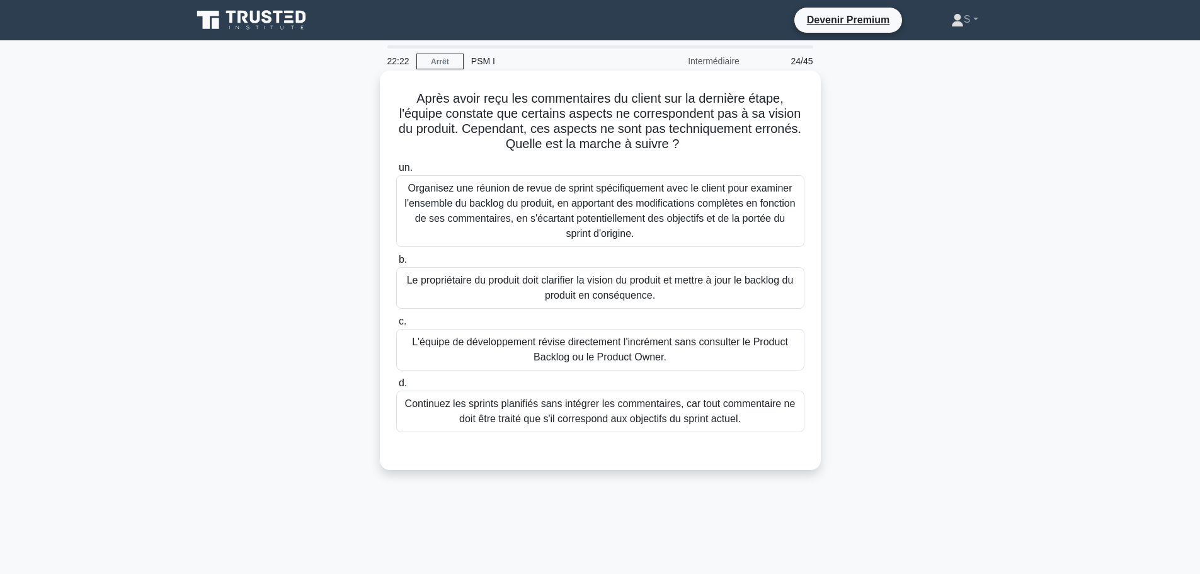
click at [621, 287] on font "Le propriétaire du produit doit clarifier la vision du produit et mettre à jour…" at bounding box center [600, 288] width 387 height 26
click at [396, 264] on input "b. Le propriétaire du produit doit clarifier la vision du produit et mettre à j…" at bounding box center [396, 260] width 0 height 8
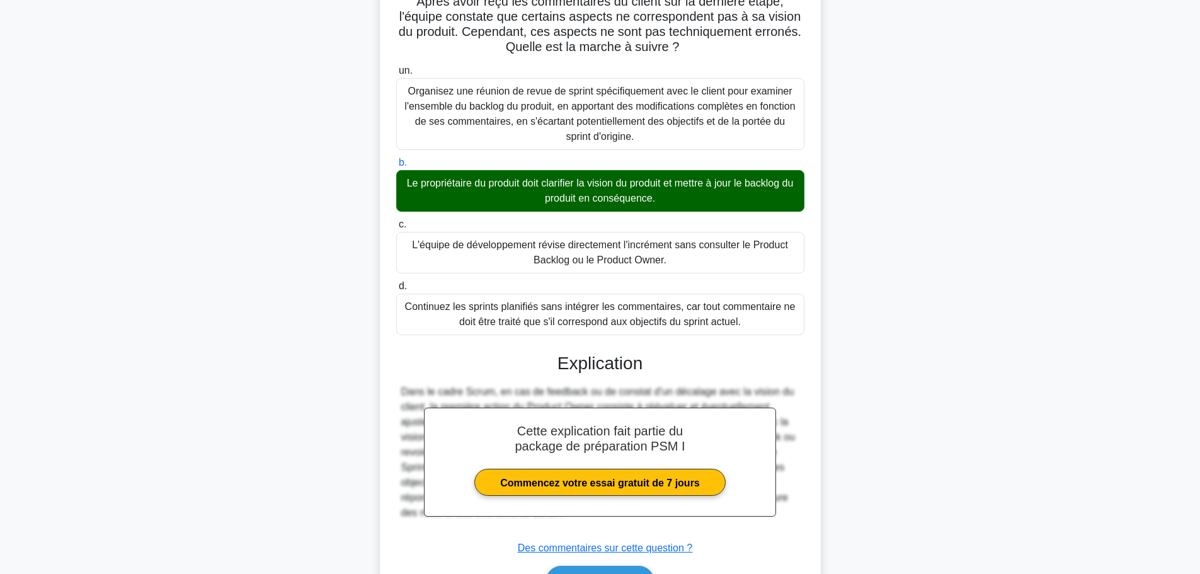
scroll to position [175, 0]
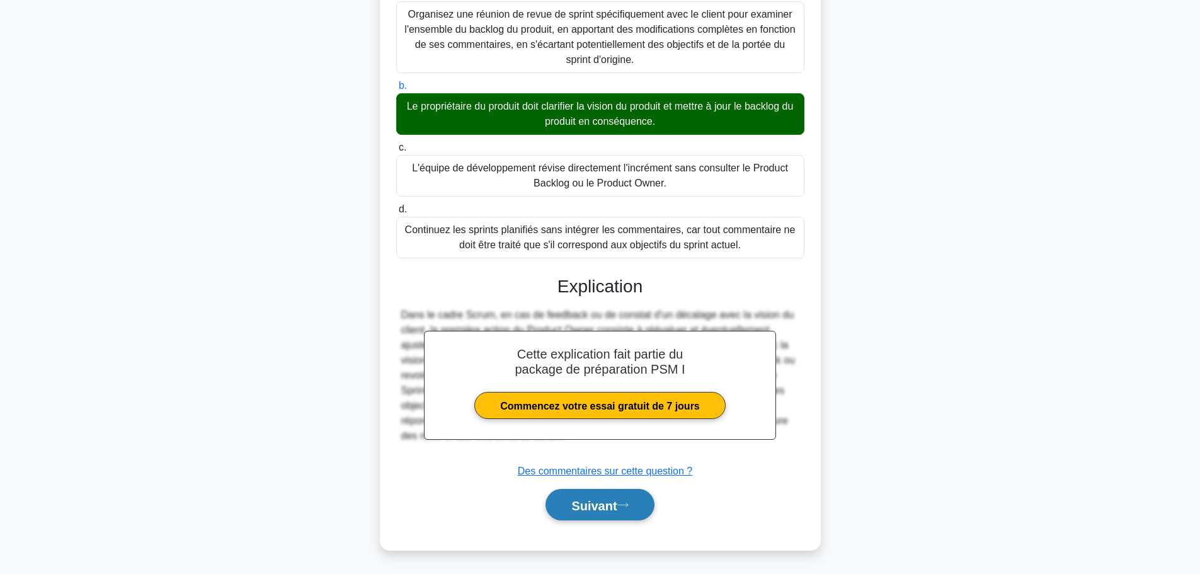
click at [586, 508] on font "Suivant" at bounding box center [593, 505] width 45 height 14
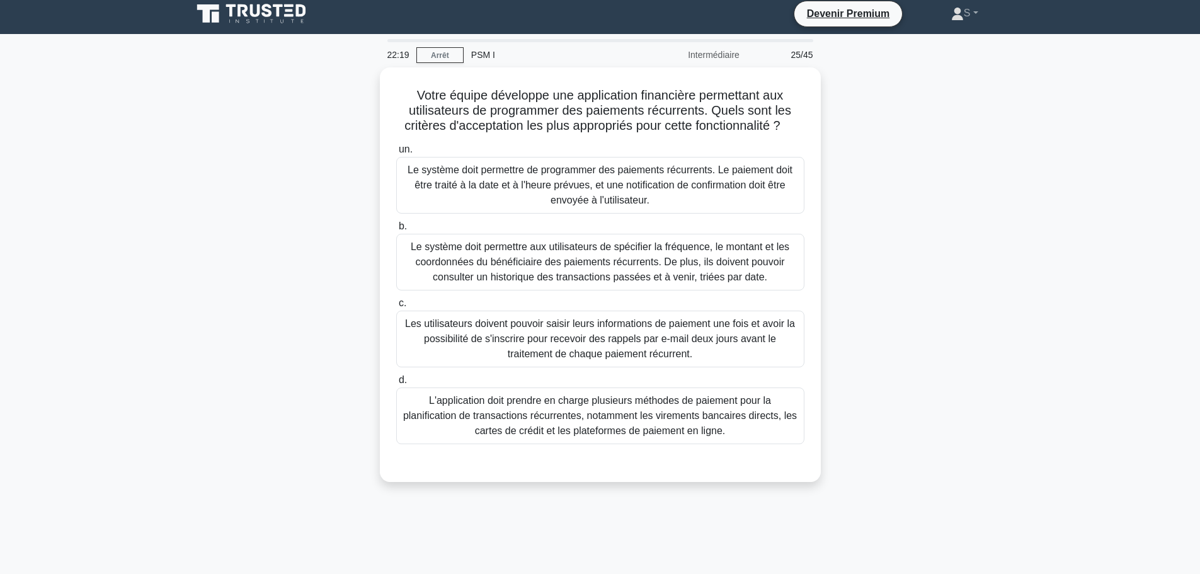
scroll to position [0, 0]
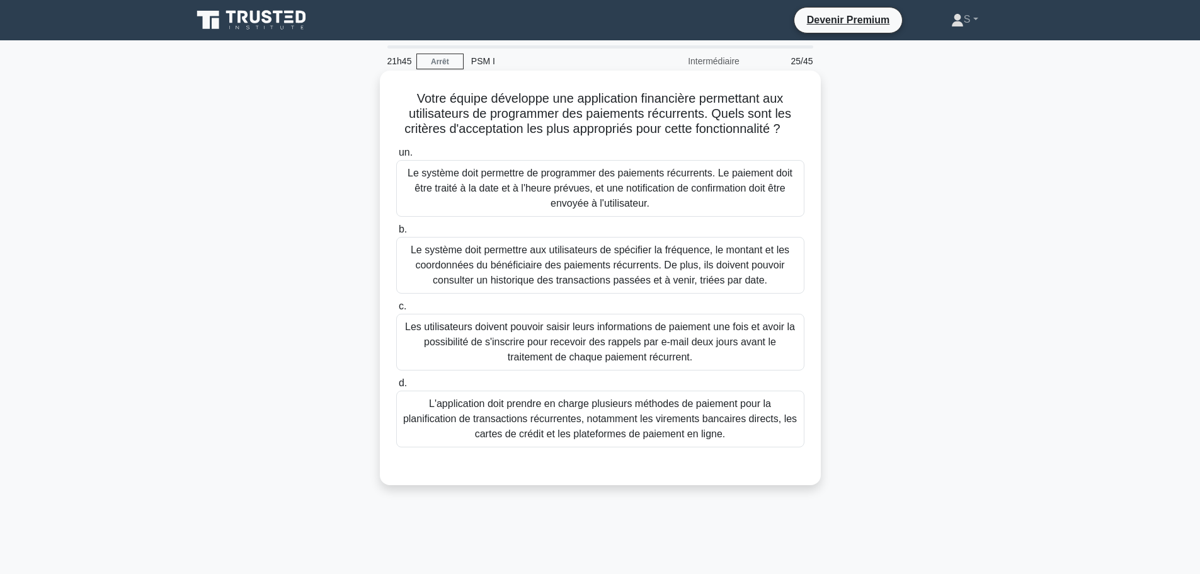
click at [479, 206] on font "Le système doit permettre de programmer des paiements récurrents. Le paiement d…" at bounding box center [600, 188] width 397 height 45
click at [396, 157] on input "un. Le système doit permettre de programmer des paiements récurrents. Le paieme…" at bounding box center [396, 153] width 0 height 8
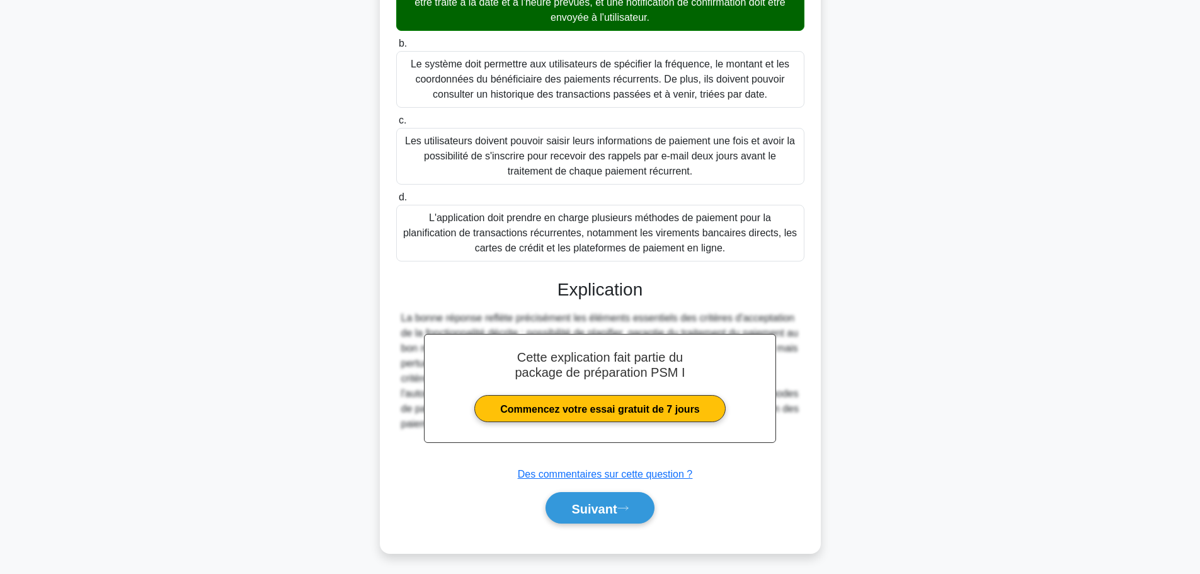
scroll to position [190, 0]
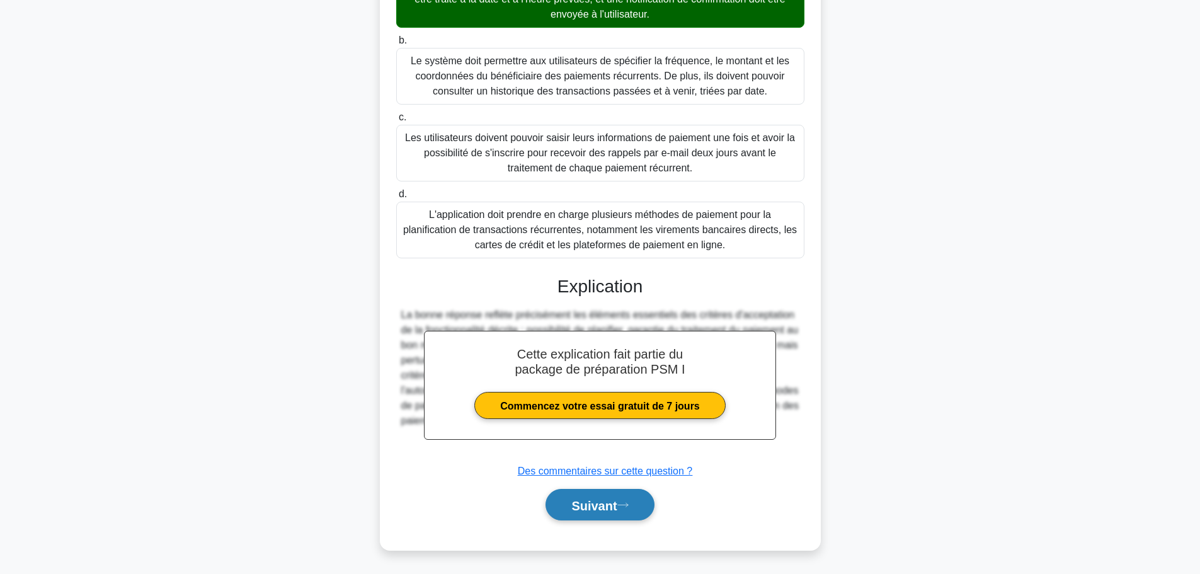
click at [605, 519] on button "Suivant" at bounding box center [600, 505] width 108 height 32
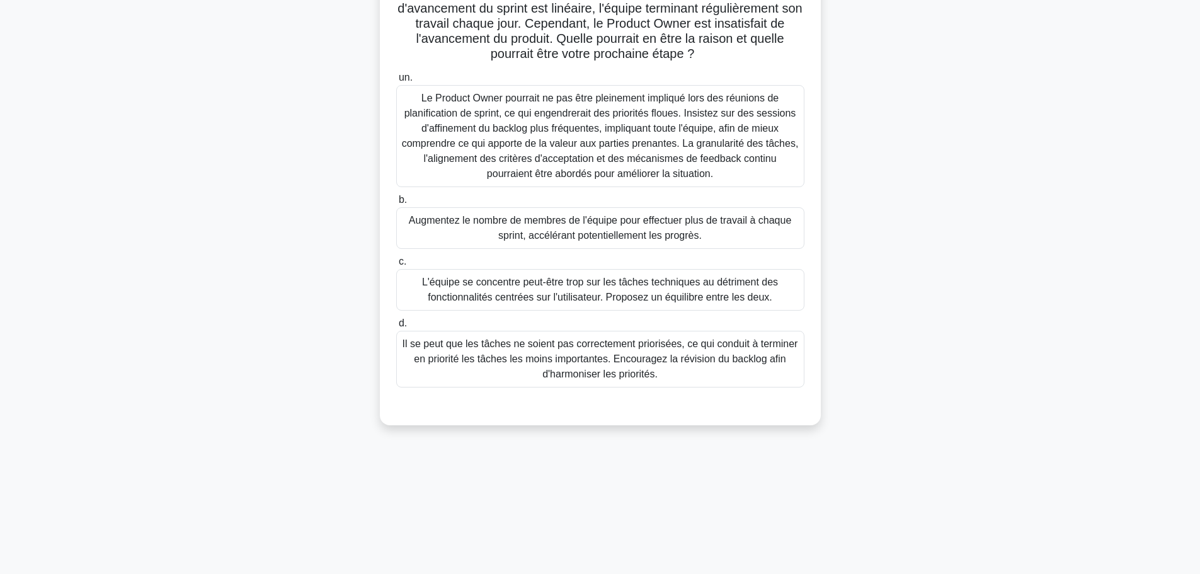
scroll to position [106, 0]
click at [728, 362] on font "Il se peut que les tâches ne soient pas correctement priorisées, ce qui conduit…" at bounding box center [601, 357] width 396 height 41
click at [396, 326] on input "d. Il se peut que les tâches ne soient pas correctement priorisées, ce qui cond…" at bounding box center [396, 322] width 0 height 8
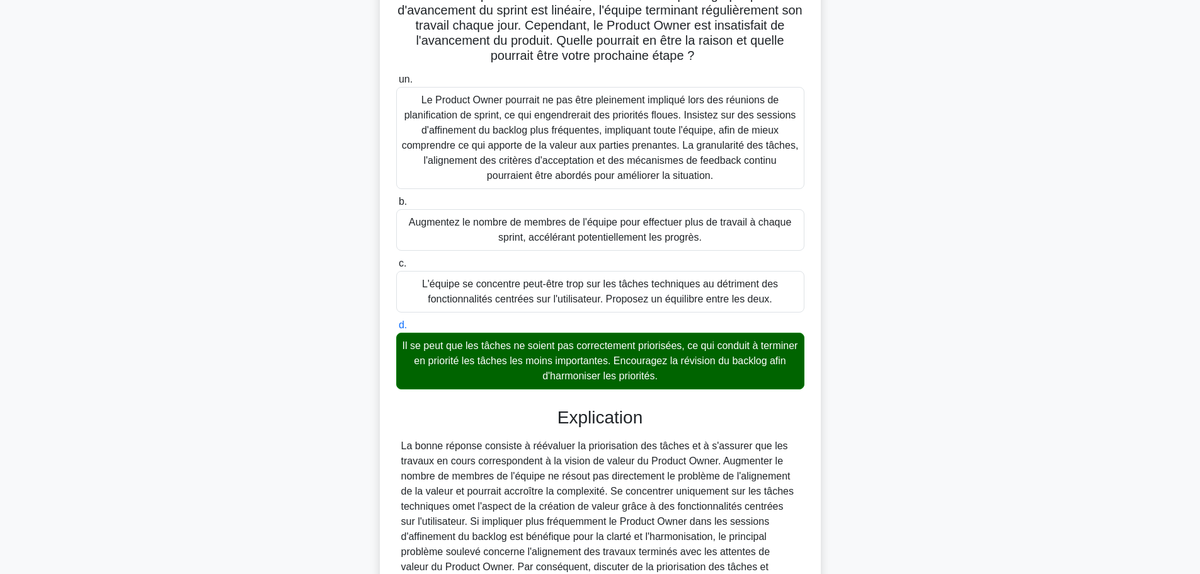
scroll to position [251, 0]
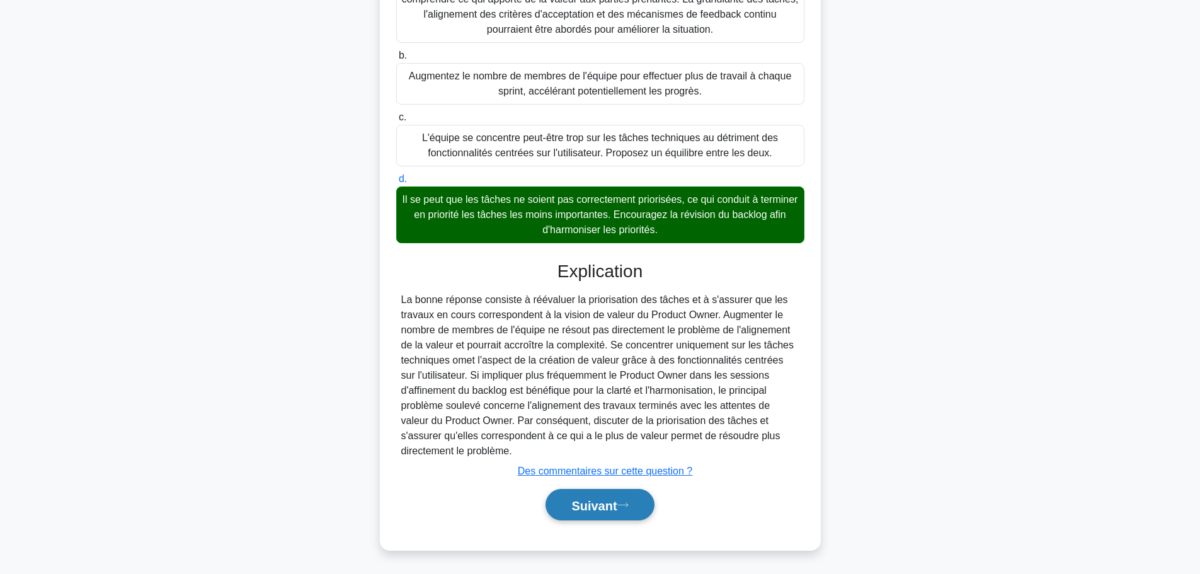
click at [598, 509] on font "Suivant" at bounding box center [593, 505] width 45 height 14
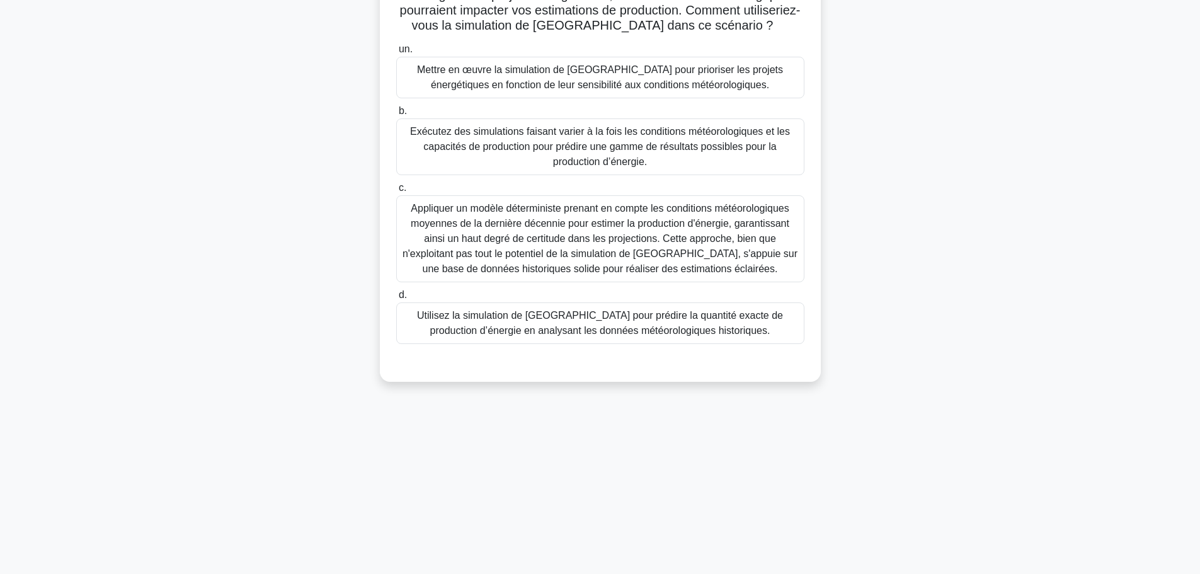
scroll to position [0, 0]
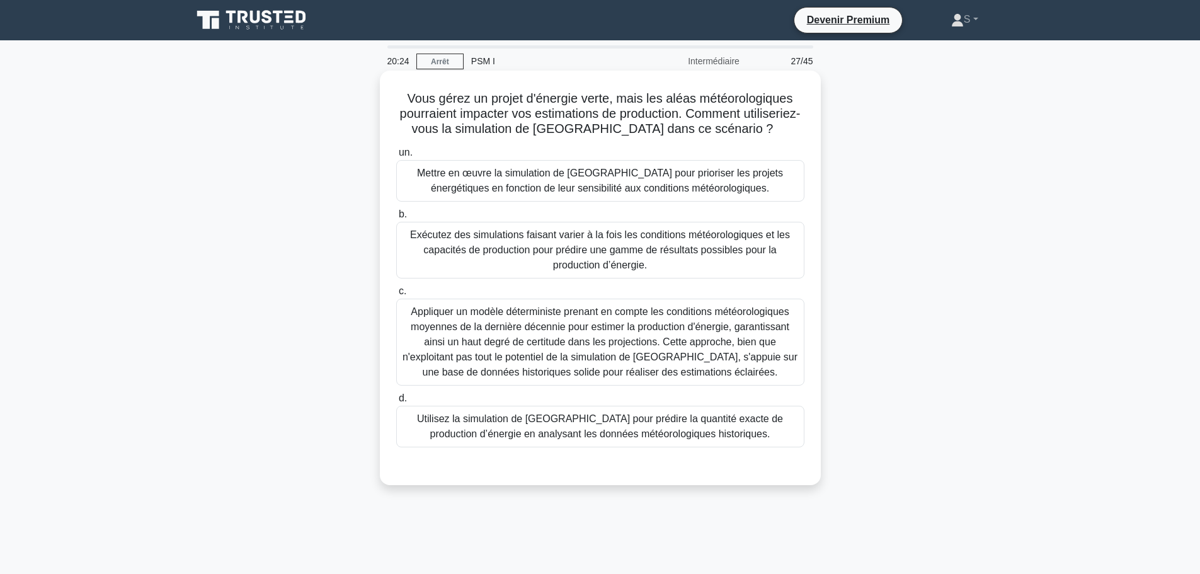
click at [488, 435] on font "Utilisez la simulation de Monte Carlo pour prédire la quantité exacte de produc…" at bounding box center [600, 426] width 366 height 26
click at [396, 403] on input "d. Utilisez la simulation de Monte Carlo pour prédire la quantité exacte de pro…" at bounding box center [396, 398] width 0 height 8
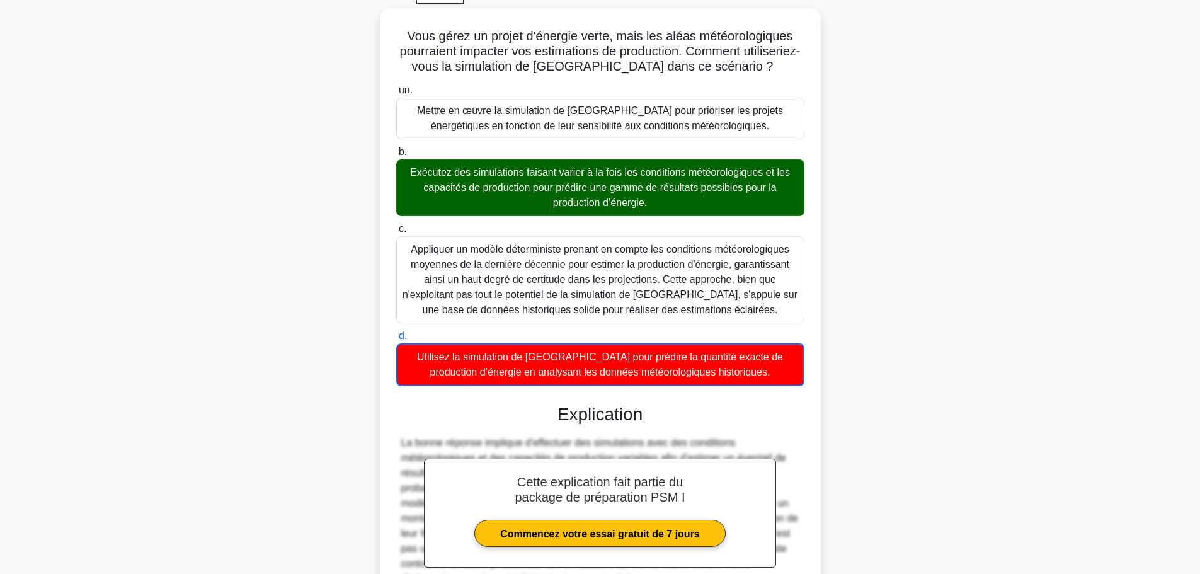
scroll to position [192, 0]
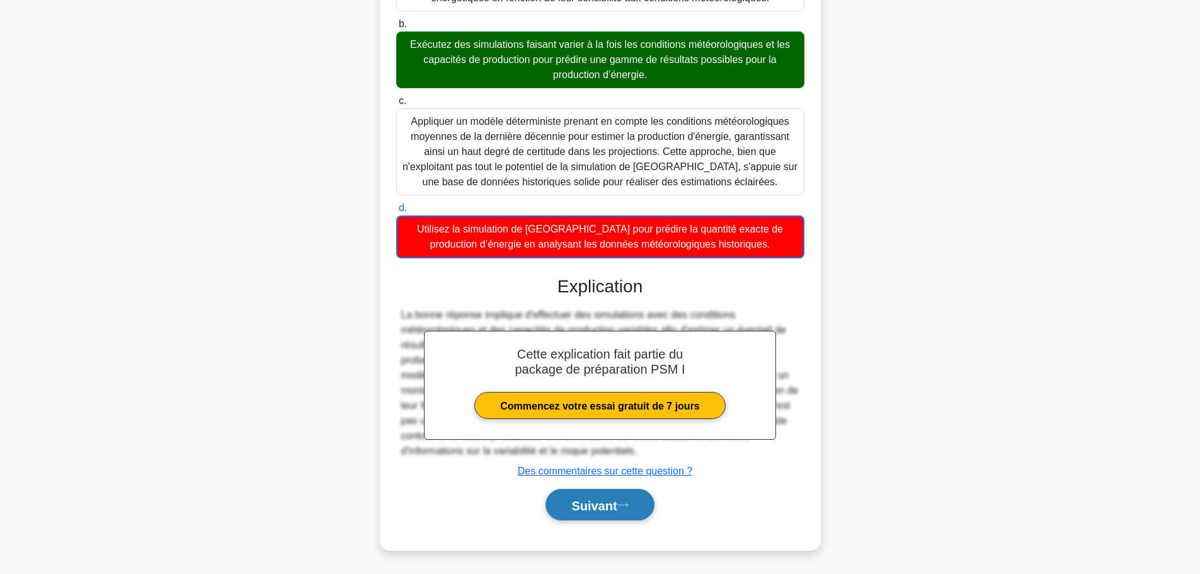
click at [608, 508] on font "Suivant" at bounding box center [593, 505] width 45 height 14
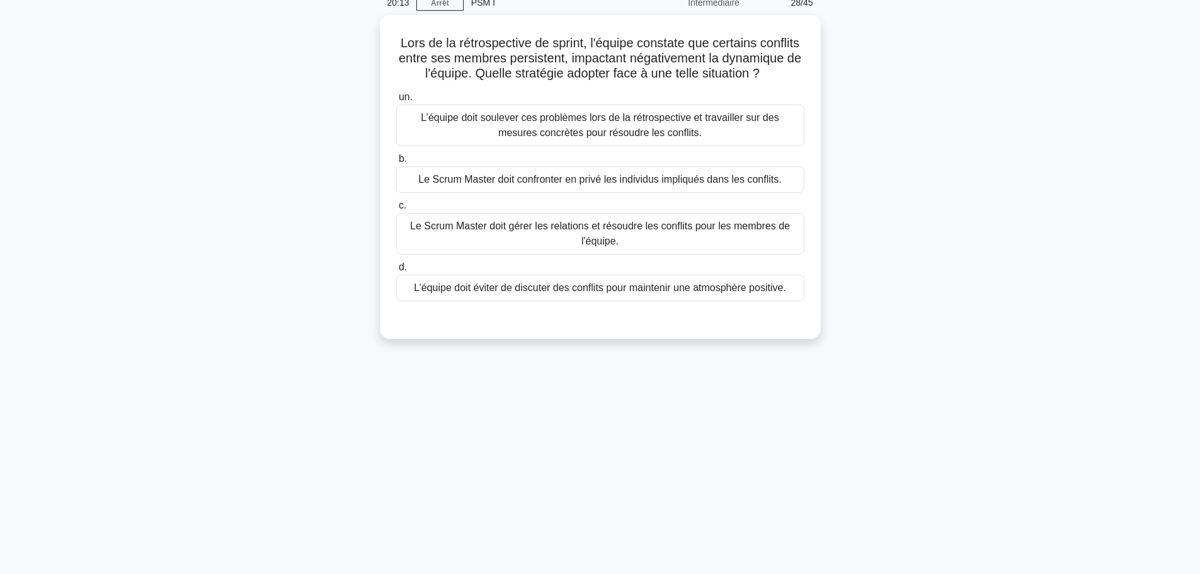
scroll to position [0, 0]
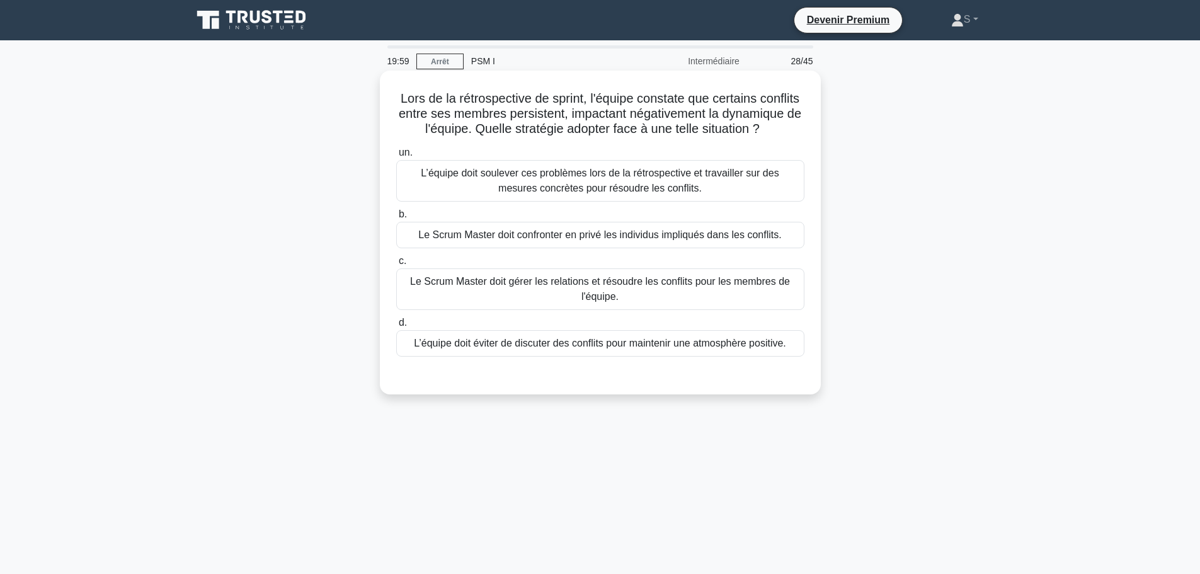
click at [593, 190] on font "L’équipe doit soulever ces problèmes lors de la rétrospective et travailler sur…" at bounding box center [600, 181] width 358 height 26
click at [396, 157] on input "un. L’équipe doit soulever ces problèmes lors de la rétrospective et travailler…" at bounding box center [396, 153] width 0 height 8
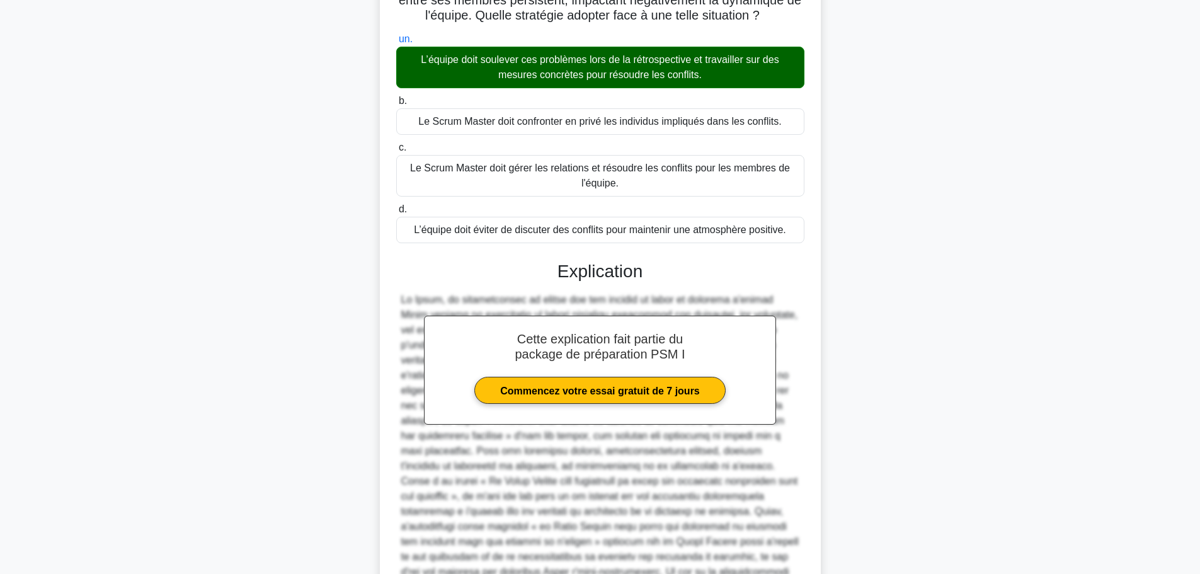
scroll to position [251, 0]
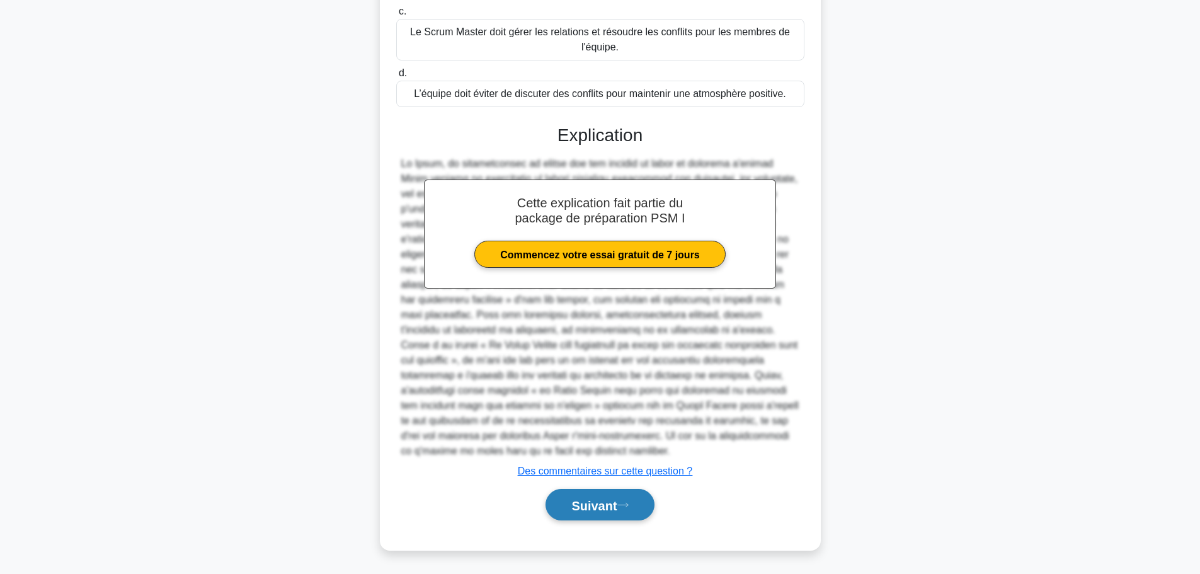
click at [641, 510] on button "Suivant" at bounding box center [600, 505] width 108 height 32
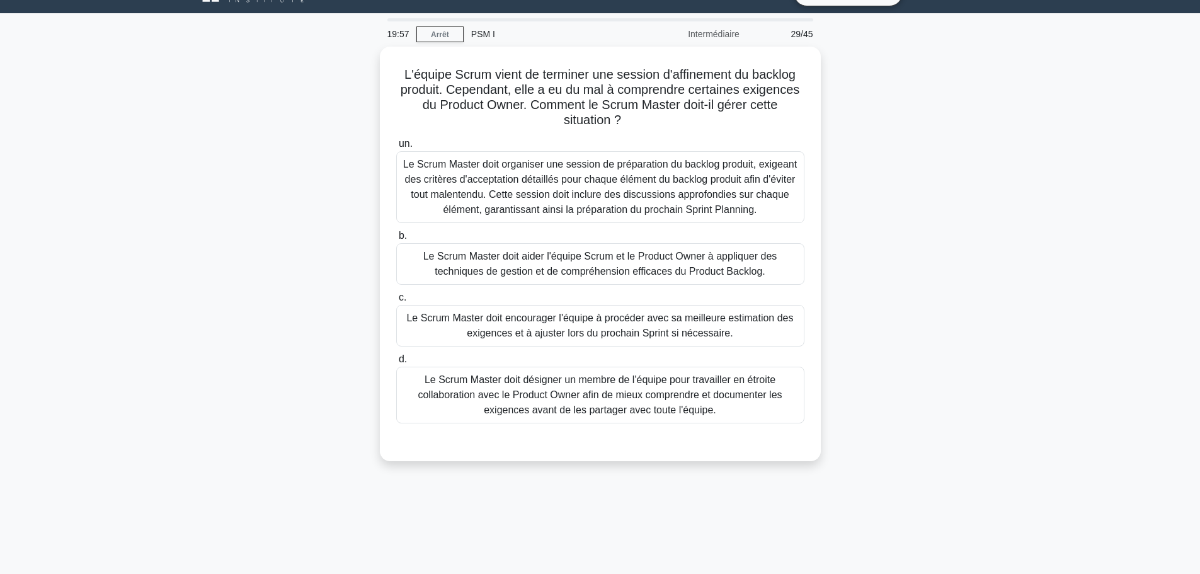
scroll to position [0, 0]
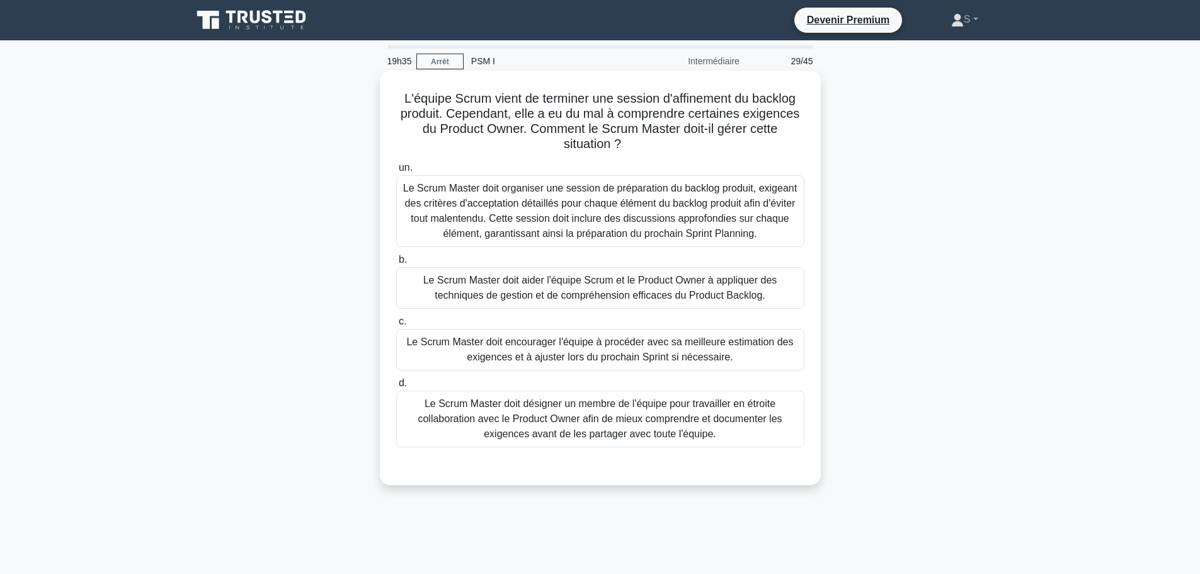
click at [512, 301] on font "Le Scrum Master doit aider l'équipe Scrum et le Product Owner à appliquer des t…" at bounding box center [600, 288] width 354 height 26
click at [396, 264] on input "b. Le Scrum Master doit aider l'équipe Scrum et le Product Owner à appliquer de…" at bounding box center [396, 260] width 0 height 8
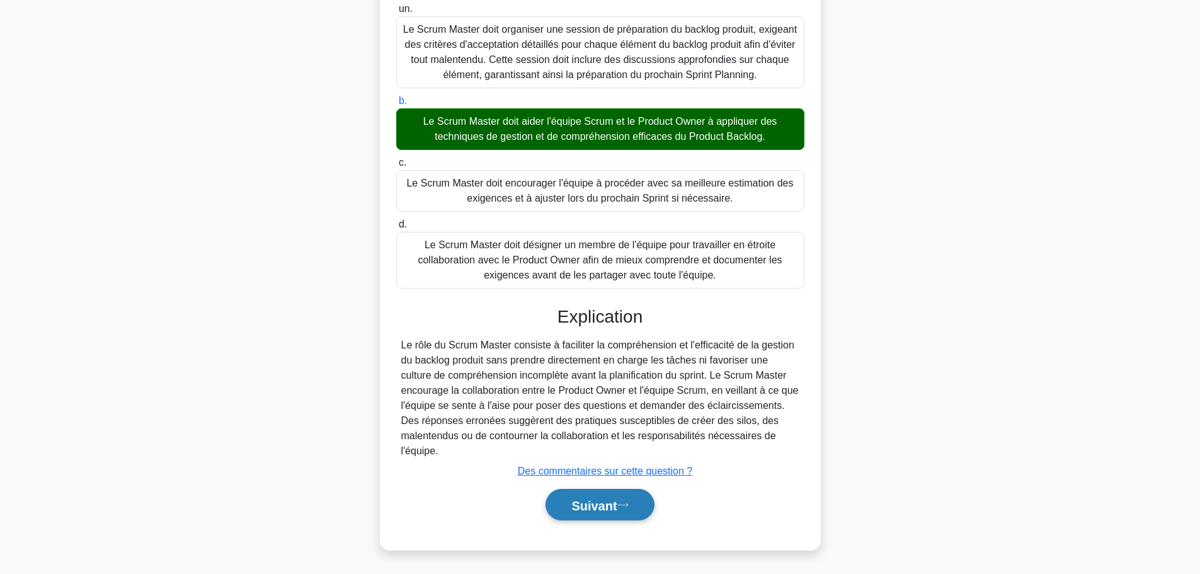
click at [625, 510] on button "Suivant" at bounding box center [600, 505] width 108 height 32
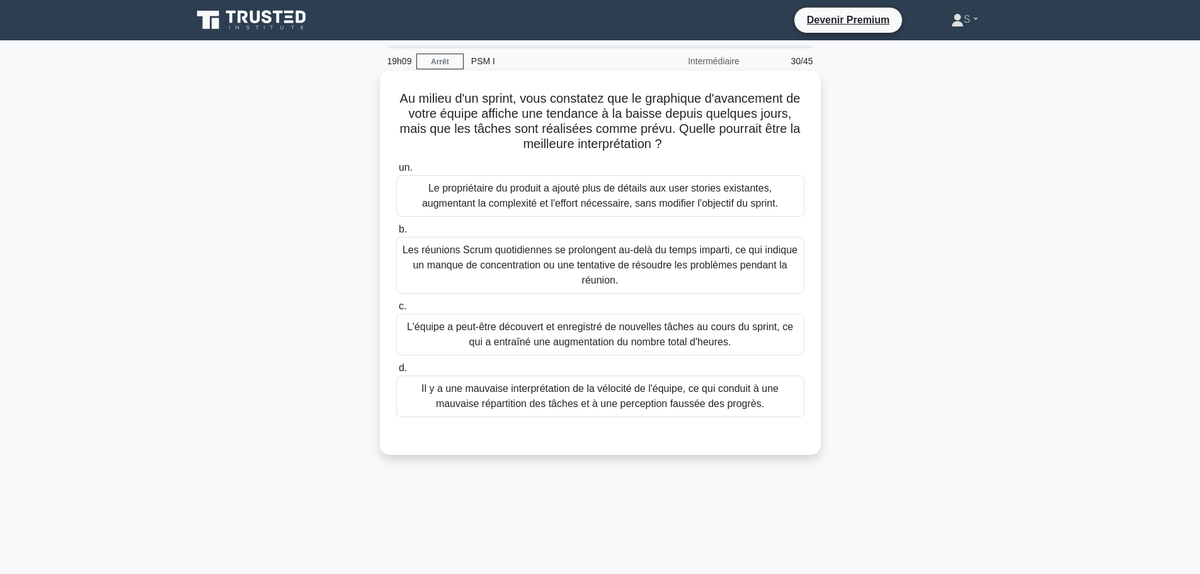
click at [444, 351] on div "L'équipe a peut-être découvert et enregistré de nouvelles tâches au cours du sp…" at bounding box center [600, 335] width 408 height 42
click at [396, 311] on input "c. L'équipe a peut-être découvert et enregistré de nouvelles tâches au cours du…" at bounding box center [396, 306] width 0 height 8
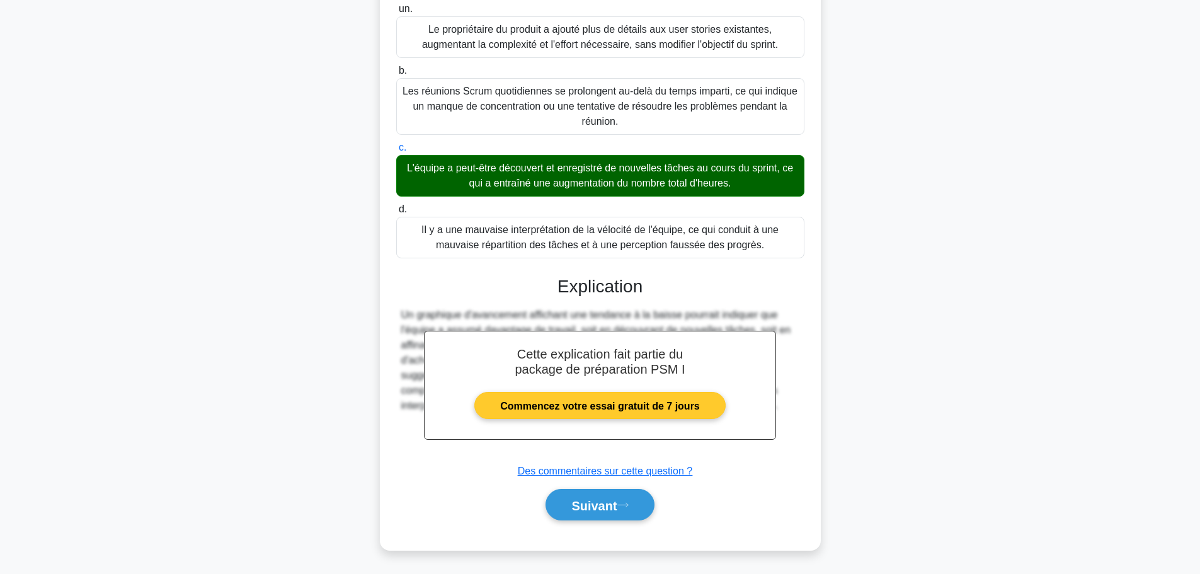
scroll to position [160, 0]
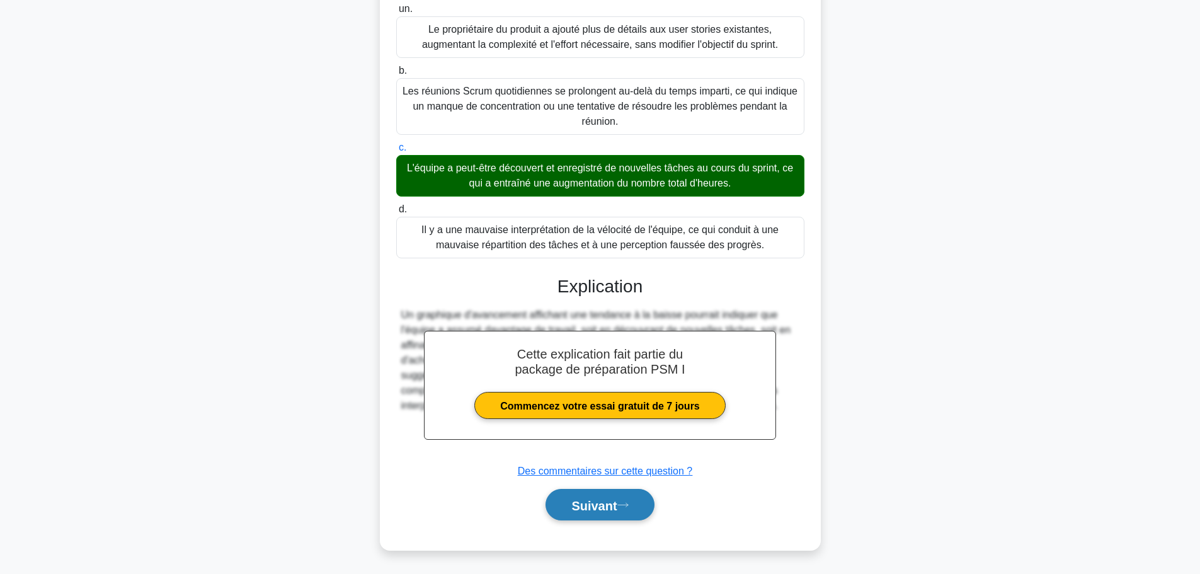
click at [574, 502] on font "Suivant" at bounding box center [593, 505] width 45 height 14
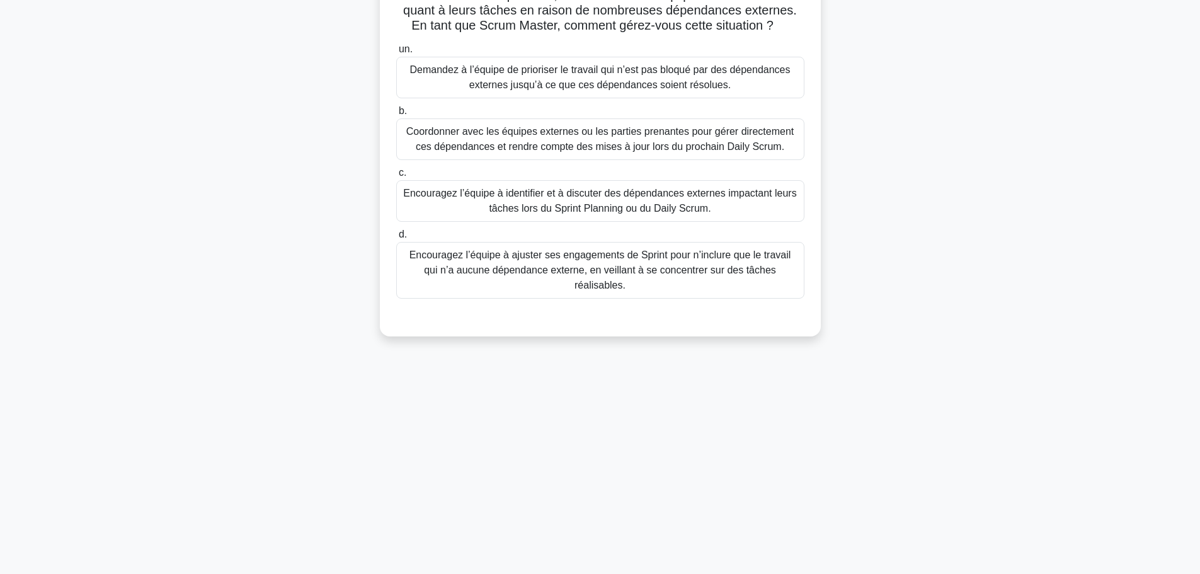
scroll to position [0, 0]
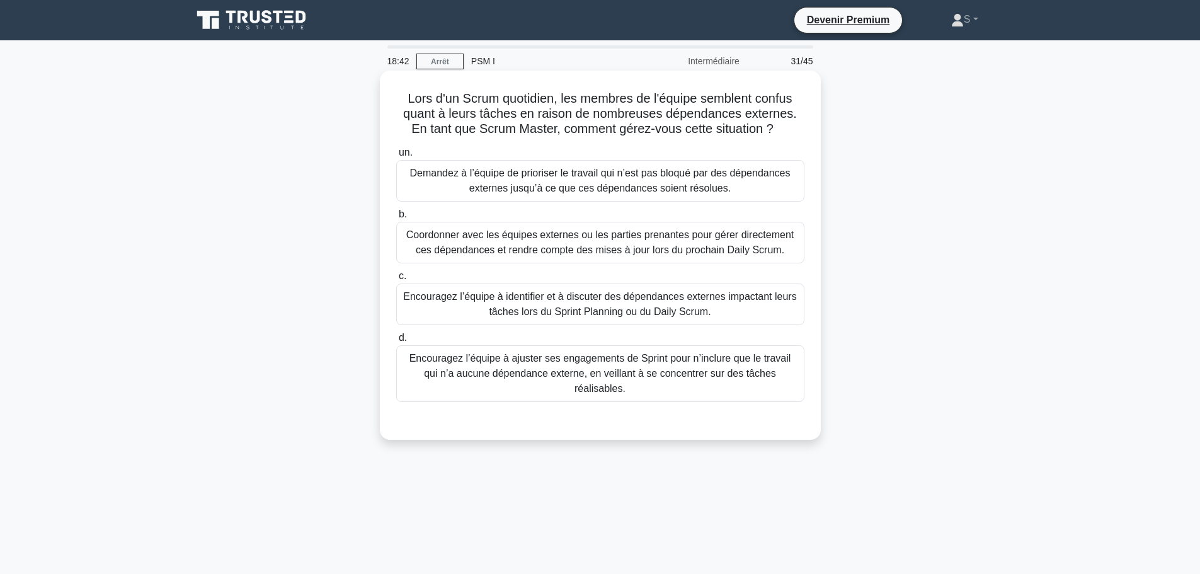
click at [522, 306] on font "Encouragez l’équipe à identifier et à discuter des dépendances externes impacta…" at bounding box center [599, 304] width 393 height 26
click at [396, 280] on input "c. Encouragez l’équipe à identifier et à discuter des dépendances externes impa…" at bounding box center [396, 276] width 0 height 8
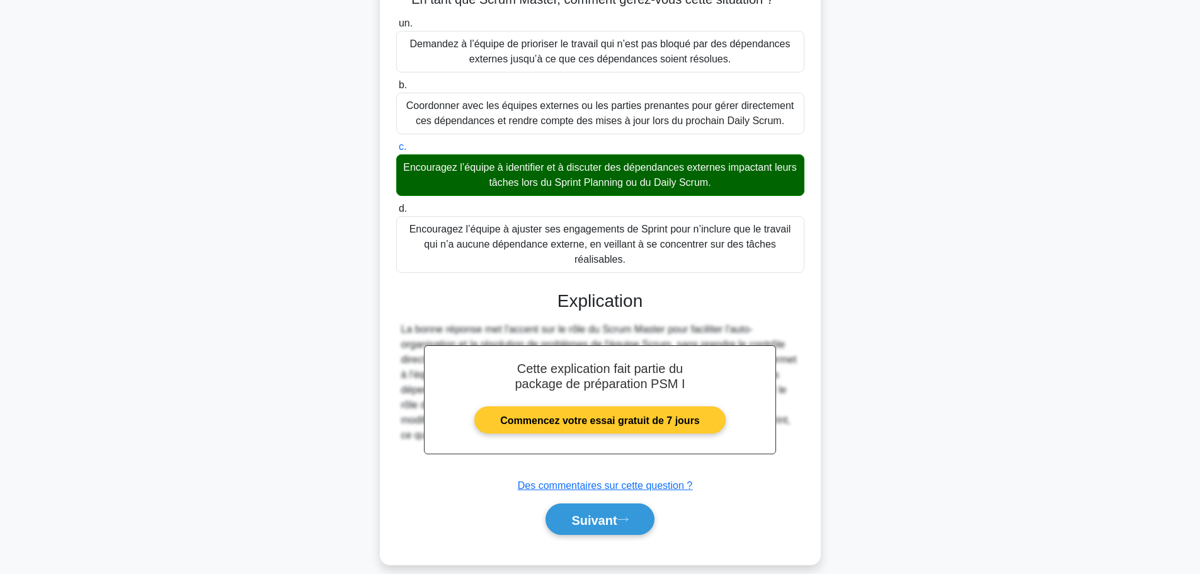
scroll to position [130, 0]
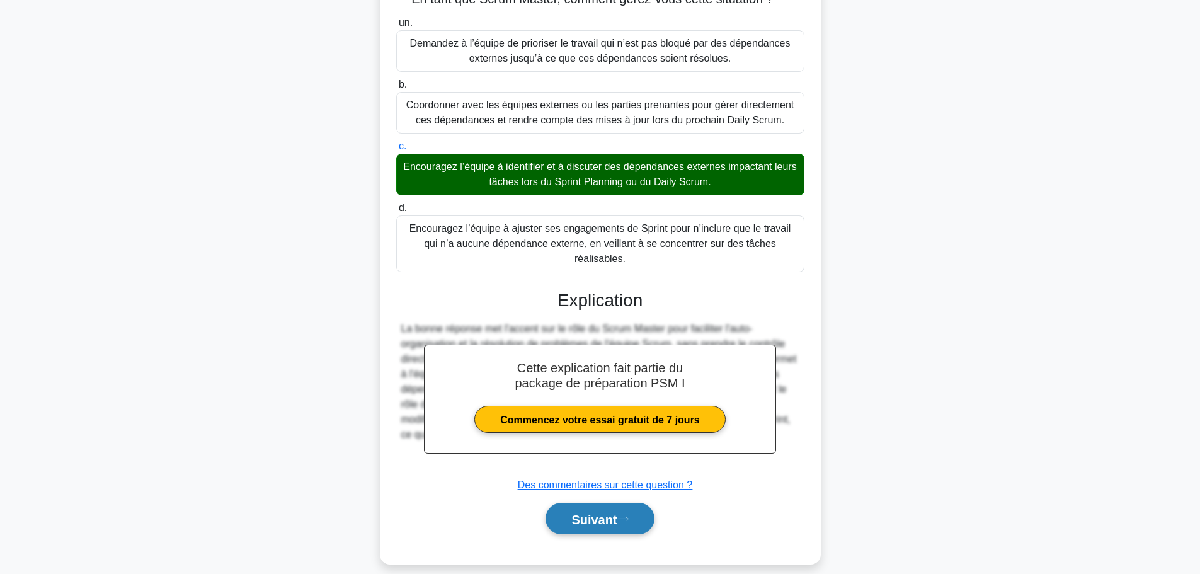
click at [585, 512] on font "Suivant" at bounding box center [593, 519] width 45 height 14
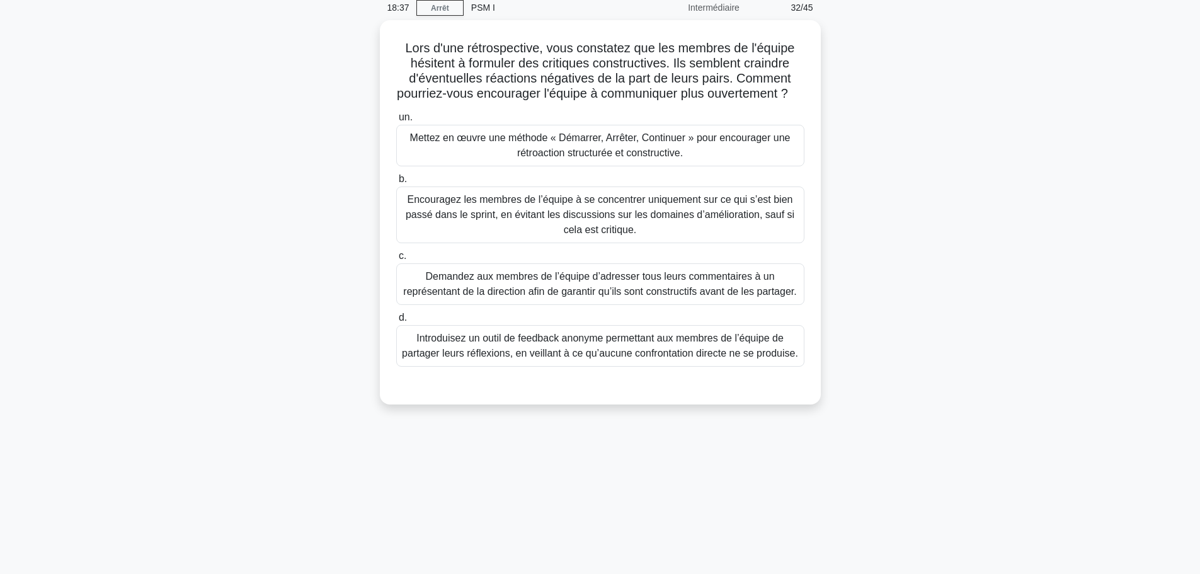
scroll to position [0, 0]
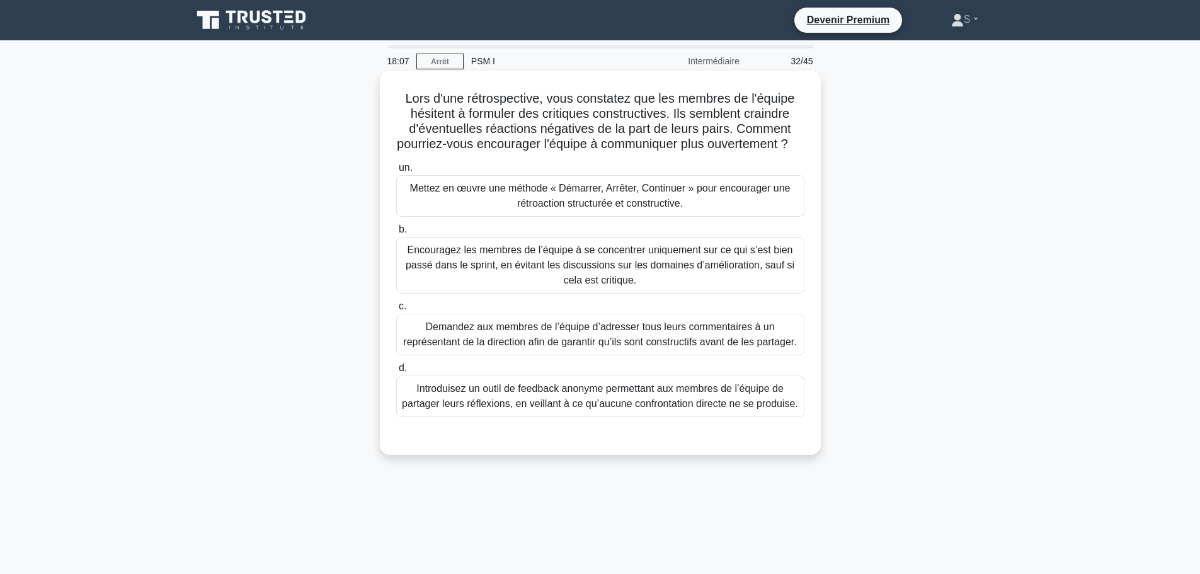
click at [519, 209] on font "Mettez en œuvre une méthode « Démarrer, Arrêter, Continuer » pour encourager un…" at bounding box center [600, 196] width 381 height 26
click at [396, 172] on input "un. Mettez en œuvre une méthode « Démarrer, Arrêter, Continuer » pour encourage…" at bounding box center [396, 168] width 0 height 8
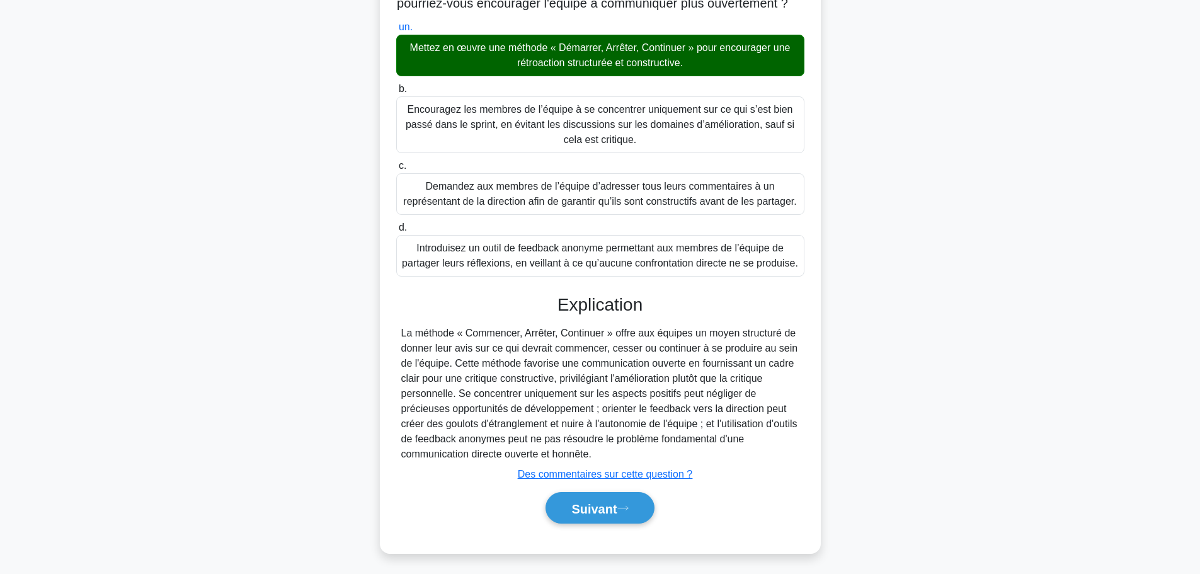
scroll to position [160, 0]
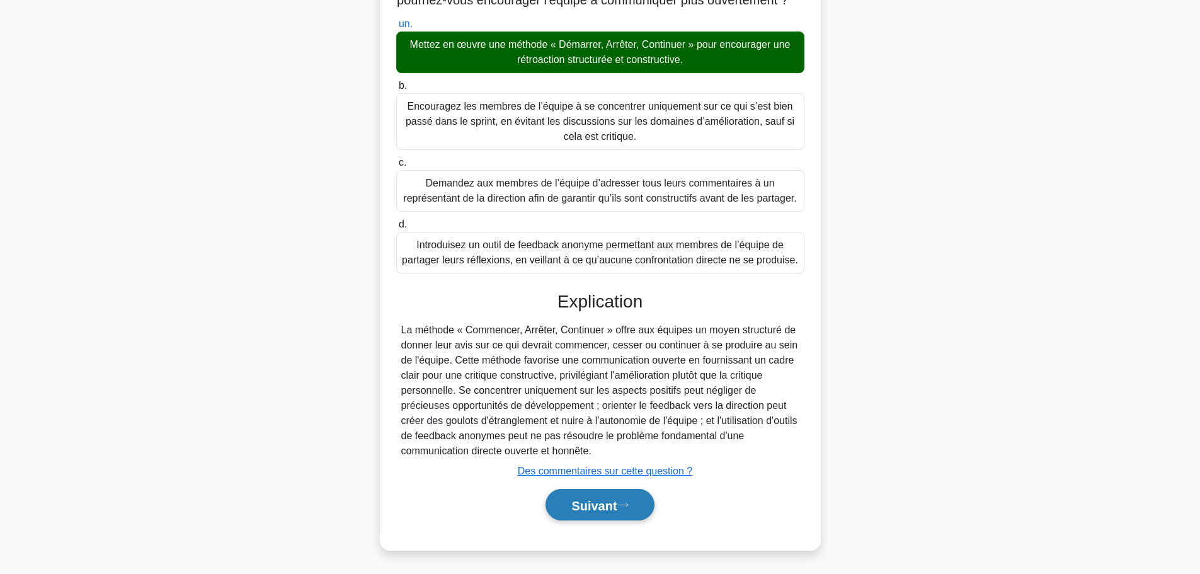
click at [616, 507] on font "Suivant" at bounding box center [593, 505] width 45 height 14
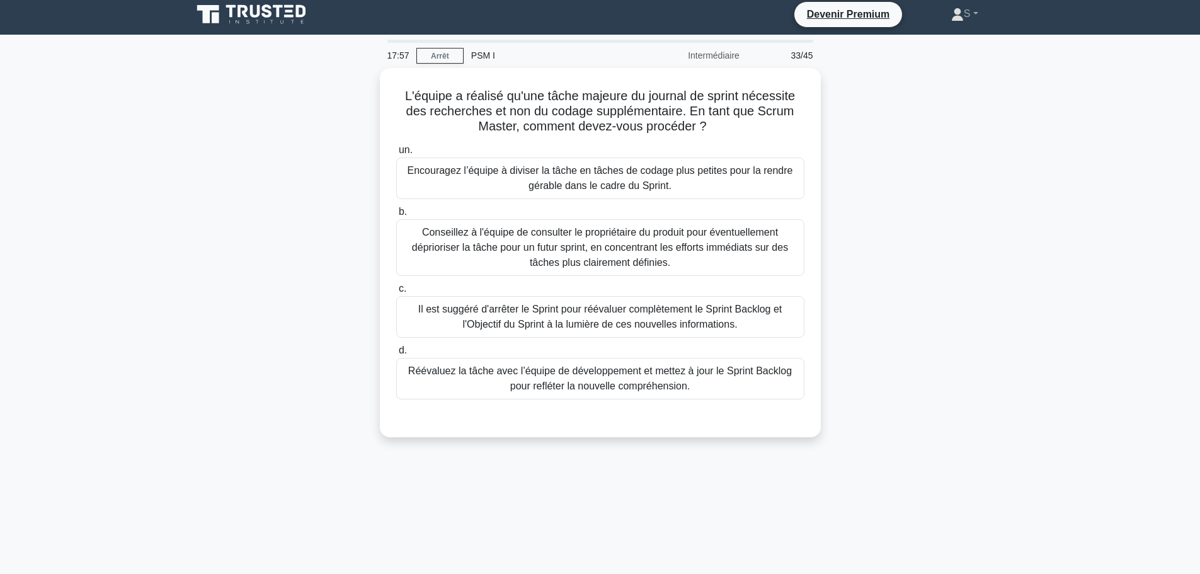
scroll to position [0, 0]
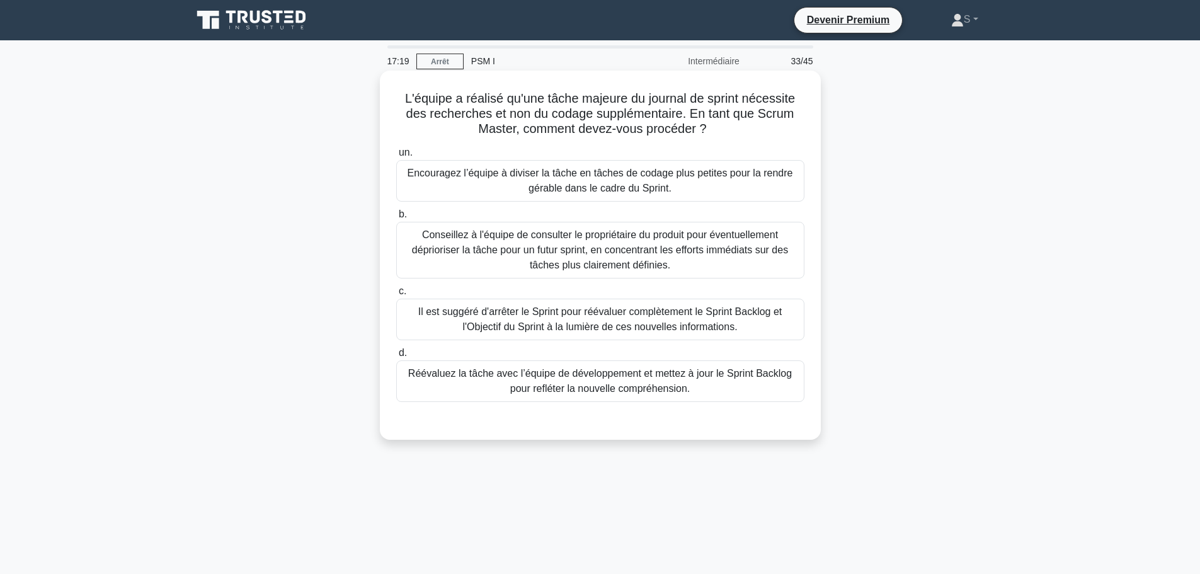
click at [520, 182] on font "Encouragez l’équipe à diviser la tâche en tâches de codage plus petites pour la…" at bounding box center [600, 181] width 397 height 30
click at [396, 157] on input "un. Encouragez l’équipe à diviser la tâche en tâches de codage plus petites pou…" at bounding box center [396, 153] width 0 height 8
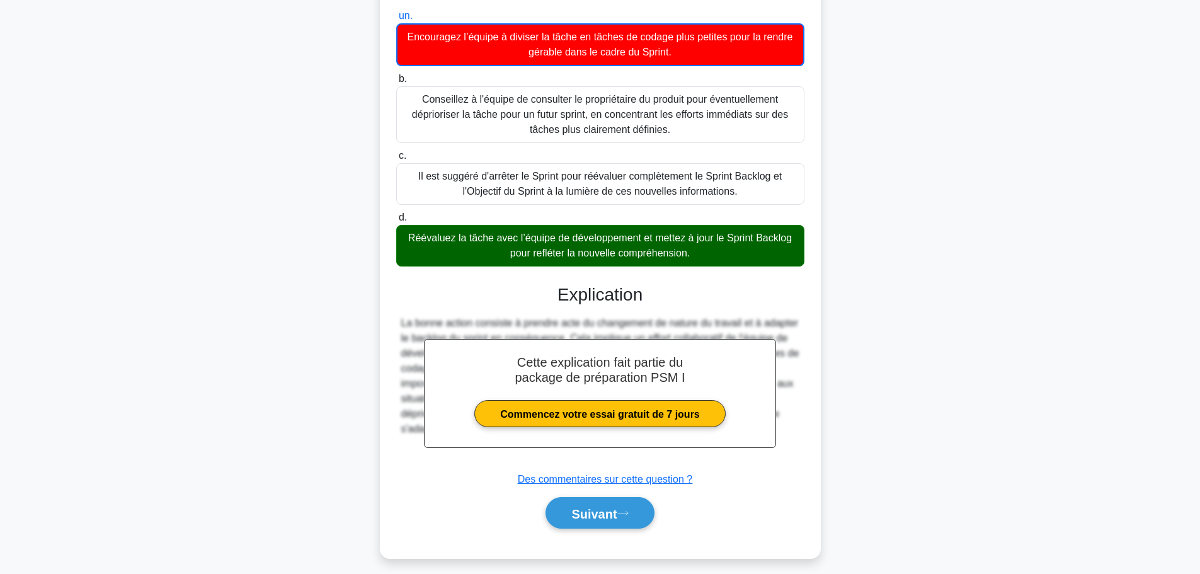
scroll to position [146, 0]
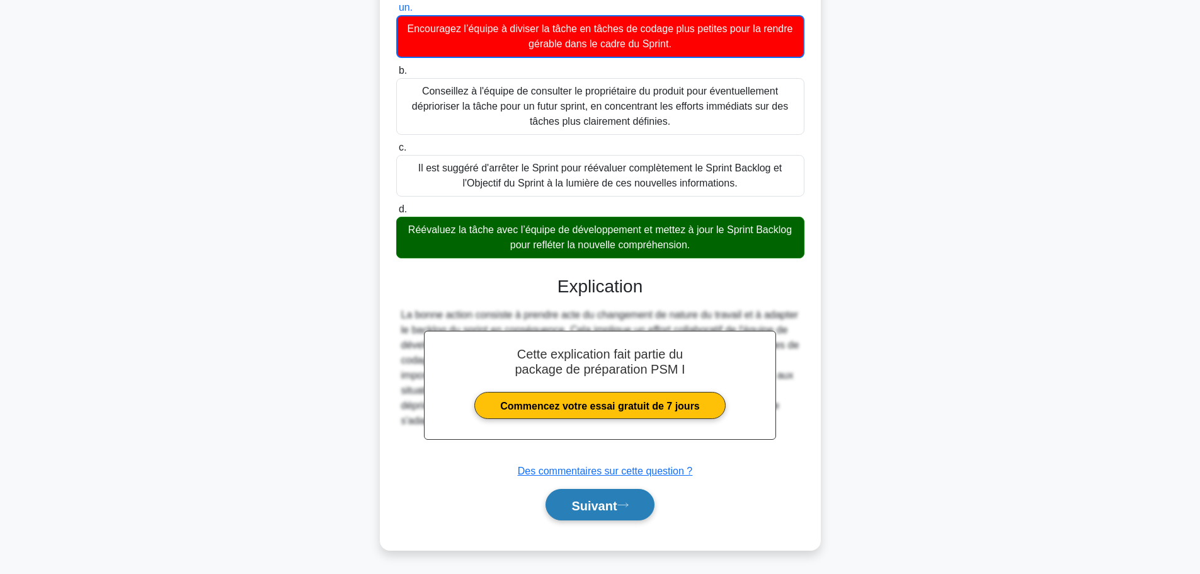
click at [595, 509] on font "Suivant" at bounding box center [593, 505] width 45 height 14
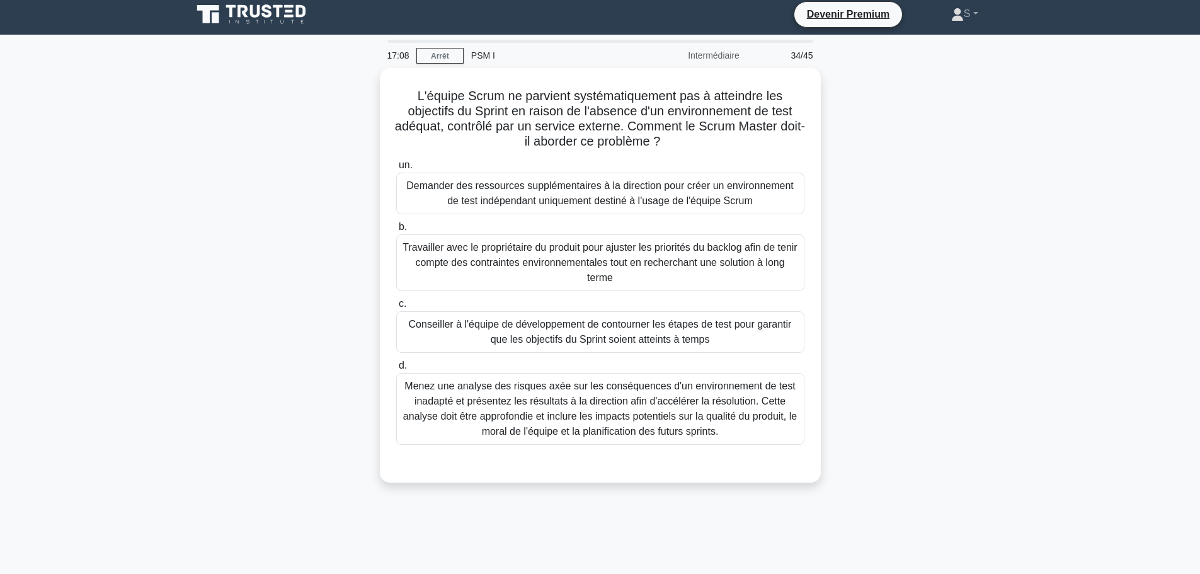
scroll to position [0, 0]
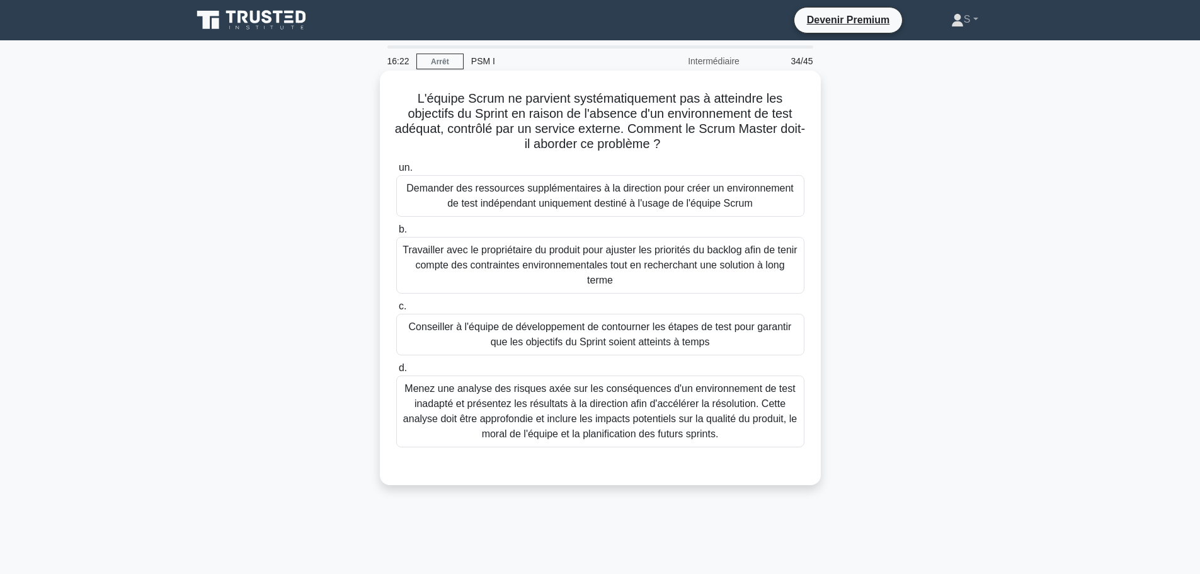
click at [505, 261] on font "Travailler avec le propriétaire du produit pour ajuster les priorités du backlo…" at bounding box center [600, 264] width 394 height 41
click at [396, 234] on input "b. Travailler avec le propriétaire du produit pour ajuster les priorités du bac…" at bounding box center [396, 230] width 0 height 8
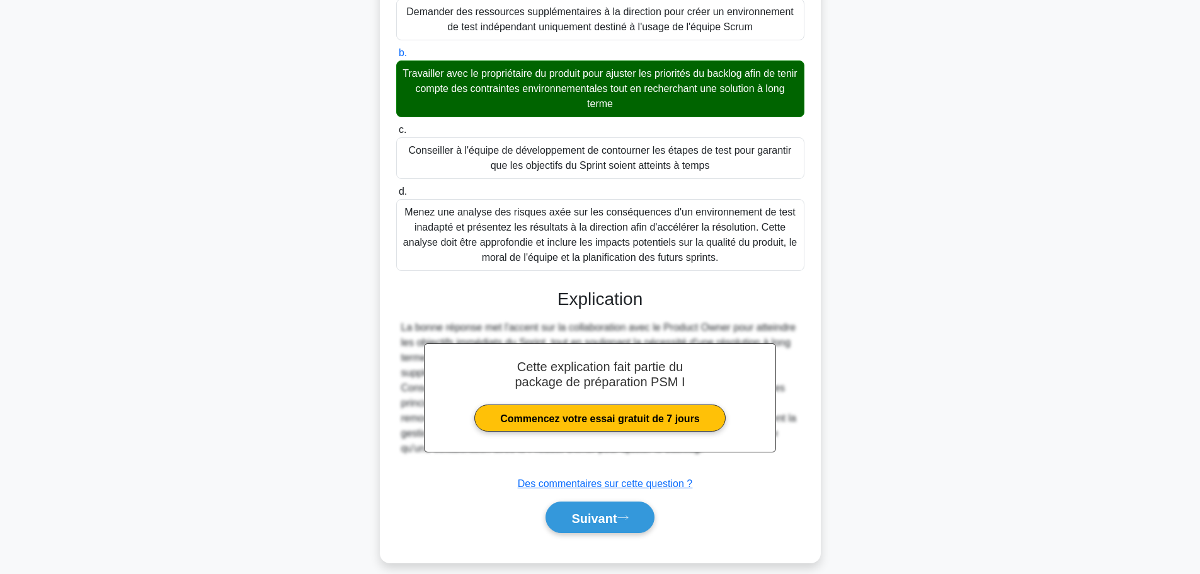
scroll to position [190, 0]
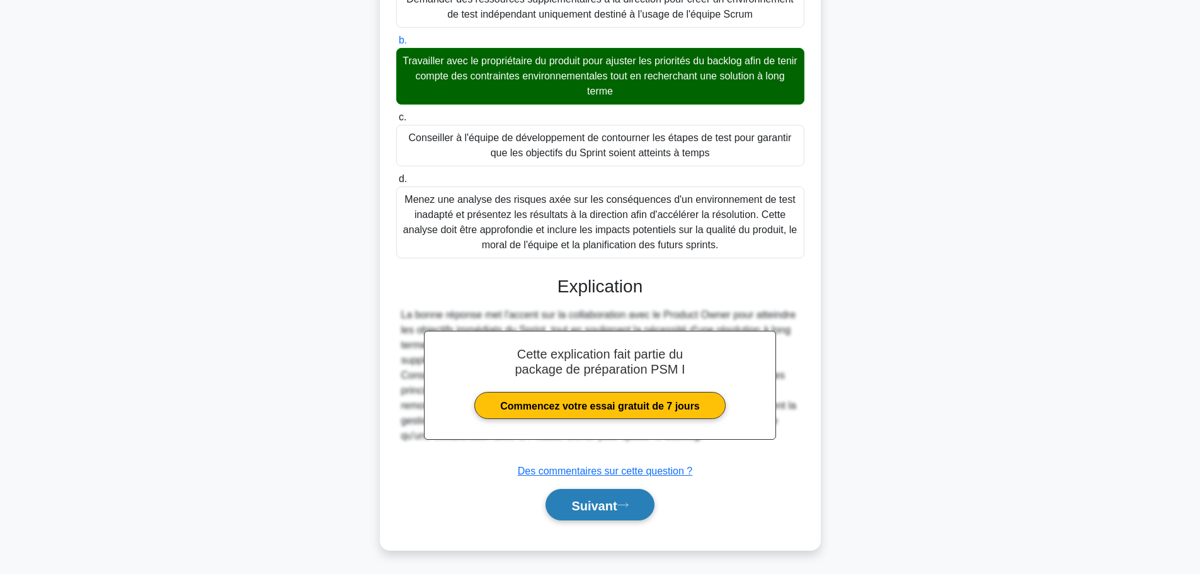
click at [603, 500] on font "Suivant" at bounding box center [593, 505] width 45 height 14
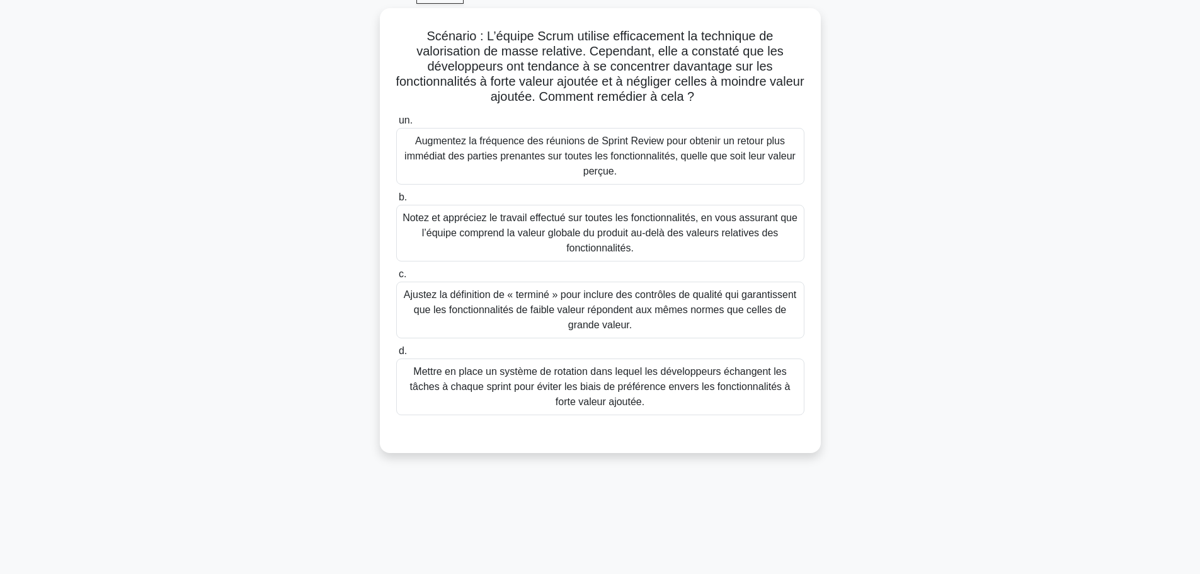
scroll to position [43, 0]
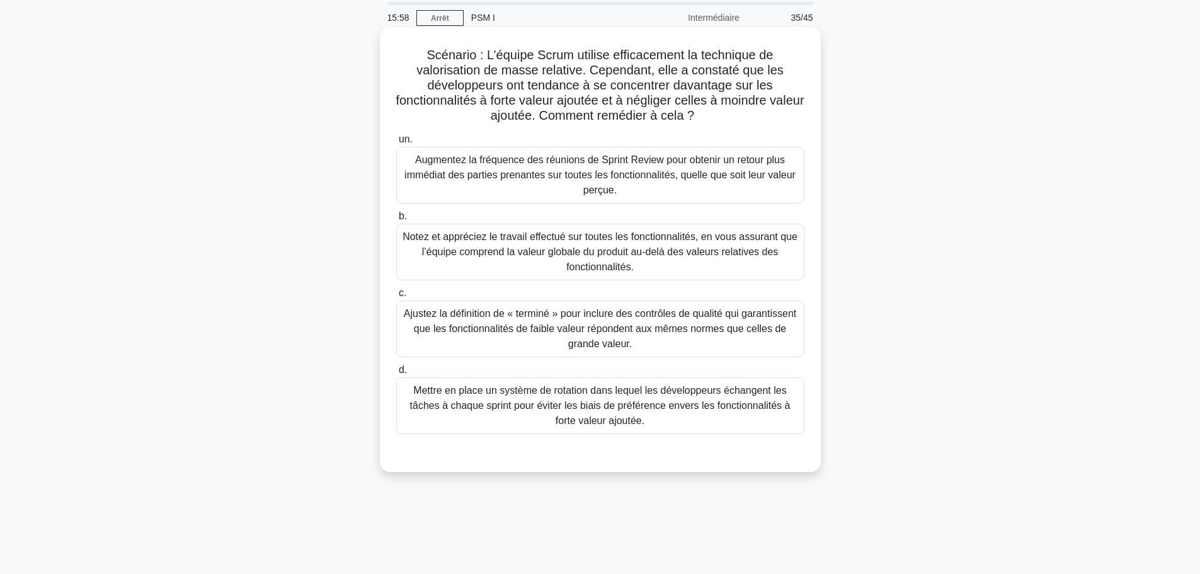
click at [515, 323] on font "Ajustez la définition de « terminé » pour inclure des contrôles de qualité qui …" at bounding box center [600, 328] width 392 height 41
click at [396, 297] on input "c. Ajustez la définition de « terminé » pour inclure des contrôles de qualité q…" at bounding box center [396, 293] width 0 height 8
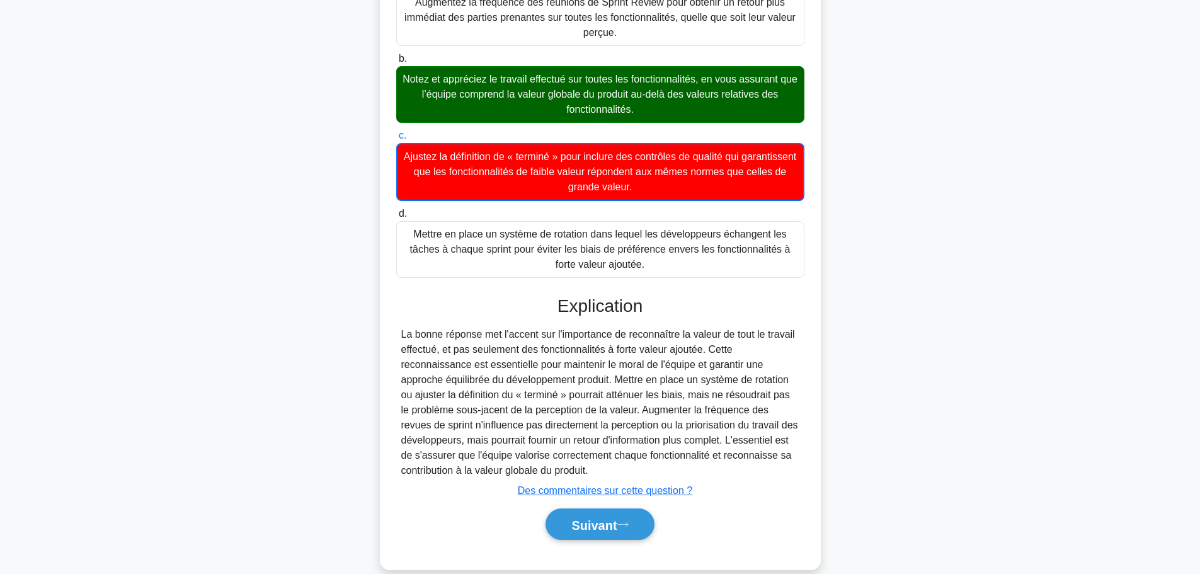
scroll to position [222, 0]
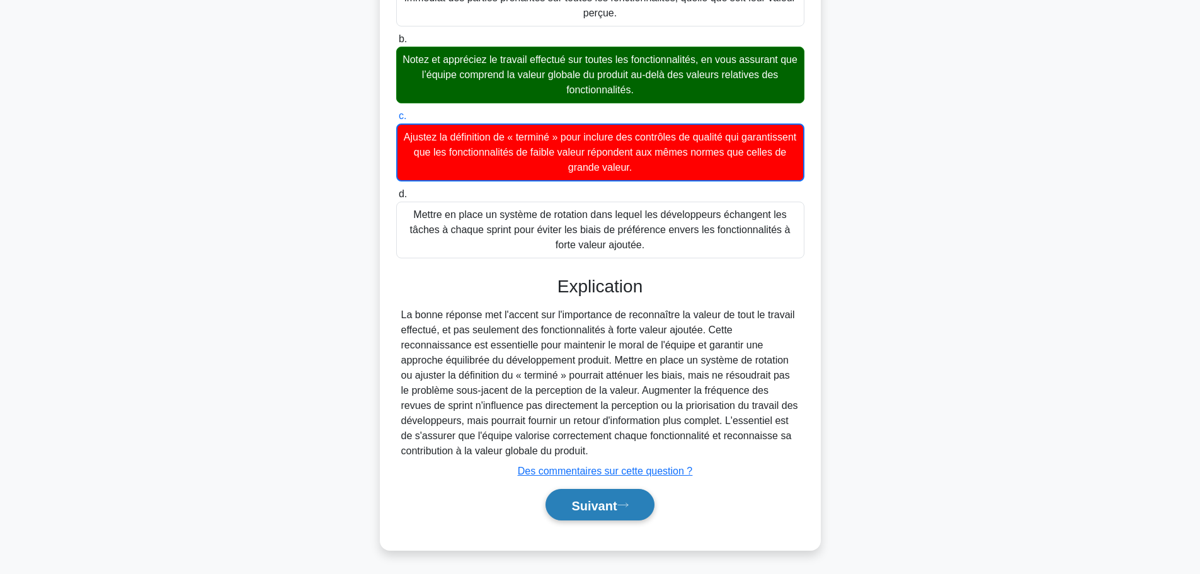
click at [590, 501] on font "Suivant" at bounding box center [593, 505] width 45 height 14
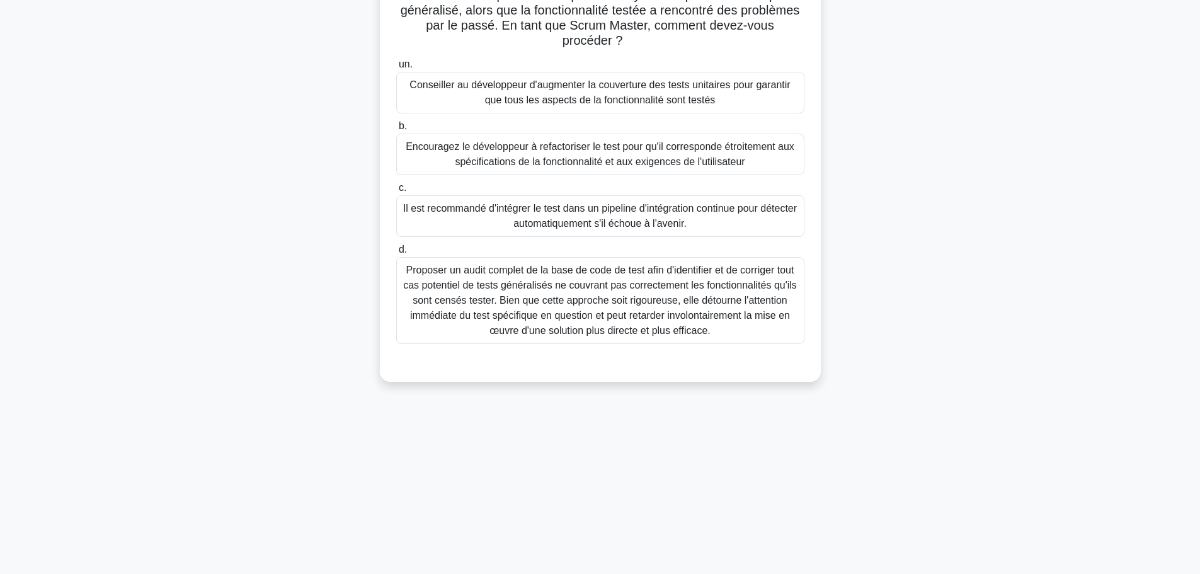
scroll to position [43, 0]
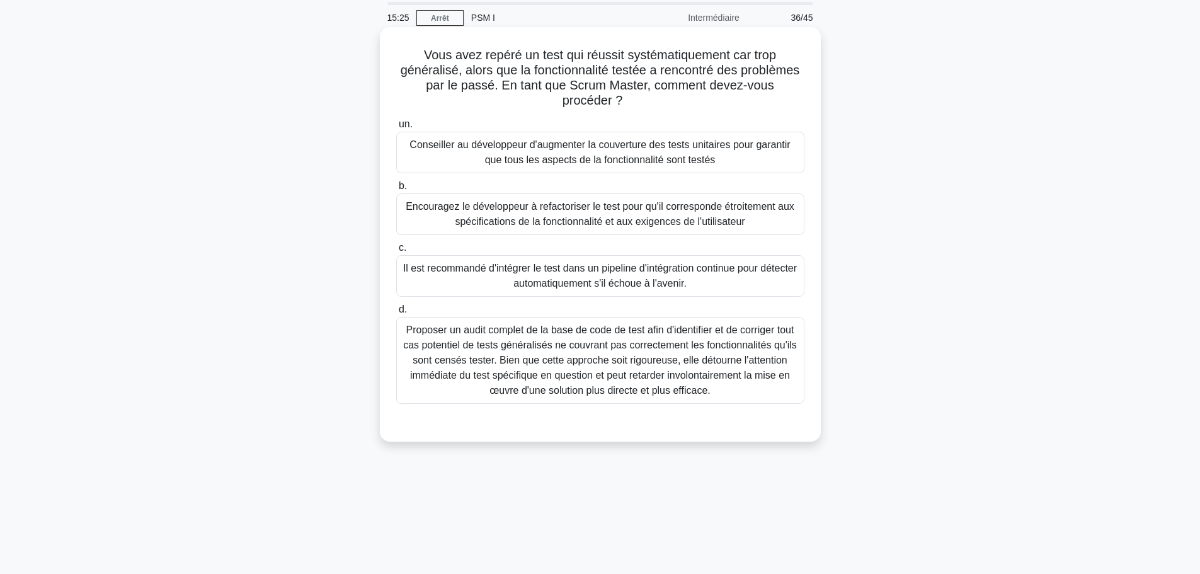
click at [534, 280] on font "Il est recommandé d'intégrer le test dans un pipeline d'intégration continue po…" at bounding box center [600, 276] width 394 height 26
click at [396, 252] on input "c. Il est recommandé d'intégrer le test dans un pipeline d'intégration continue…" at bounding box center [396, 248] width 0 height 8
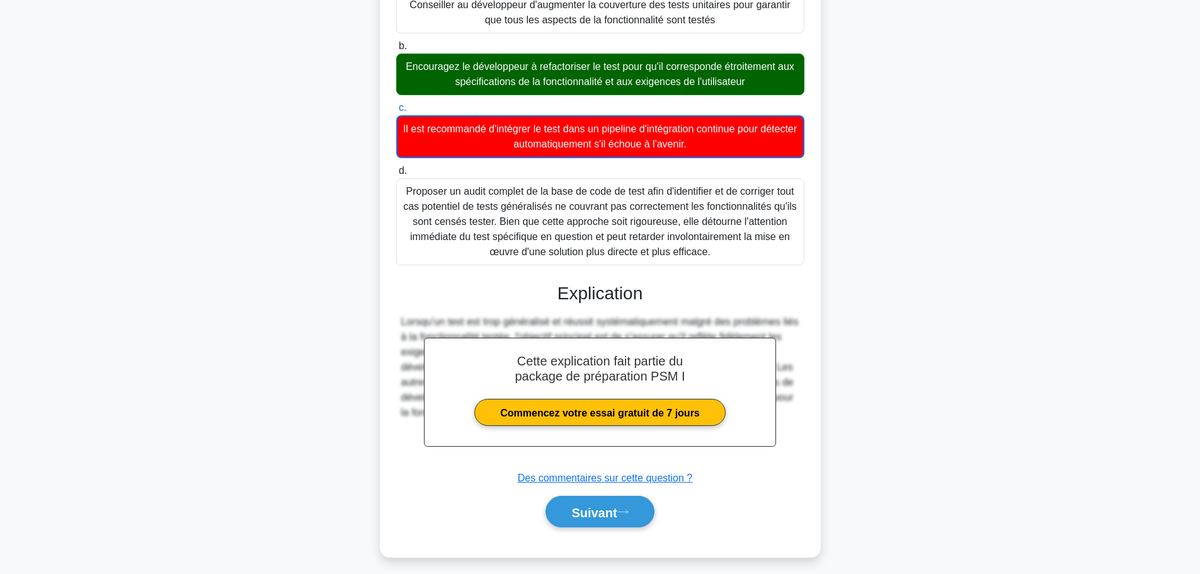
scroll to position [192, 0]
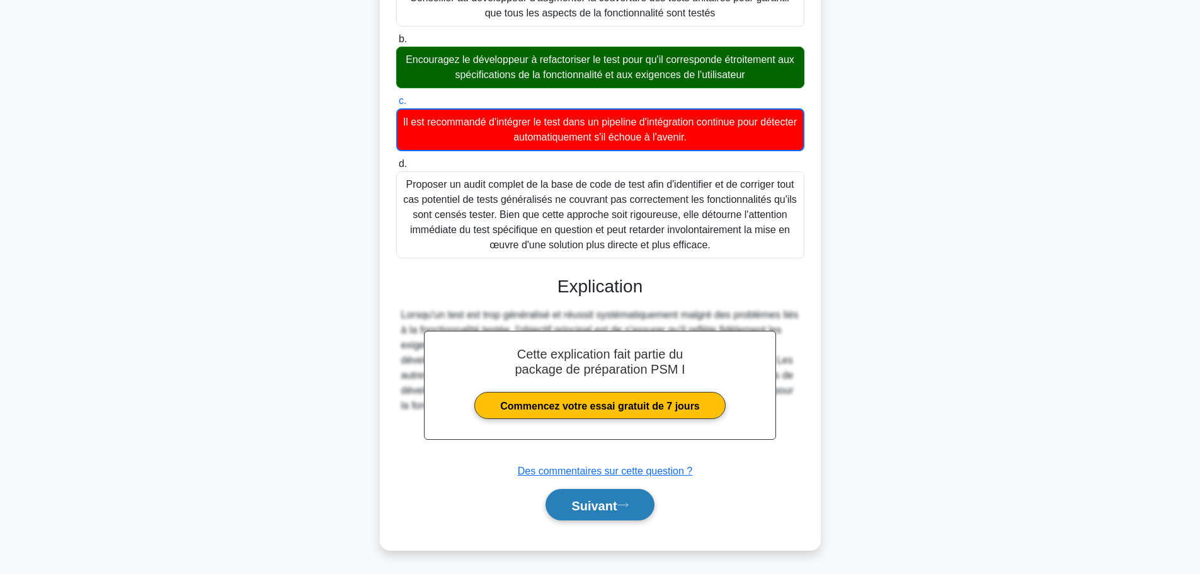
click at [595, 518] on button "Suivant" at bounding box center [600, 505] width 108 height 32
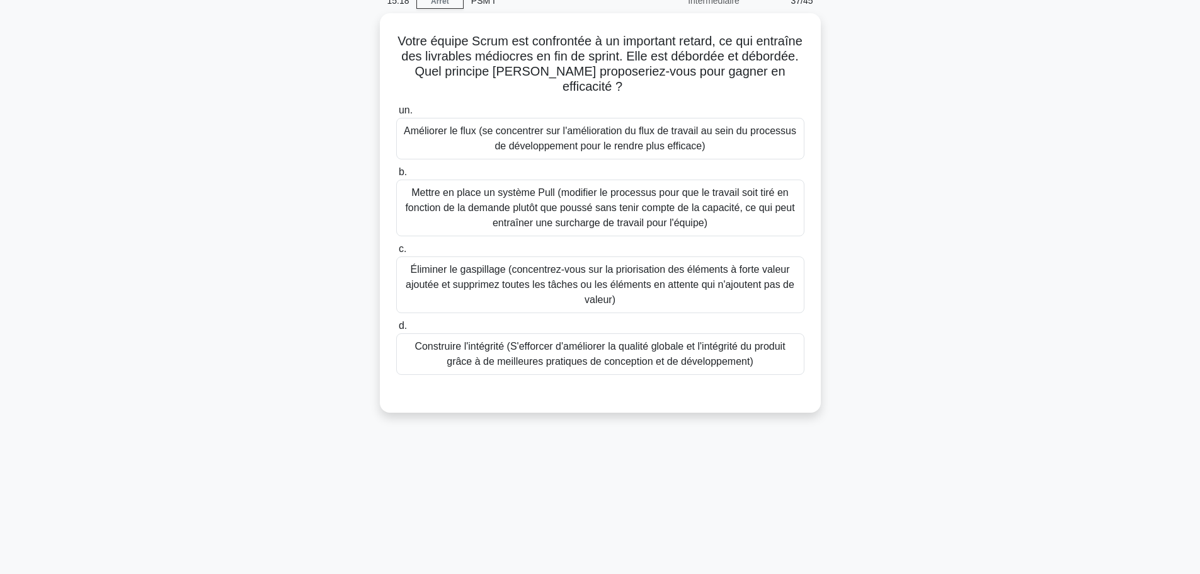
scroll to position [0, 0]
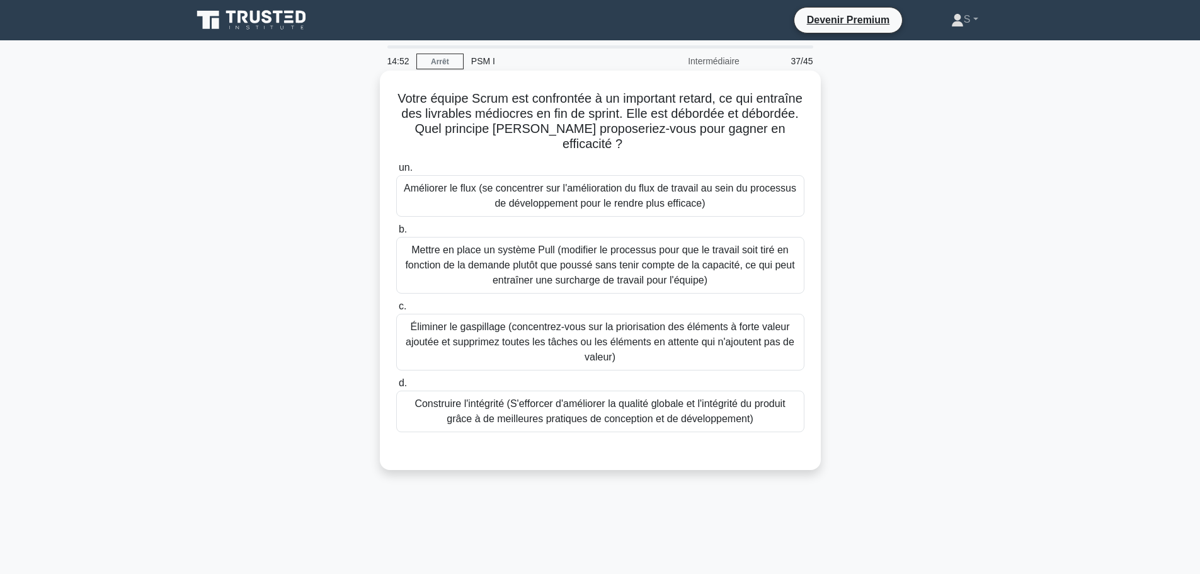
click at [516, 335] on font "Éliminer le gaspillage (concentrez-vous sur la priorisation des éléments à fort…" at bounding box center [600, 341] width 397 height 45
click at [396, 311] on input "c. Éliminer le gaspillage (concentrez-vous sur la priorisation des éléments à f…" at bounding box center [396, 306] width 0 height 8
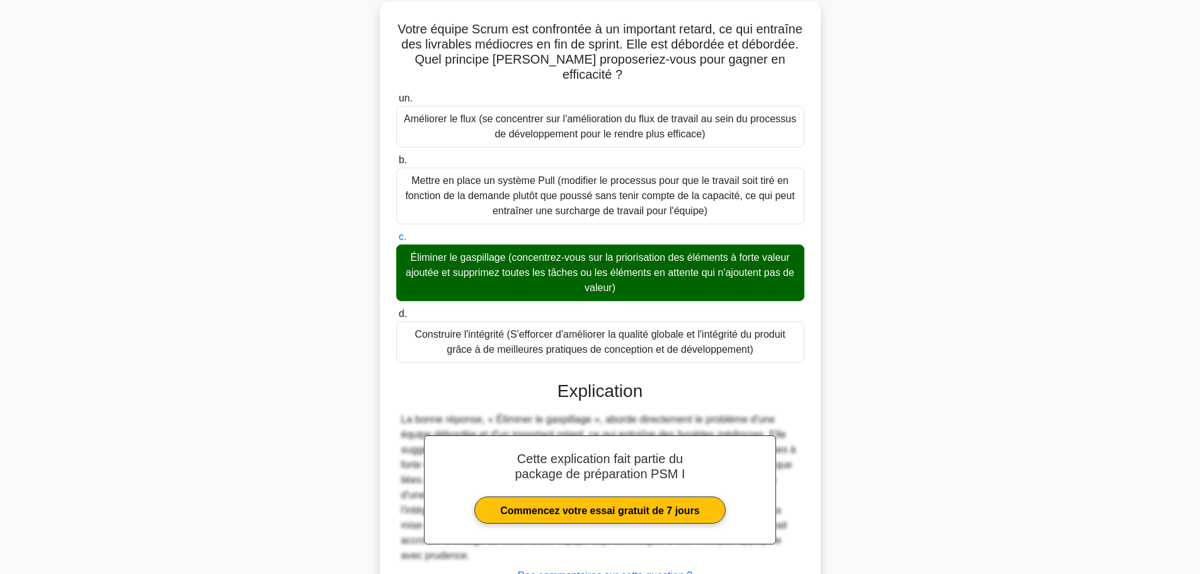
scroll to position [175, 0]
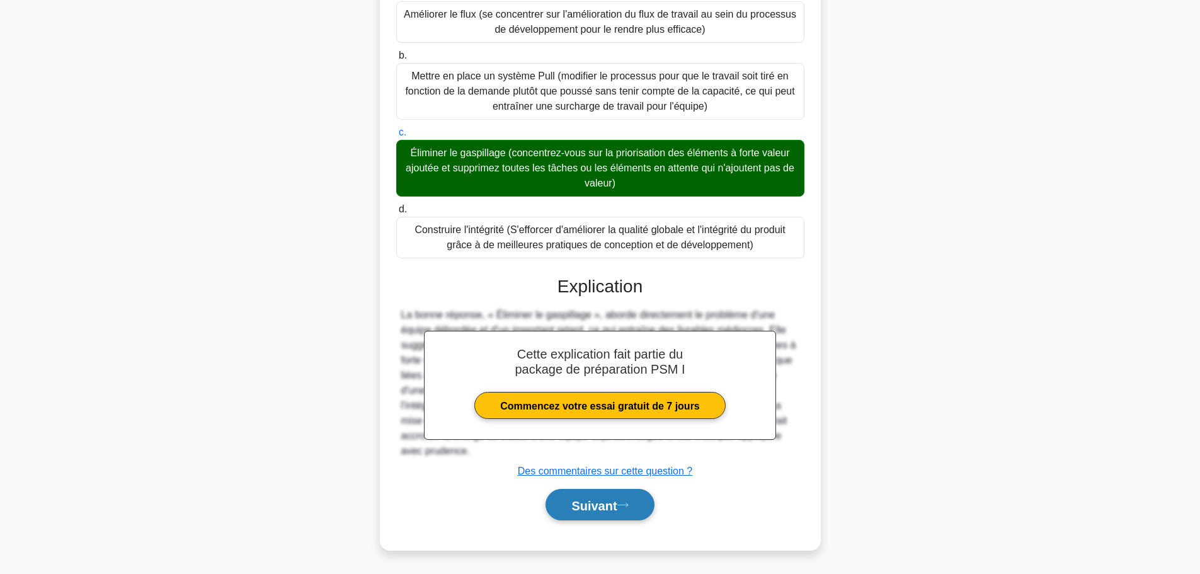
click at [591, 500] on font "Suivant" at bounding box center [593, 505] width 45 height 14
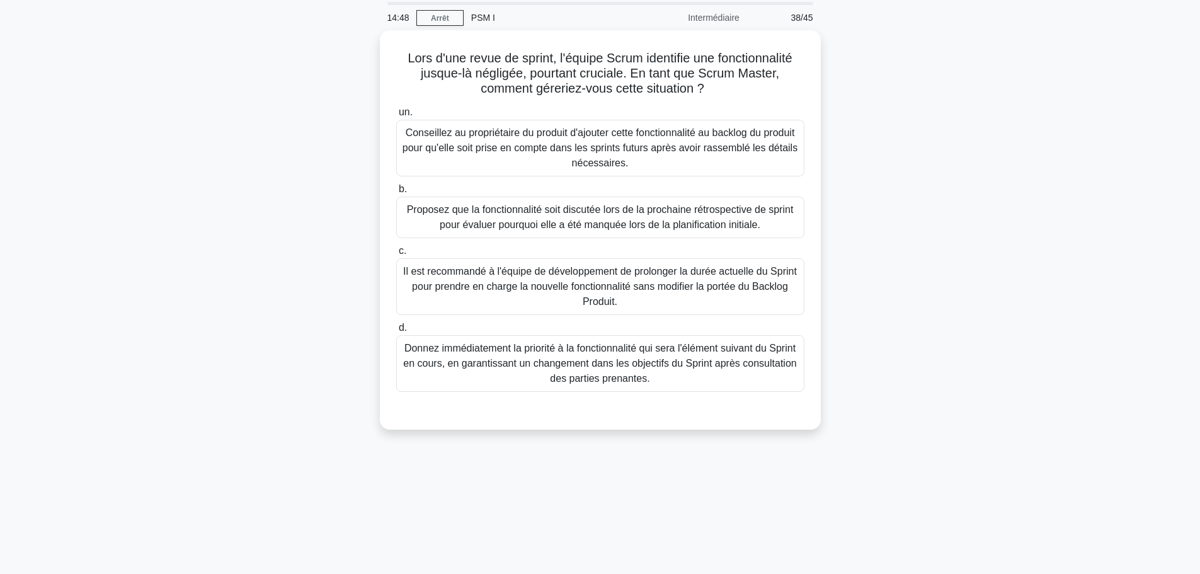
scroll to position [0, 0]
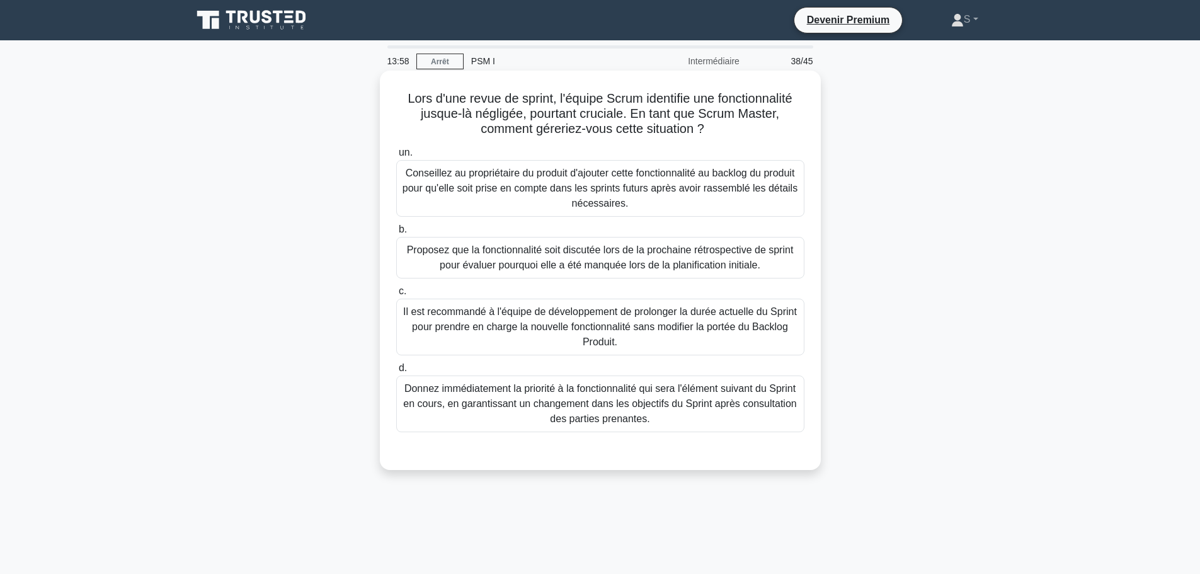
click at [565, 249] on font "Proposez que la fonctionnalité soit discutée lors de la prochaine rétrospective…" at bounding box center [600, 257] width 387 height 26
click at [396, 234] on input "b. Proposez que la fonctionnalité soit discutée lors de la prochaine rétrospect…" at bounding box center [396, 230] width 0 height 8
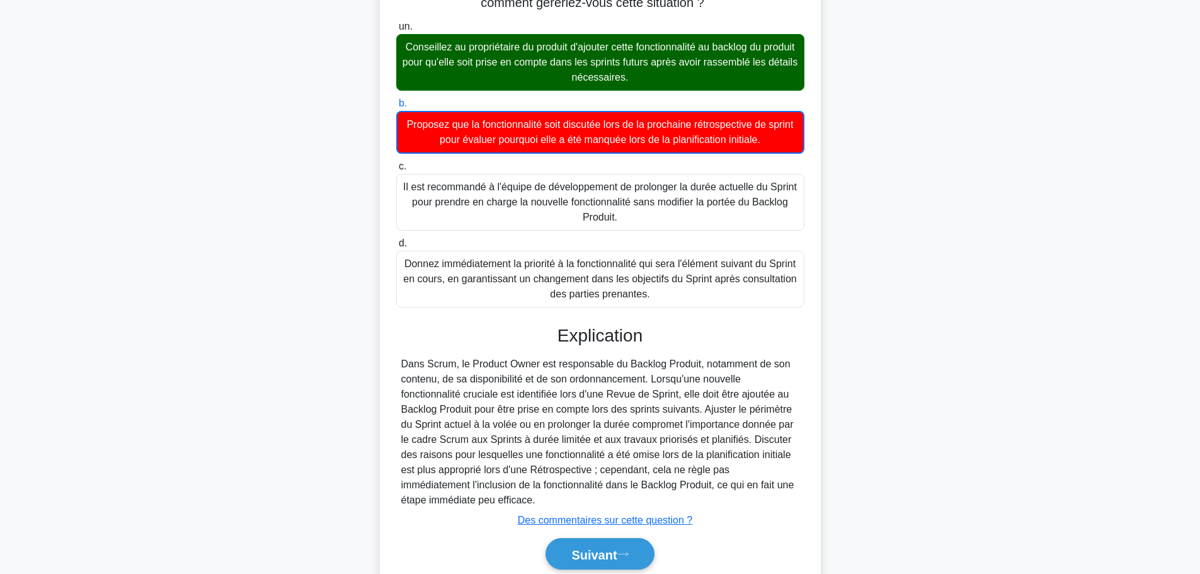
scroll to position [176, 0]
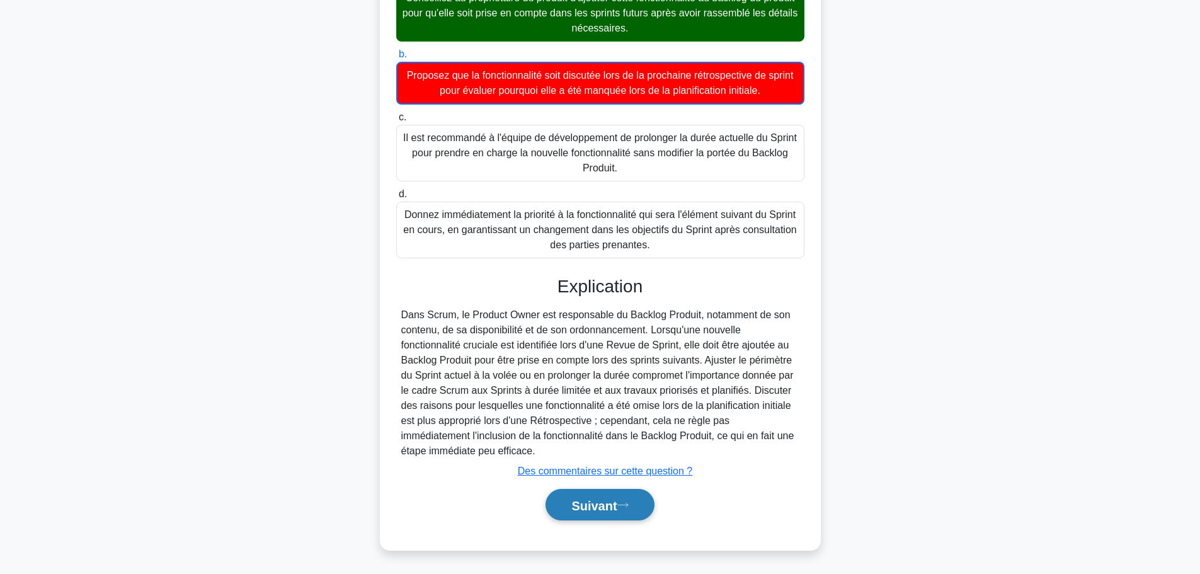
click at [575, 494] on button "Suivant" at bounding box center [600, 505] width 108 height 32
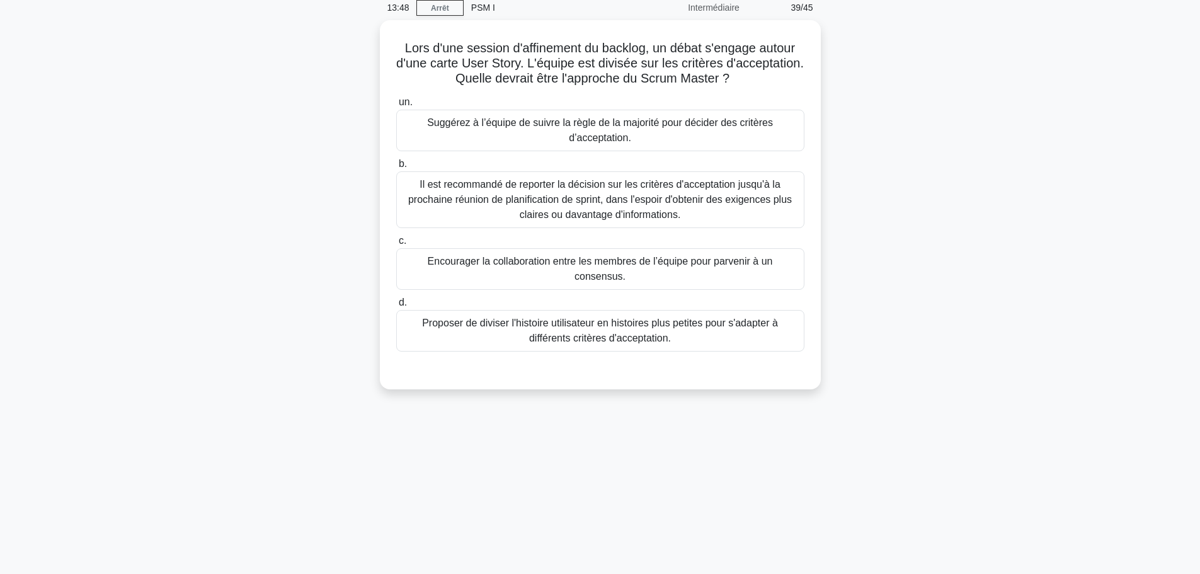
scroll to position [0, 0]
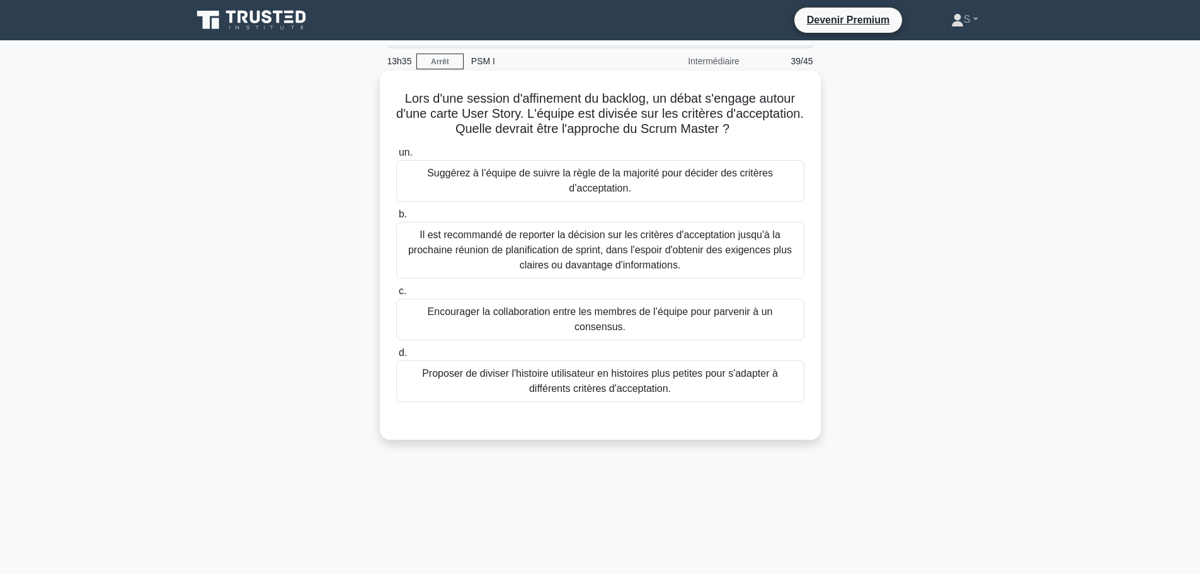
click at [428, 314] on font "Encourager la collaboration entre les membres de l’équipe pour parvenir à un co…" at bounding box center [600, 319] width 345 height 26
click at [396, 295] on input "c. Encourager la collaboration entre les membres de l’équipe pour parvenir à un…" at bounding box center [396, 291] width 0 height 8
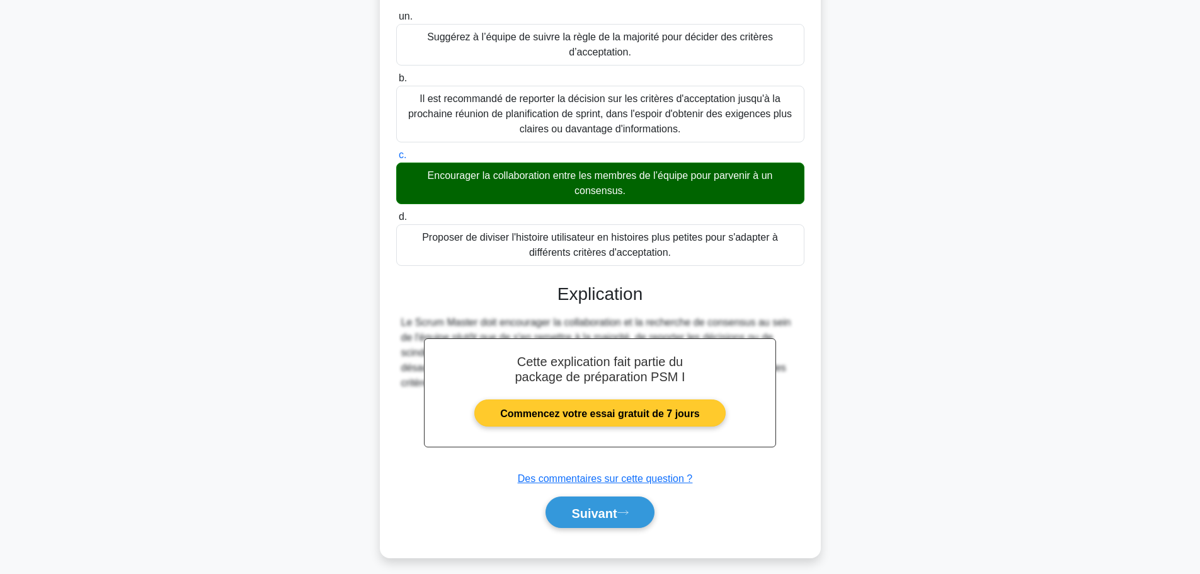
scroll to position [145, 0]
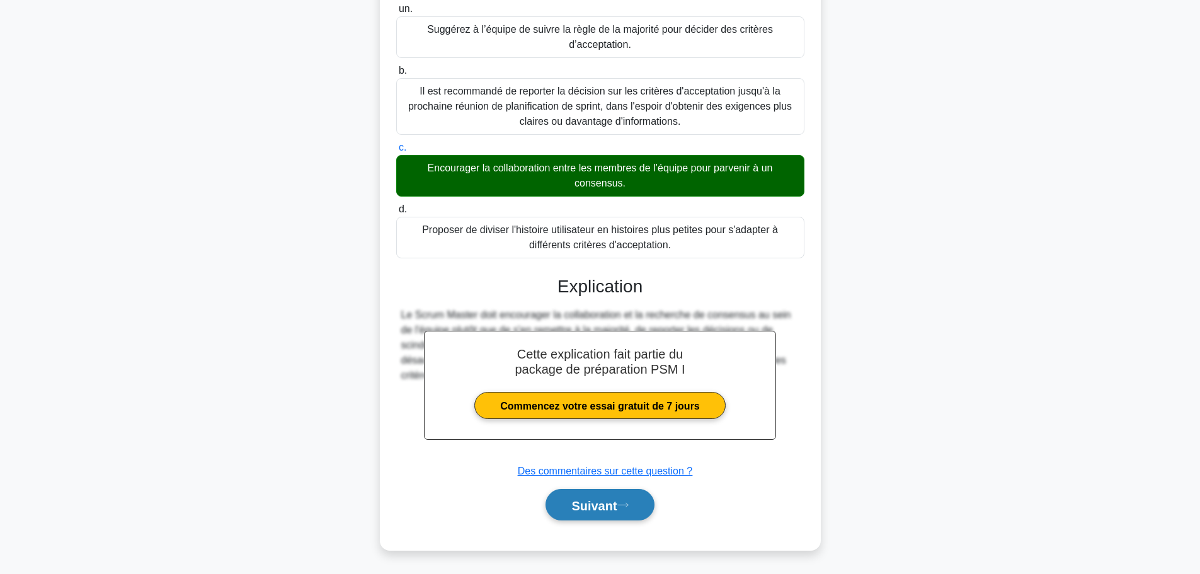
click at [571, 501] on font "Suivant" at bounding box center [593, 505] width 45 height 14
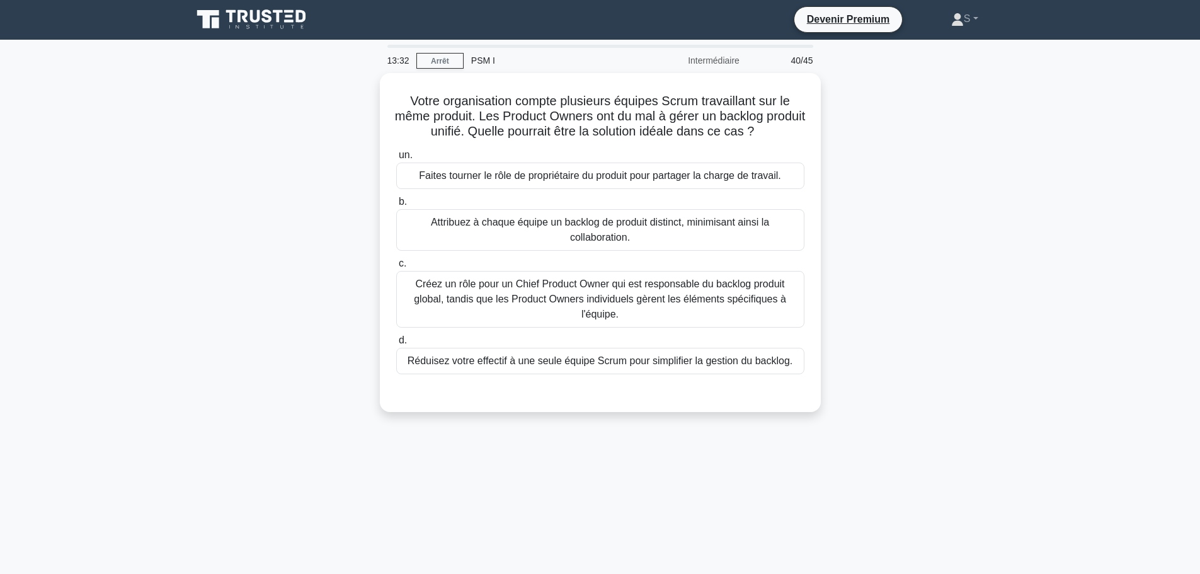
scroll to position [0, 0]
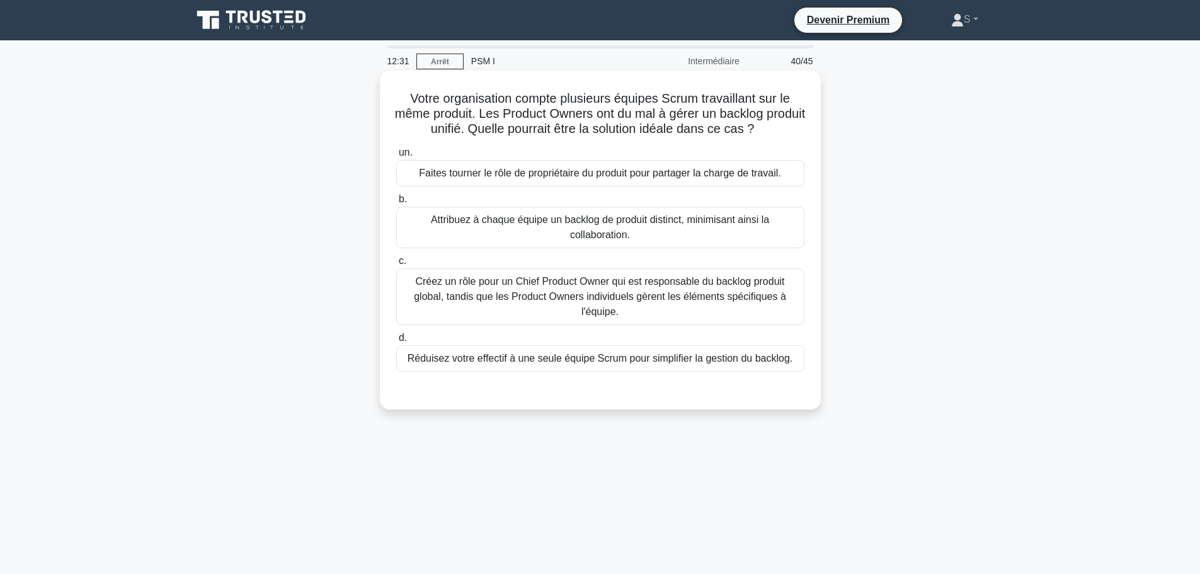
click at [755, 178] on font "Faites tourner le rôle de propriétaire du produit pour partager la charge de tr…" at bounding box center [600, 173] width 362 height 11
click at [396, 157] on input "un. Faites tourner le rôle de propriétaire du produit pour partager la charge d…" at bounding box center [396, 153] width 0 height 8
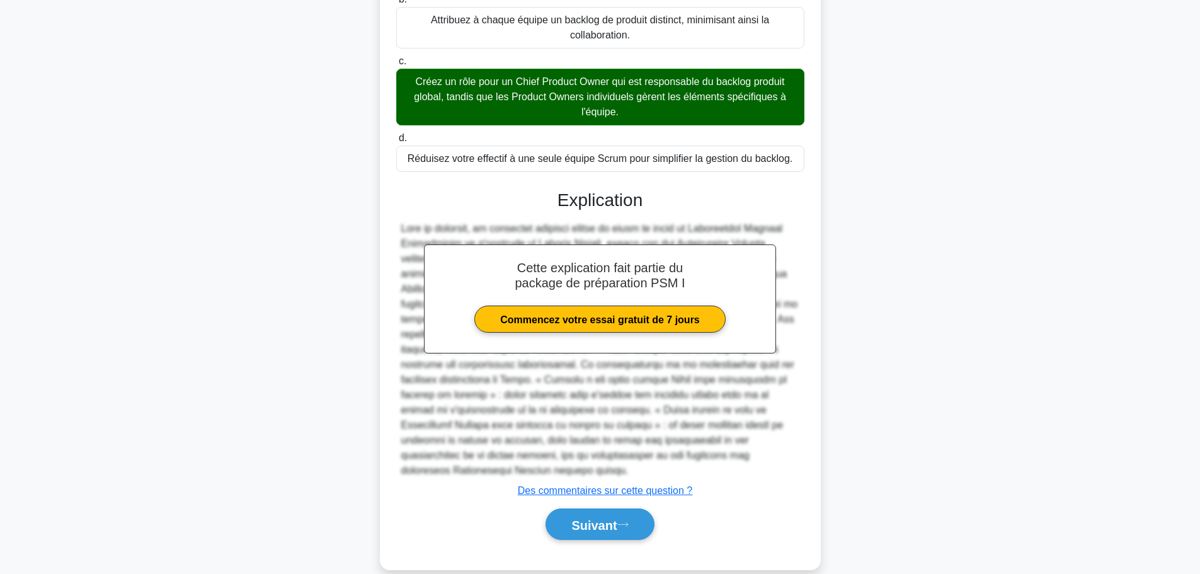
scroll to position [207, 0]
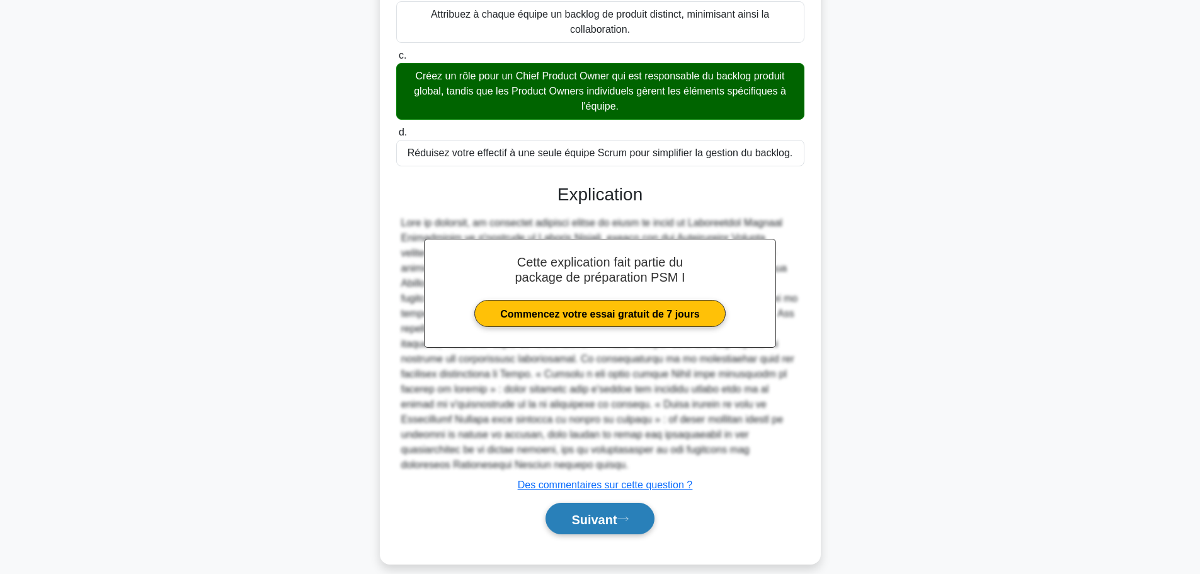
click at [575, 512] on font "Suivant" at bounding box center [593, 519] width 45 height 14
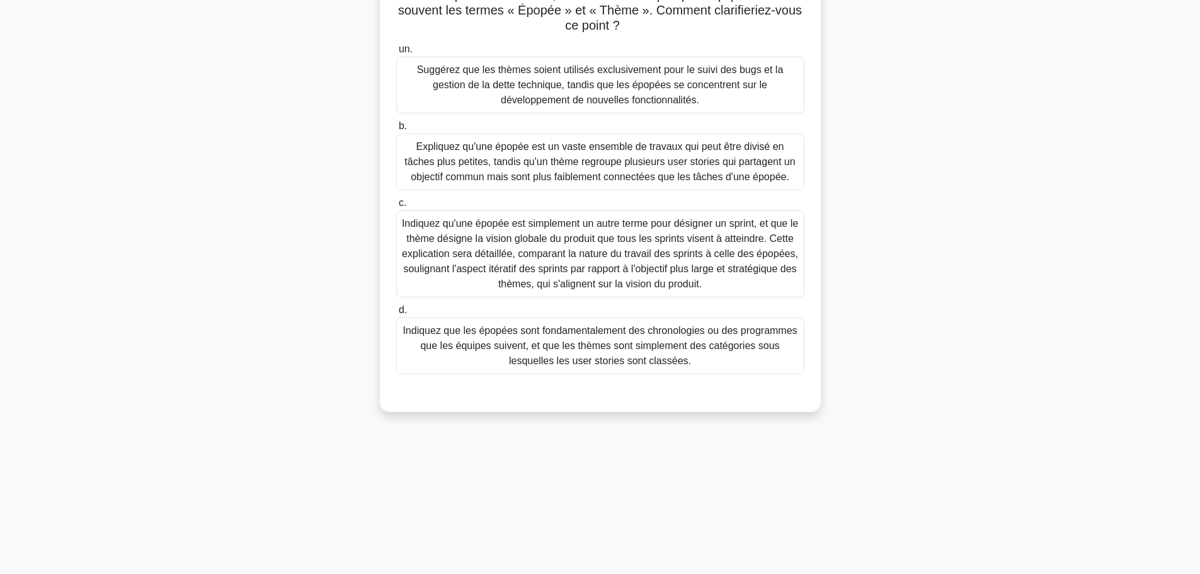
scroll to position [0, 0]
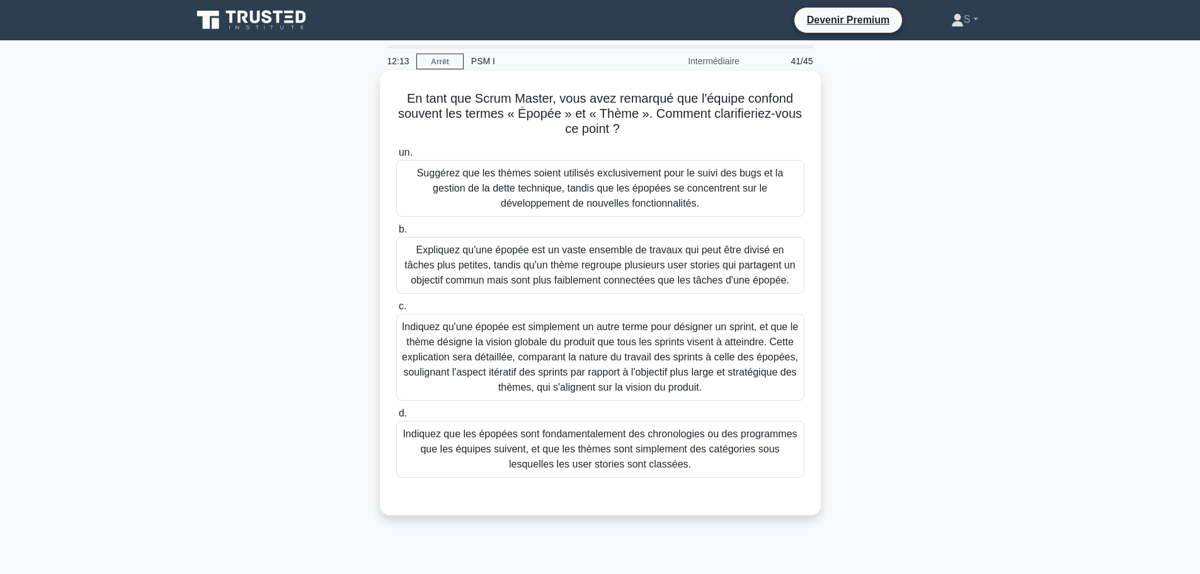
click at [605, 265] on font "Expliquez qu'une épopée est un vaste ensemble de travaux qui peut être divisé e…" at bounding box center [599, 264] width 391 height 41
click at [396, 234] on input "b. Expliquez qu'une épopée est un vaste ensemble de travaux qui peut être divis…" at bounding box center [396, 230] width 0 height 8
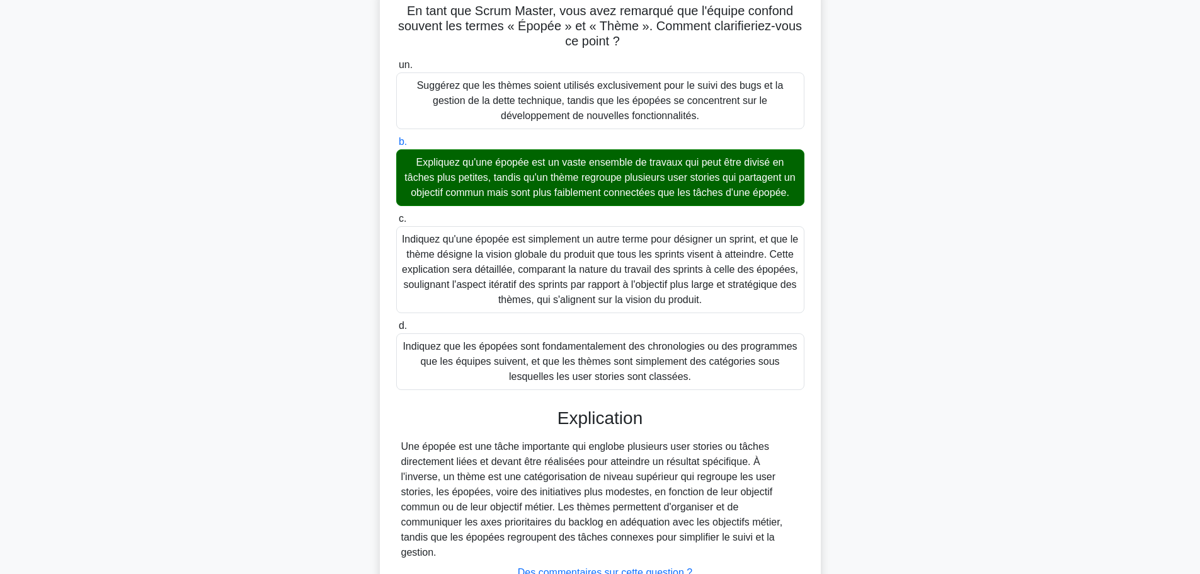
scroll to position [205, 0]
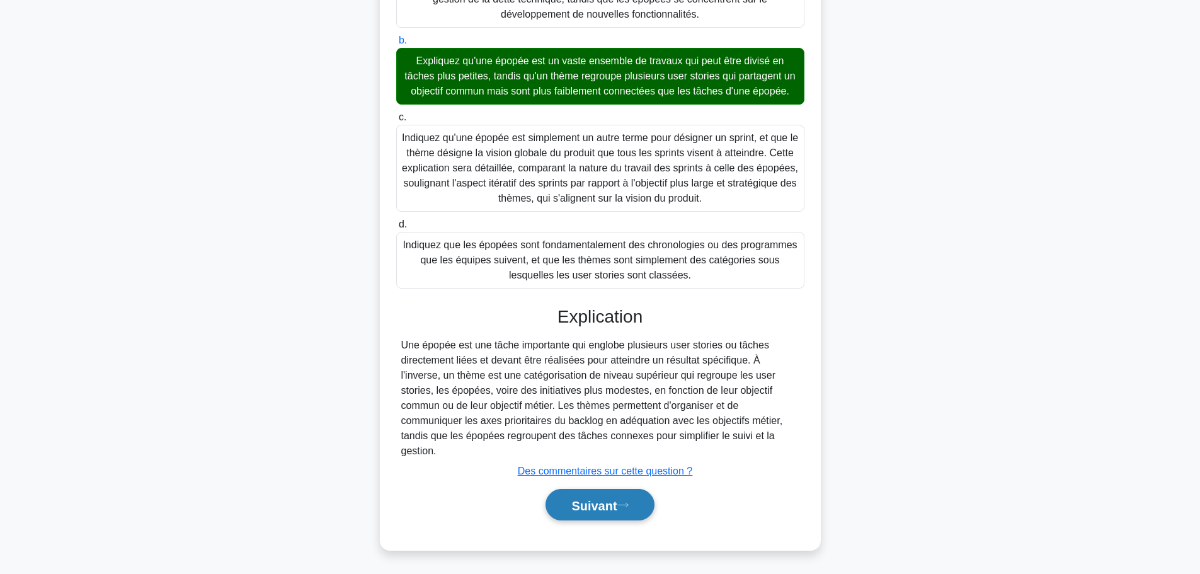
click at [582, 505] on font "Suivant" at bounding box center [593, 505] width 45 height 14
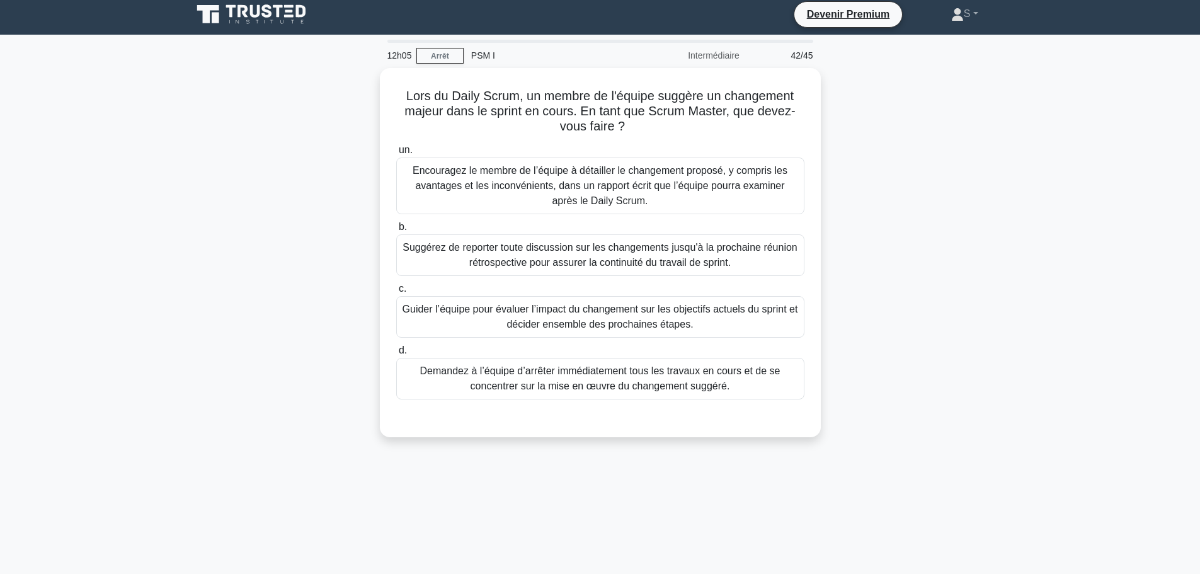
scroll to position [0, 0]
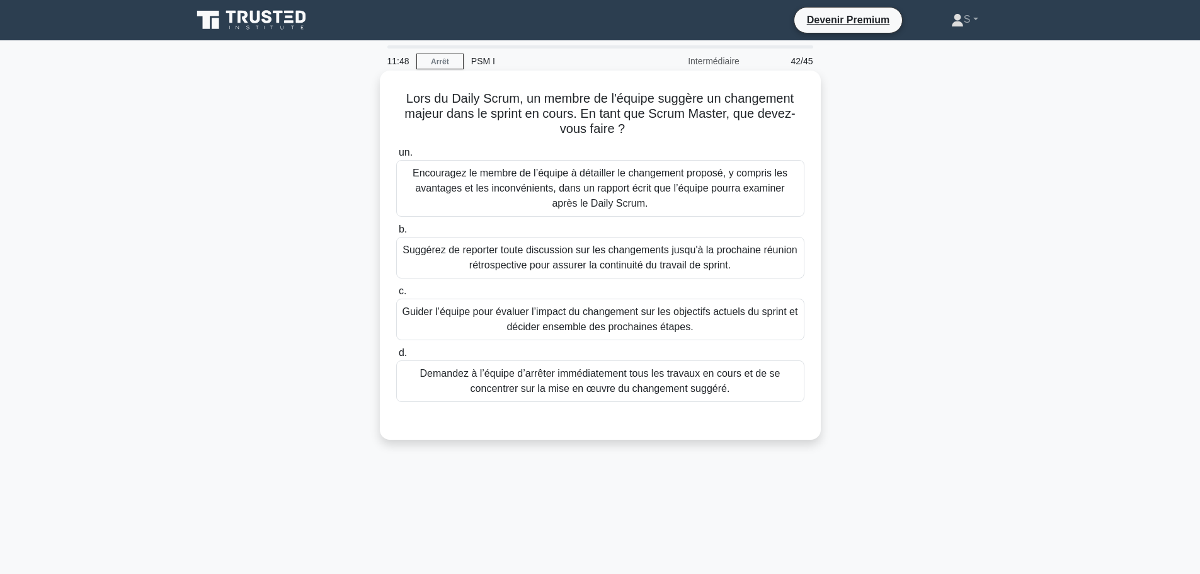
click at [663, 312] on font "Guider l’équipe pour évaluer l’impact du changement sur les objectifs actuels d…" at bounding box center [601, 319] width 396 height 26
click at [396, 295] on input "c. Guider l’équipe pour évaluer l’impact du changement sur les objectifs actuel…" at bounding box center [396, 291] width 0 height 8
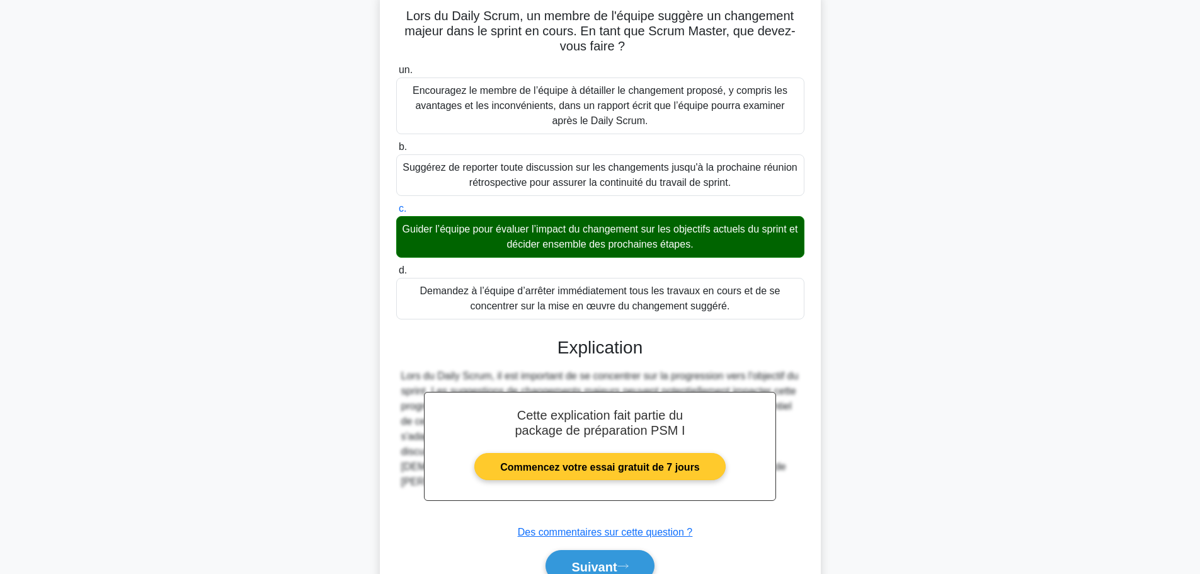
scroll to position [145, 0]
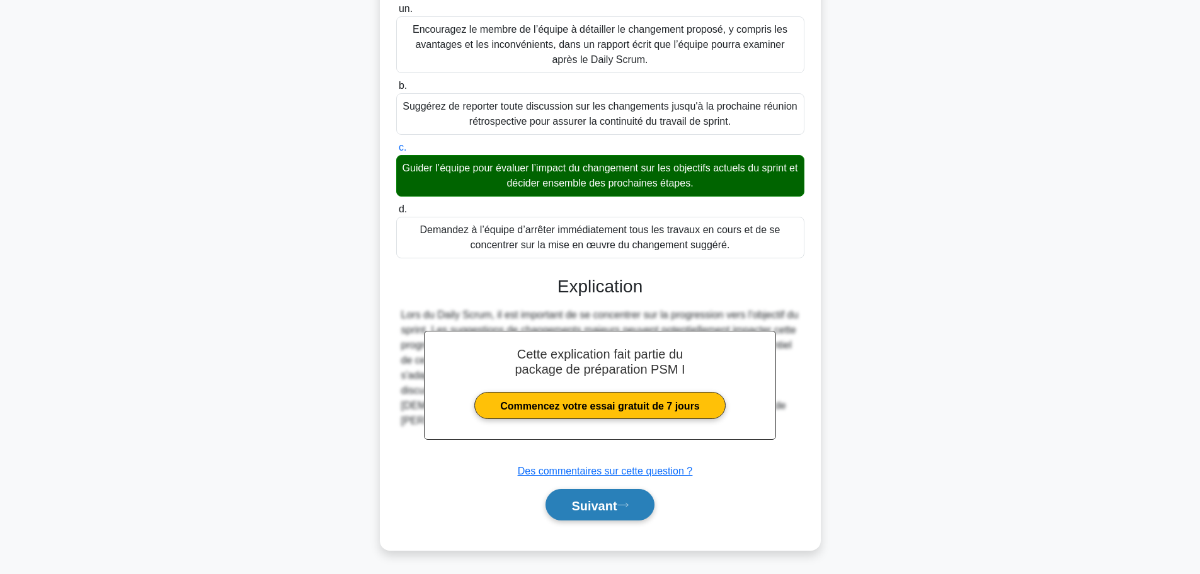
click at [615, 503] on font "Suivant" at bounding box center [593, 505] width 45 height 14
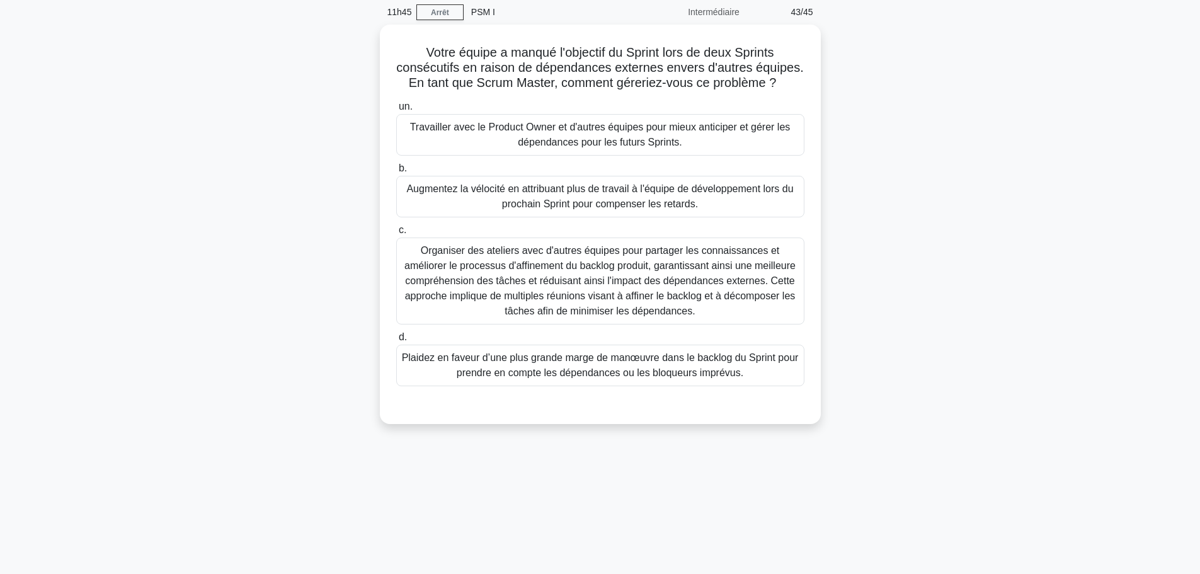
scroll to position [0, 0]
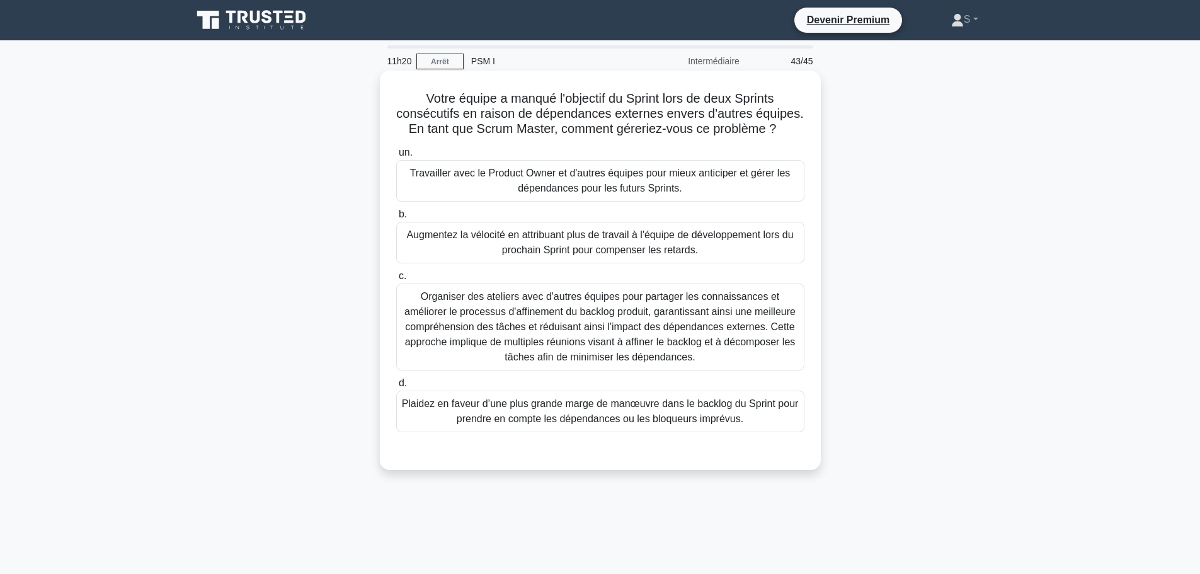
click at [569, 328] on font "Organiser des ateliers avec d'autres équipes pour partager les connaissances et…" at bounding box center [599, 326] width 391 height 71
click at [396, 280] on input "c. Organiser des ateliers avec d'autres équipes pour partager les connaissances…" at bounding box center [396, 276] width 0 height 8
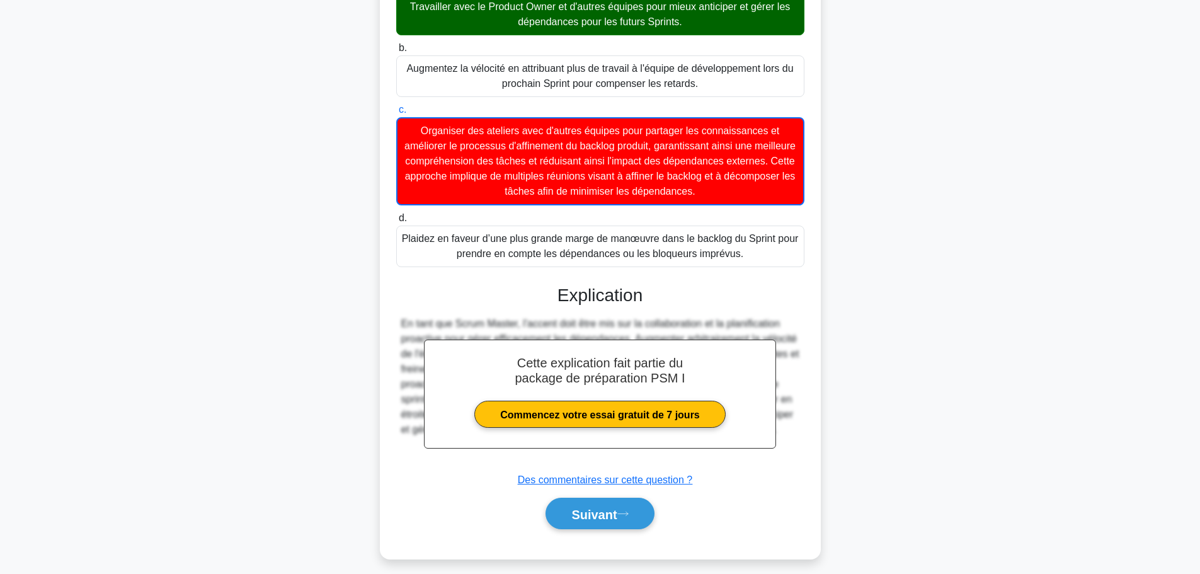
scroll to position [176, 0]
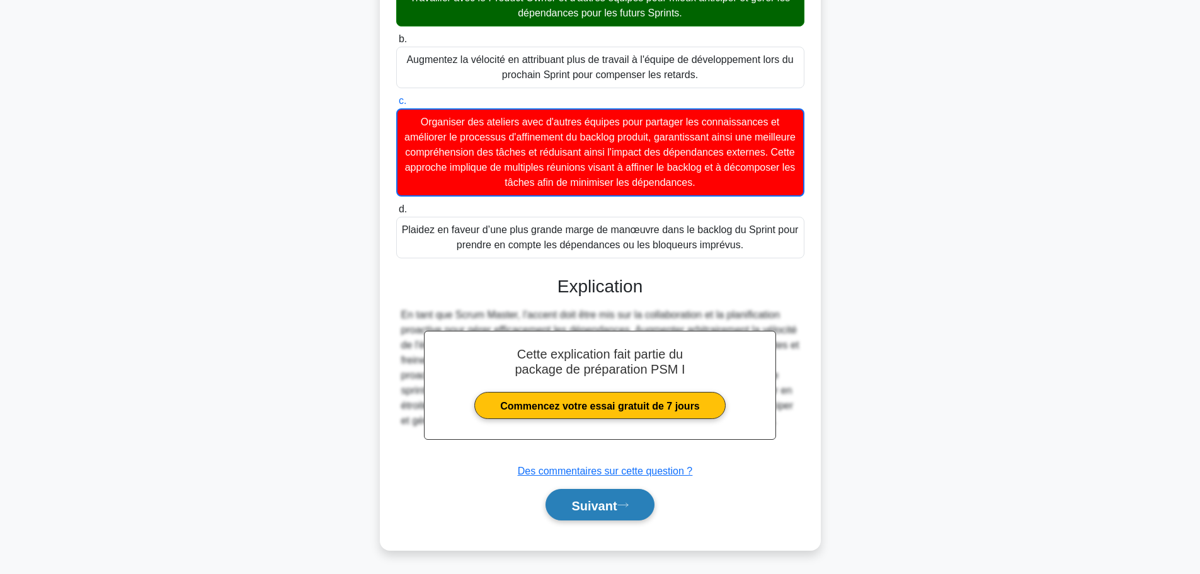
click at [615, 501] on font "Suivant" at bounding box center [593, 505] width 45 height 14
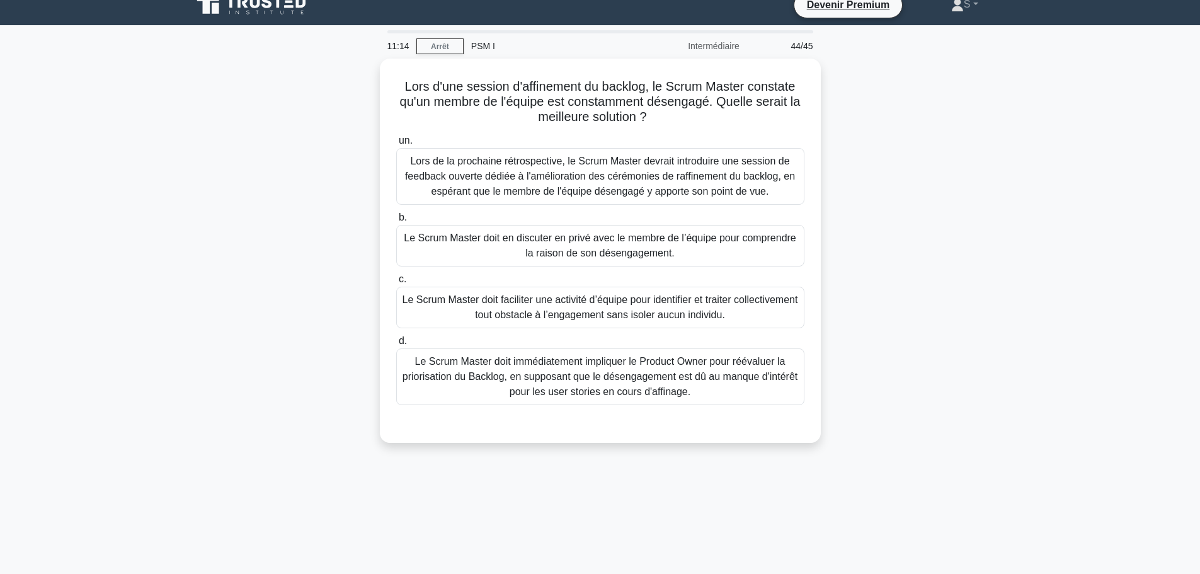
scroll to position [0, 0]
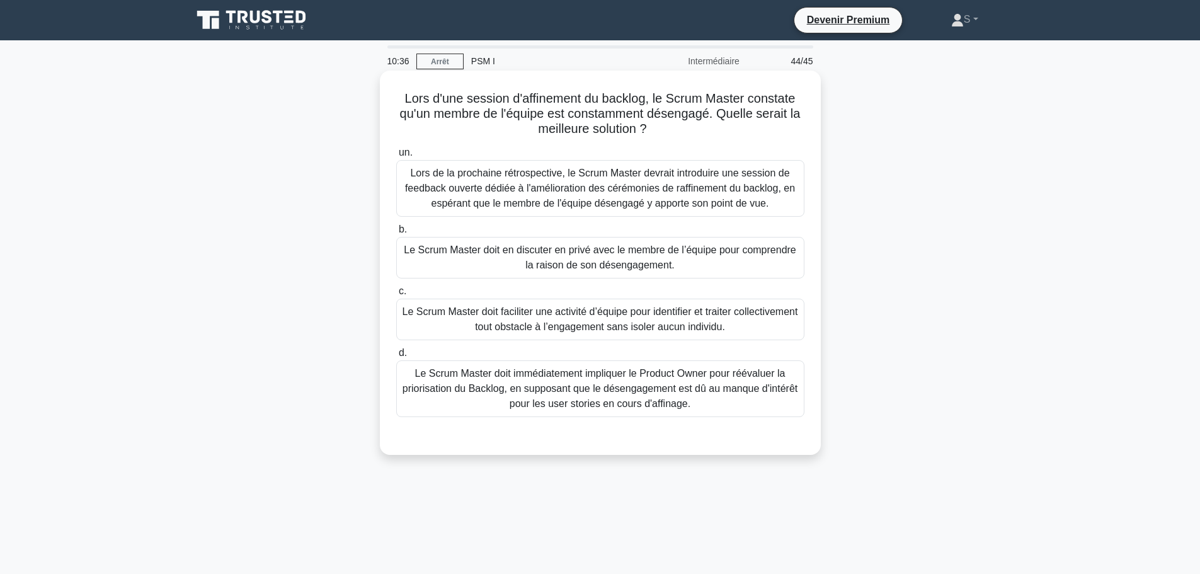
click at [687, 329] on font "Le Scrum Master doit faciliter une activité d’équipe pour identifier et traiter…" at bounding box center [601, 319] width 396 height 26
click at [396, 295] on input "c. Le Scrum Master doit faciliter une activité d’équipe pour identifier et trai…" at bounding box center [396, 291] width 0 height 8
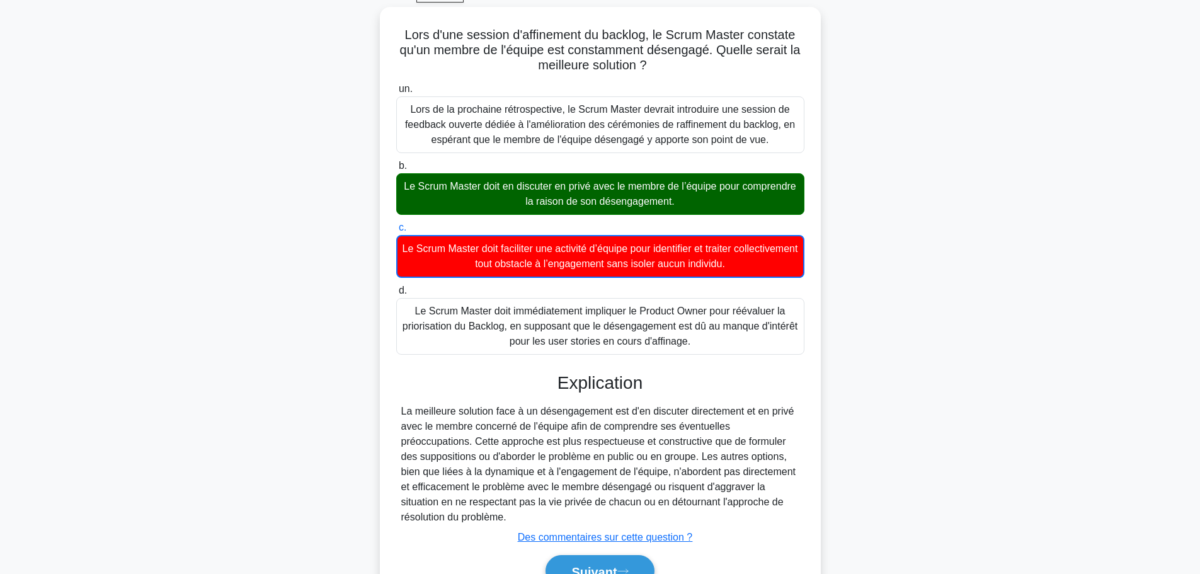
scroll to position [131, 0]
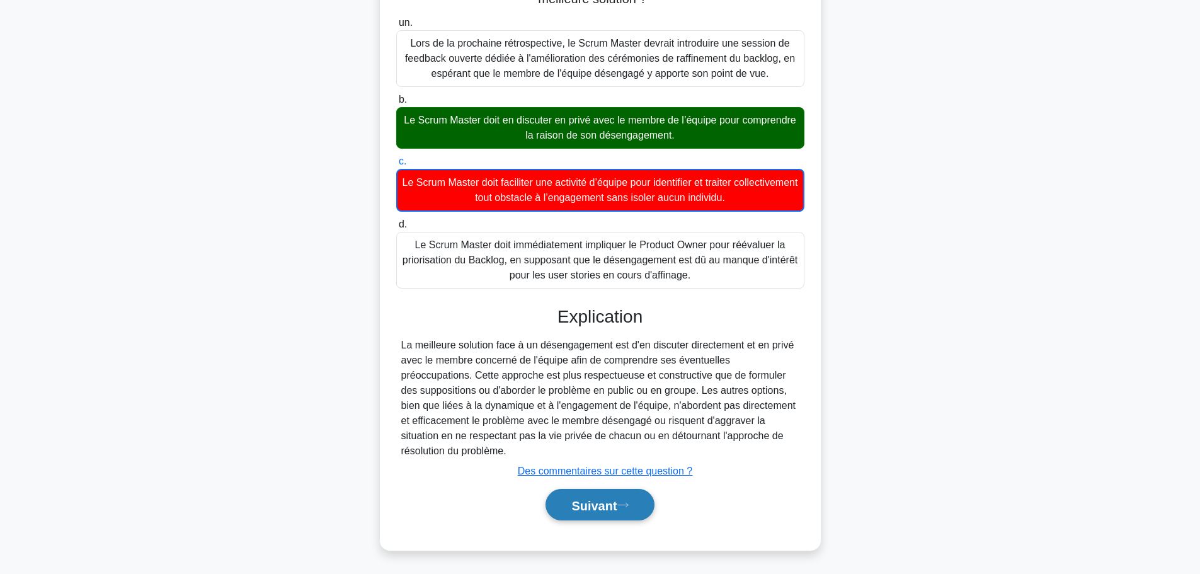
click at [600, 501] on font "Suivant" at bounding box center [593, 505] width 45 height 14
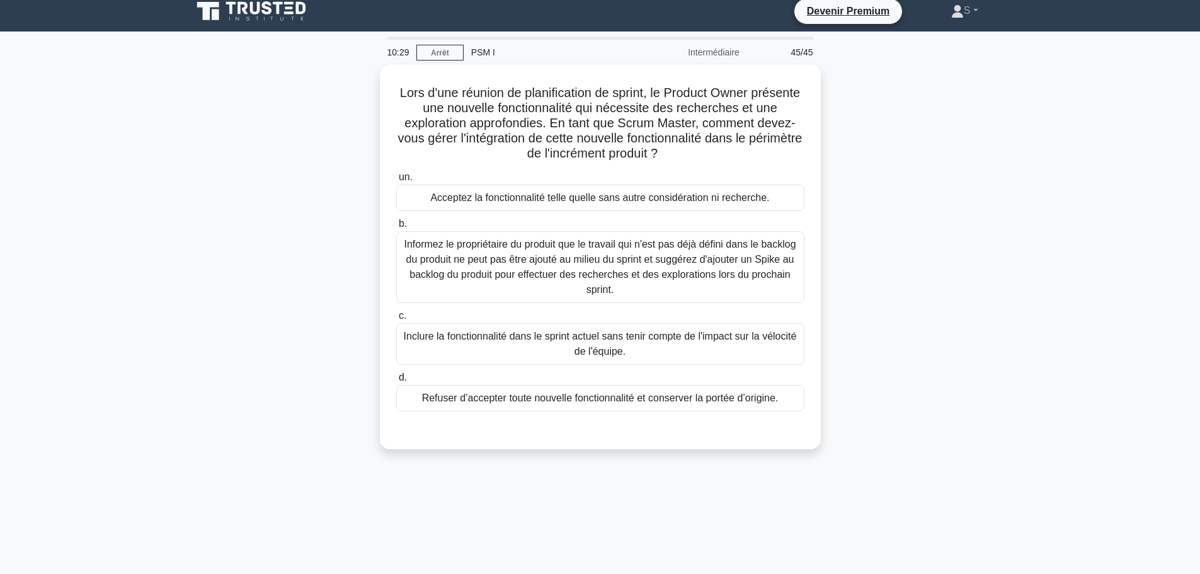
scroll to position [0, 0]
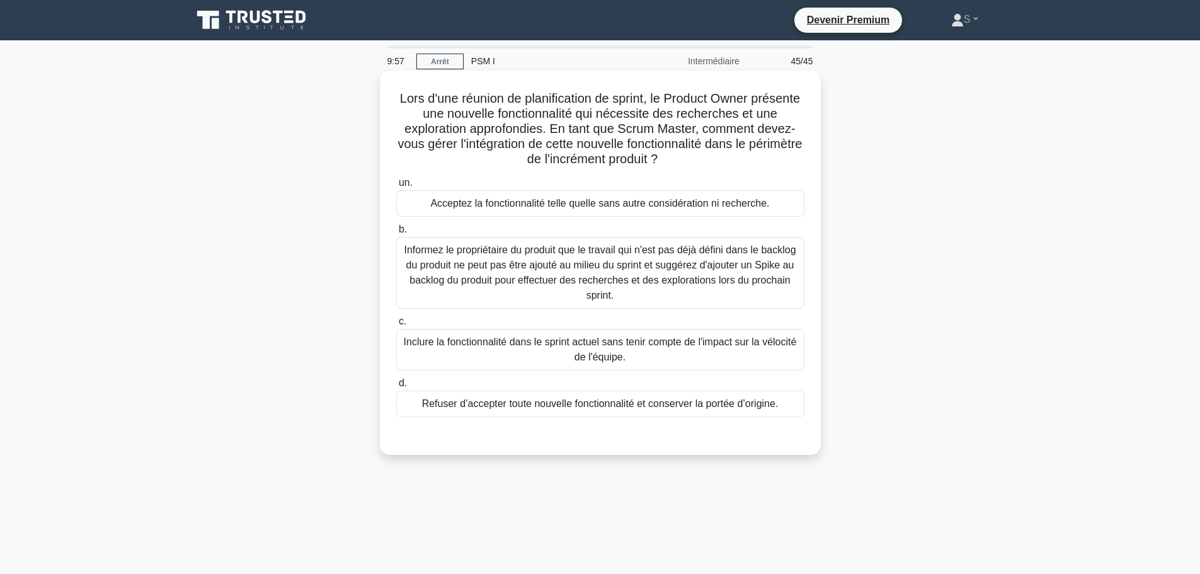
click at [511, 201] on font "Acceptez la fonctionnalité telle quelle sans autre considération ni recherche." at bounding box center [599, 203] width 339 height 11
click at [396, 187] on input "un. Acceptez la fonctionnalité telle quelle sans autre considération ni recherc…" at bounding box center [396, 183] width 0 height 8
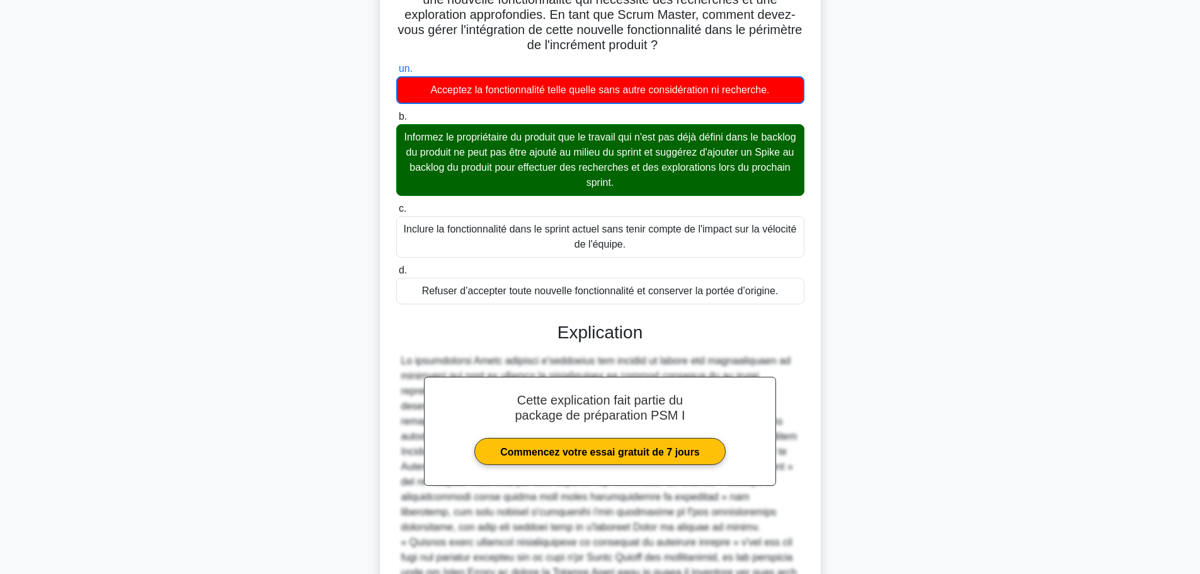
scroll to position [297, 0]
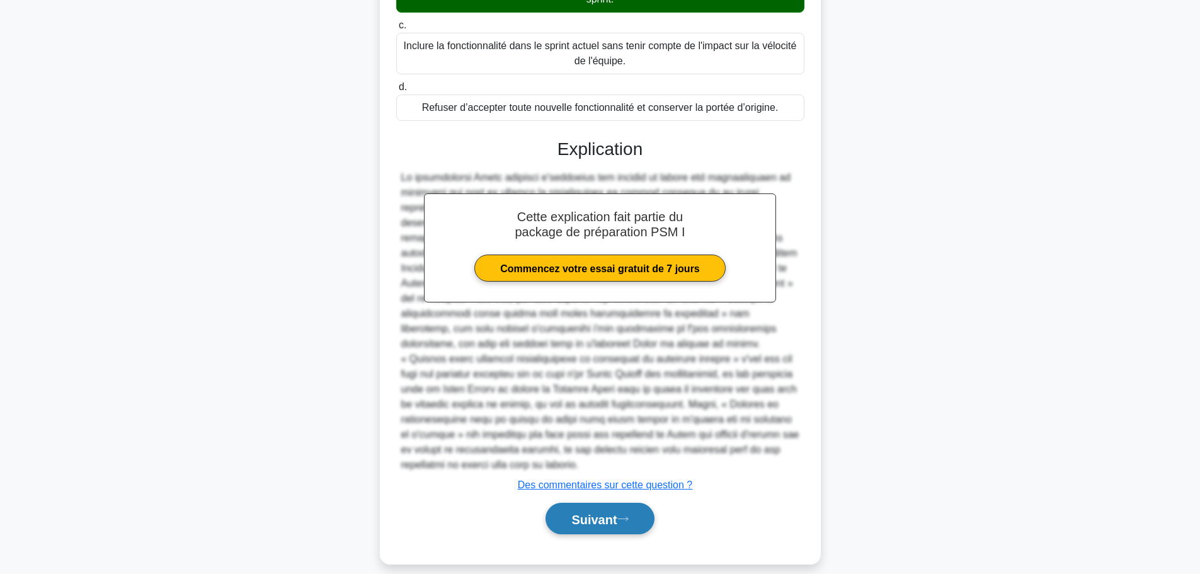
click at [571, 512] on font "Suivant" at bounding box center [593, 519] width 45 height 14
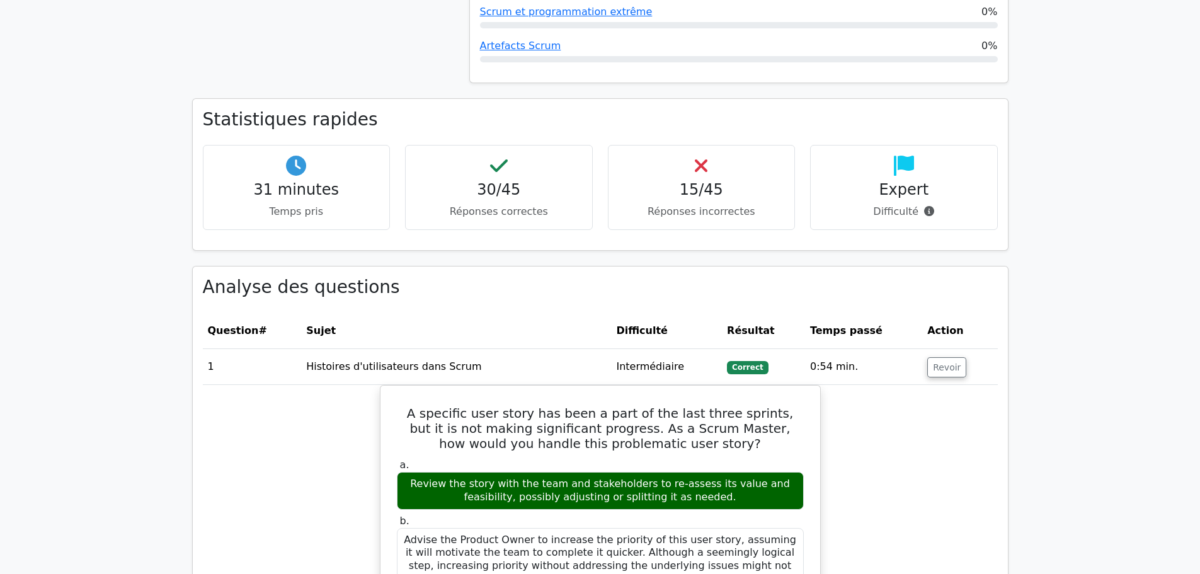
scroll to position [1386, 0]
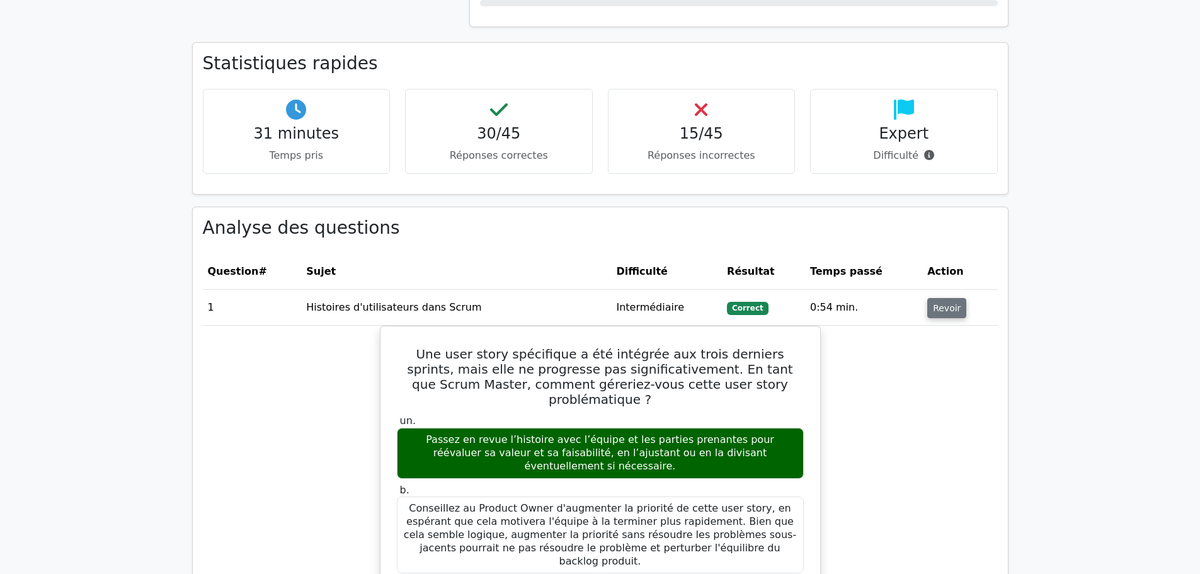
click at [927, 298] on button "Revoir" at bounding box center [946, 308] width 39 height 20
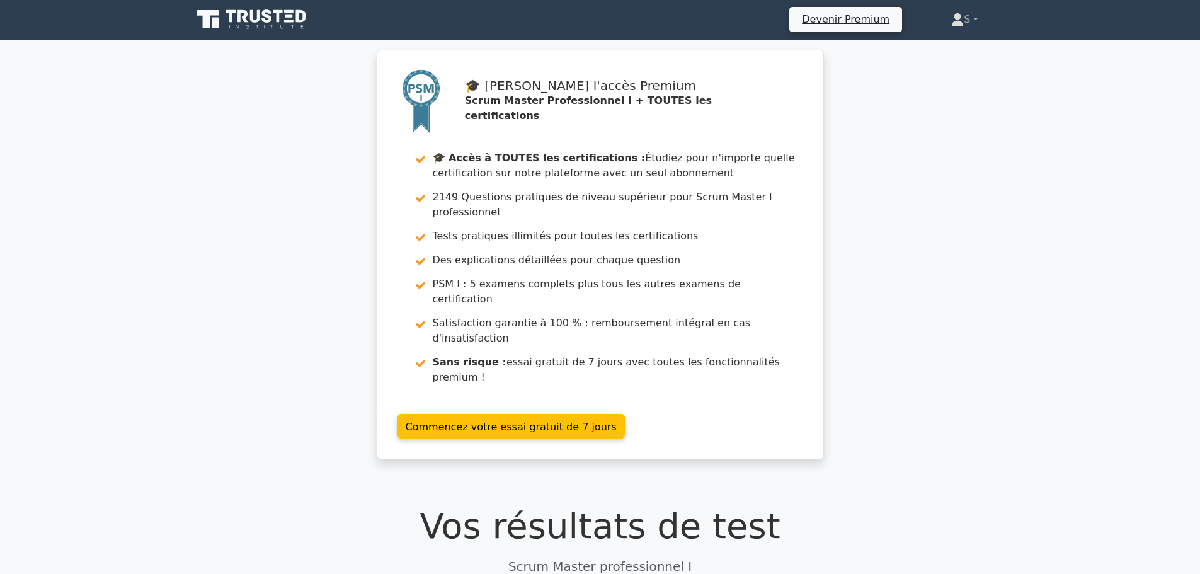
scroll to position [0, 0]
